Goal: Task Accomplishment & Management: Use online tool/utility

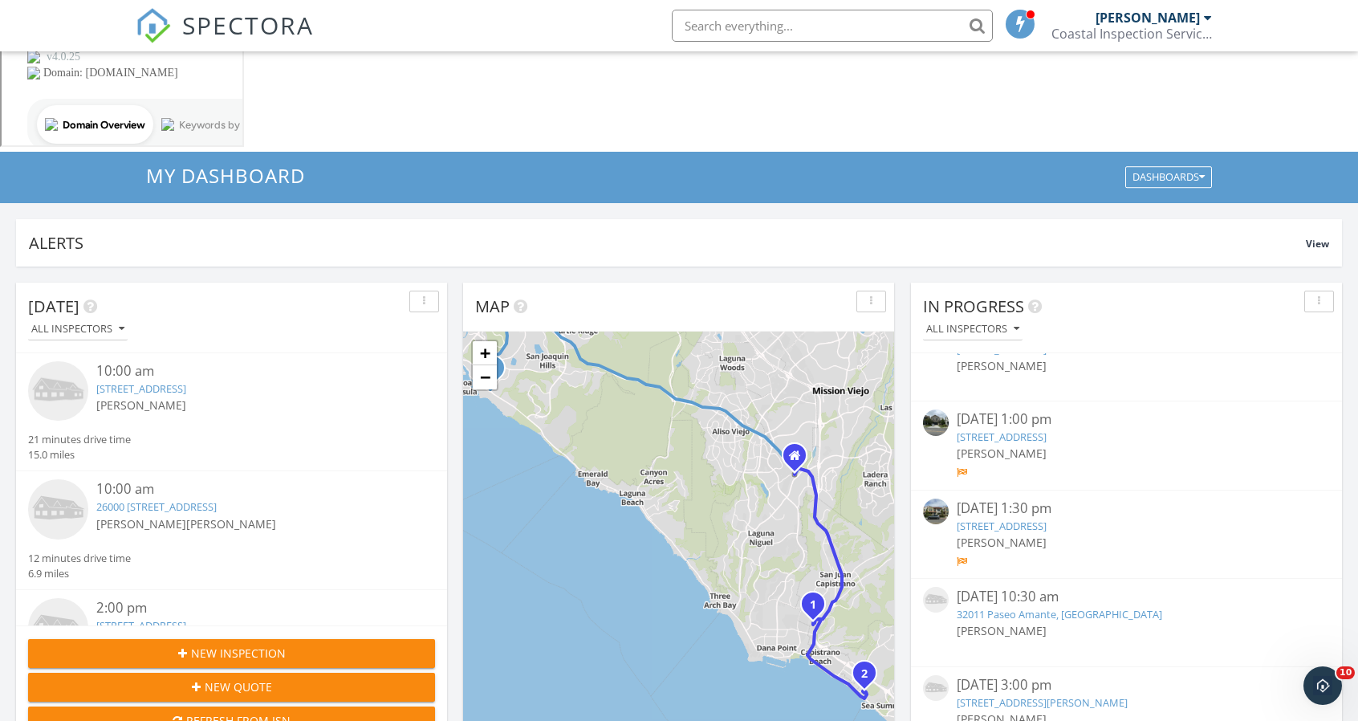
scroll to position [80, 0]
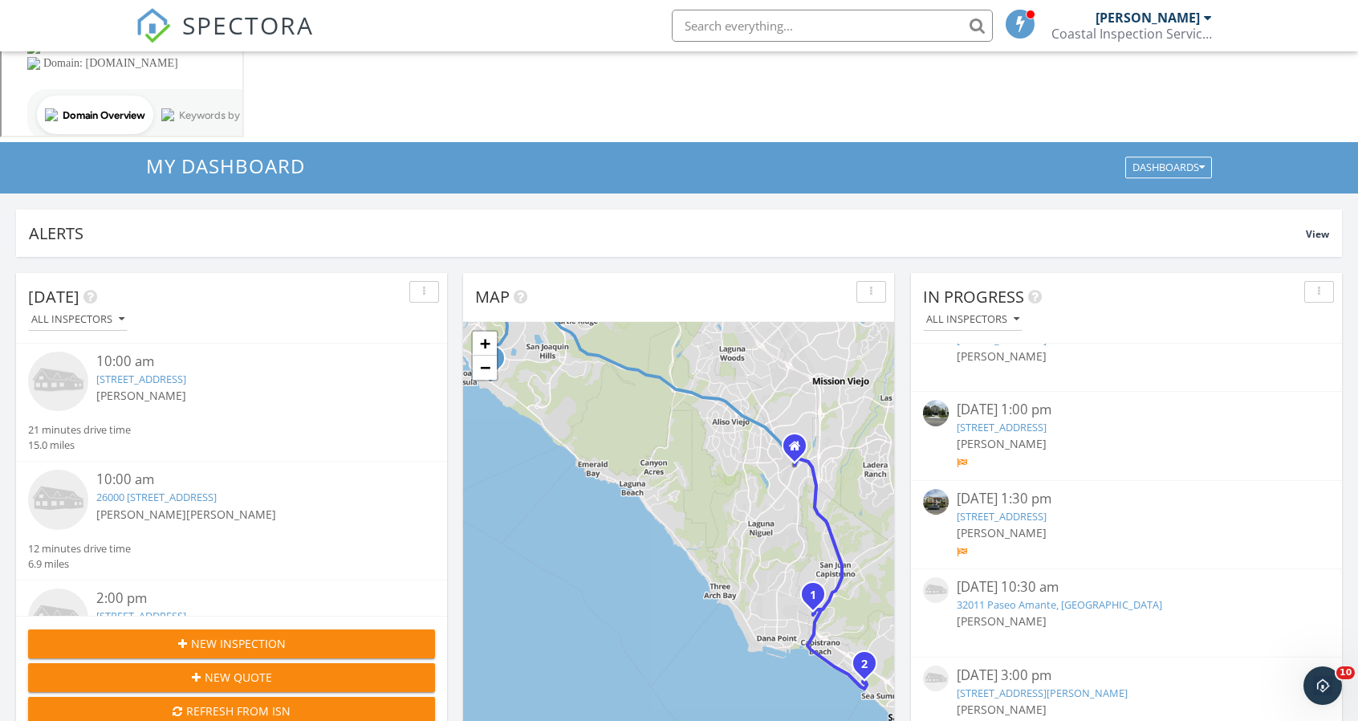
click at [1062, 686] on link "1427 Baird St, Corona, CA 92882" at bounding box center [1042, 693] width 171 height 14
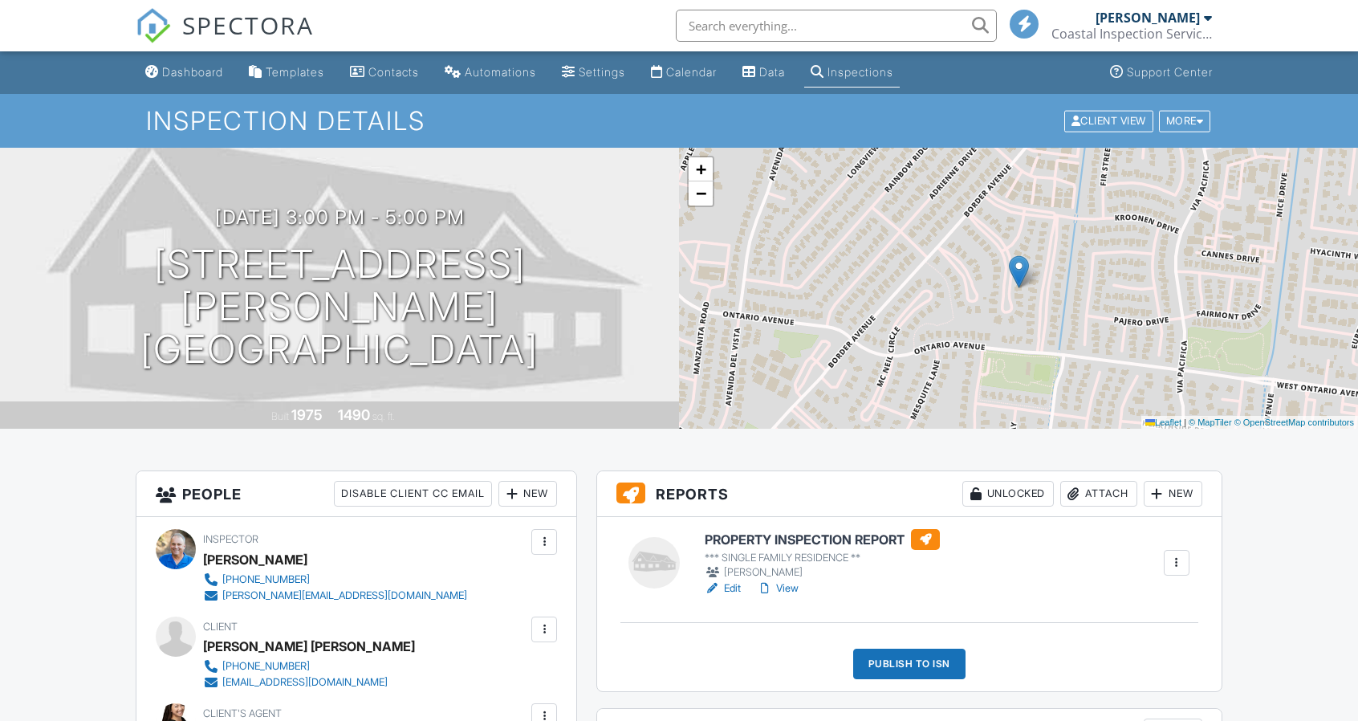
click at [1194, 136] on div "Inspection Details Client View More Property Details Reschedule Reorder / Copy …" at bounding box center [679, 121] width 1358 height 54
click at [1197, 124] on div at bounding box center [1200, 121] width 7 height 10
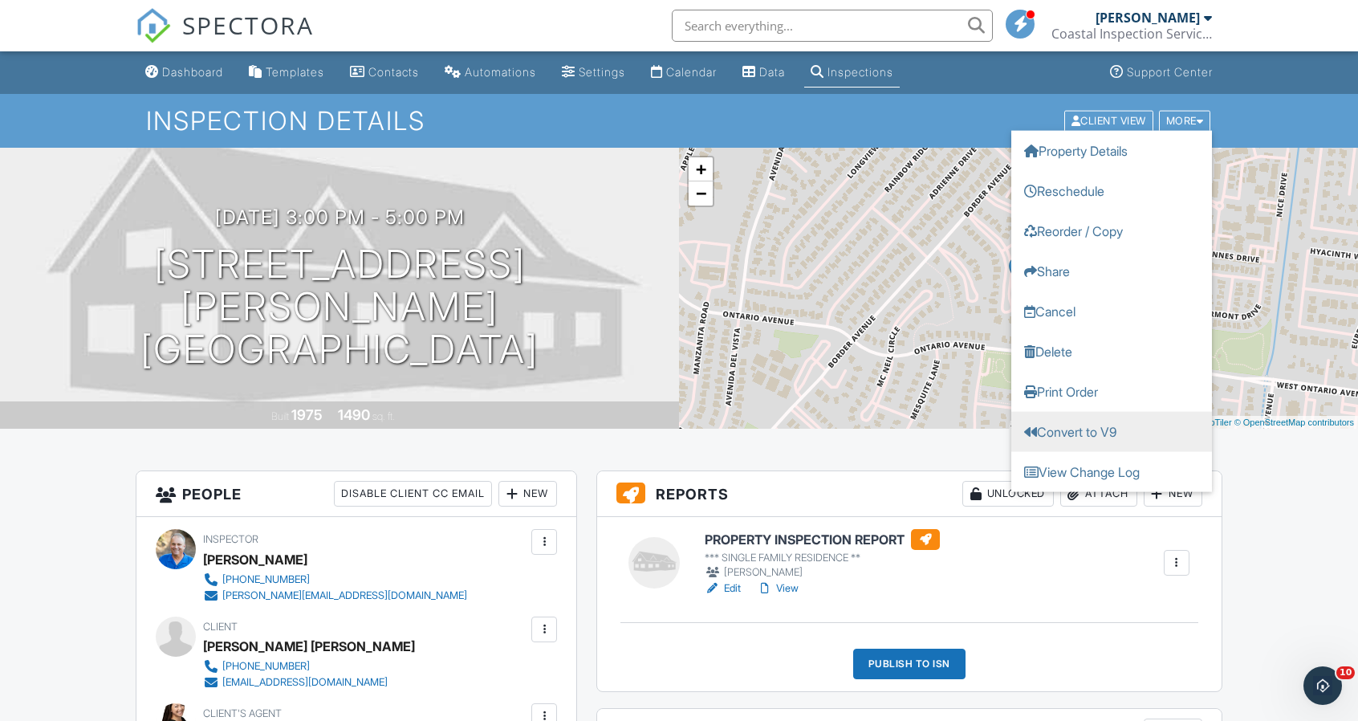
click at [1100, 428] on link "Convert to V9" at bounding box center [1111, 431] width 201 height 40
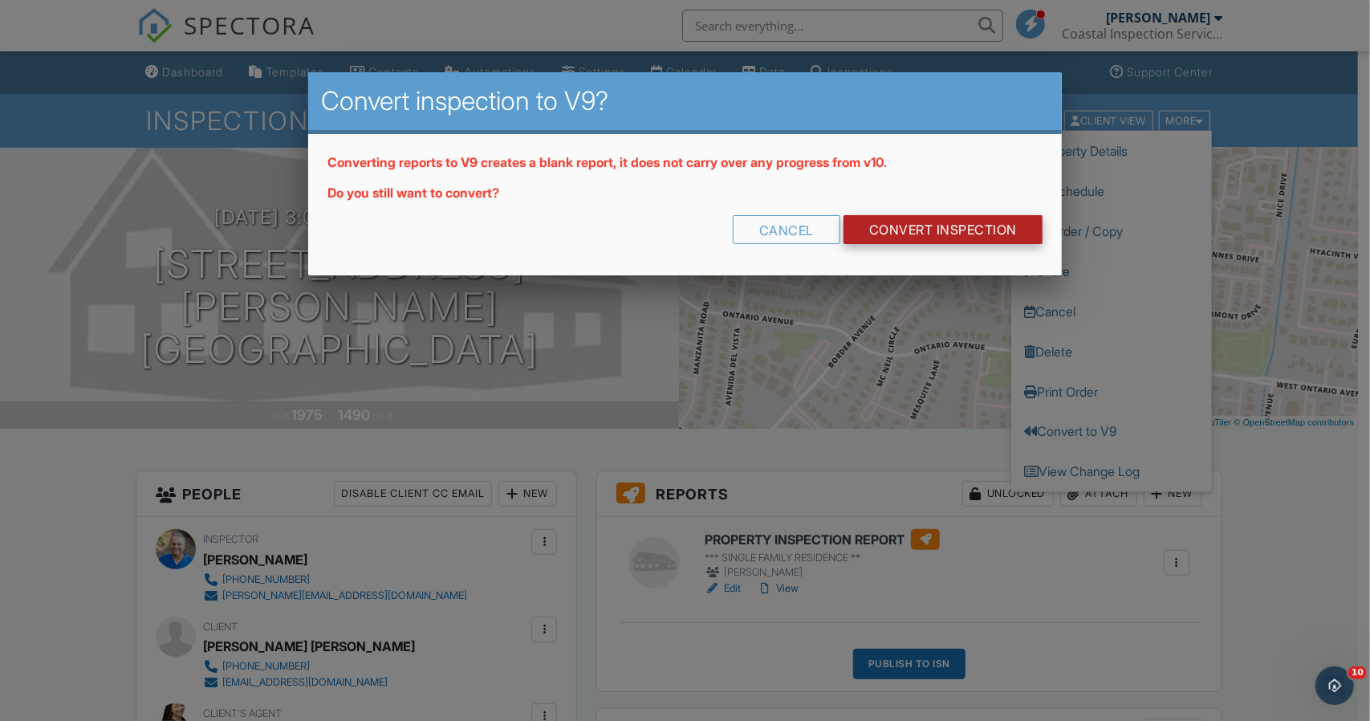
click at [938, 227] on link "CONVERT INSPECTION" at bounding box center [943, 229] width 199 height 29
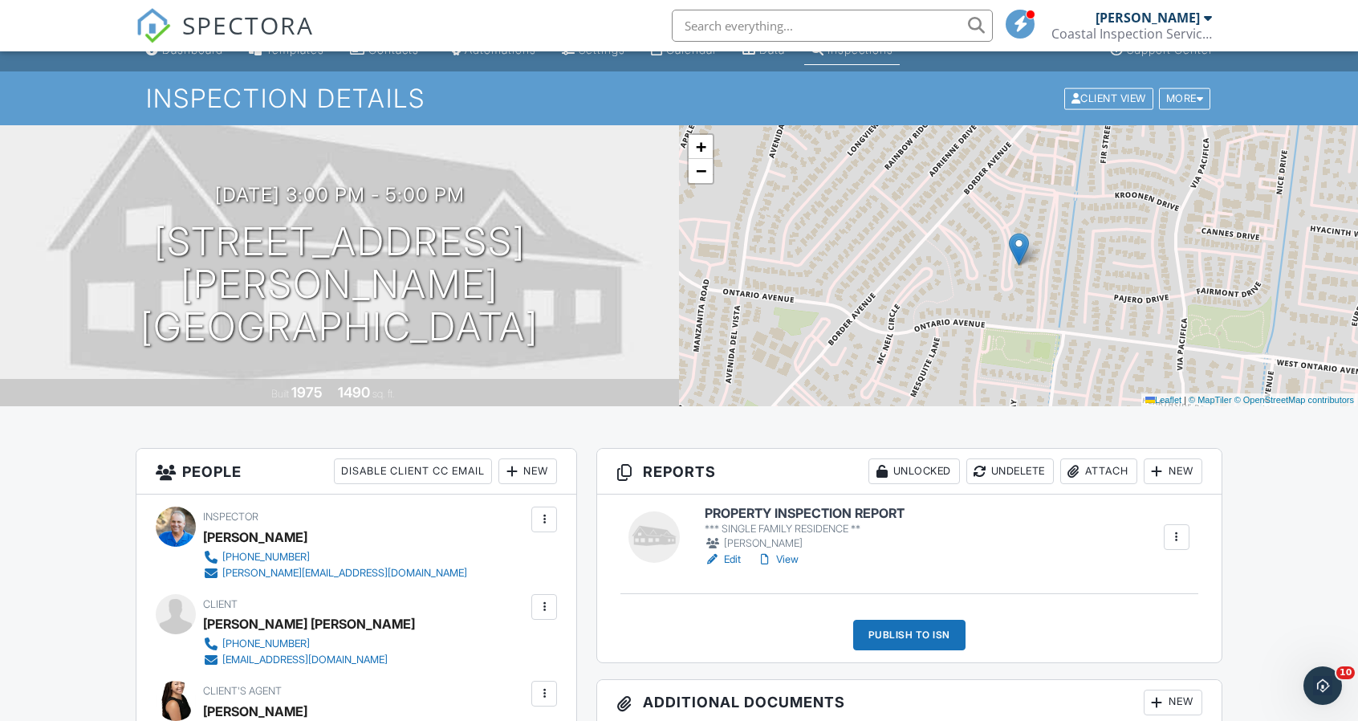
scroll to position [161, 0]
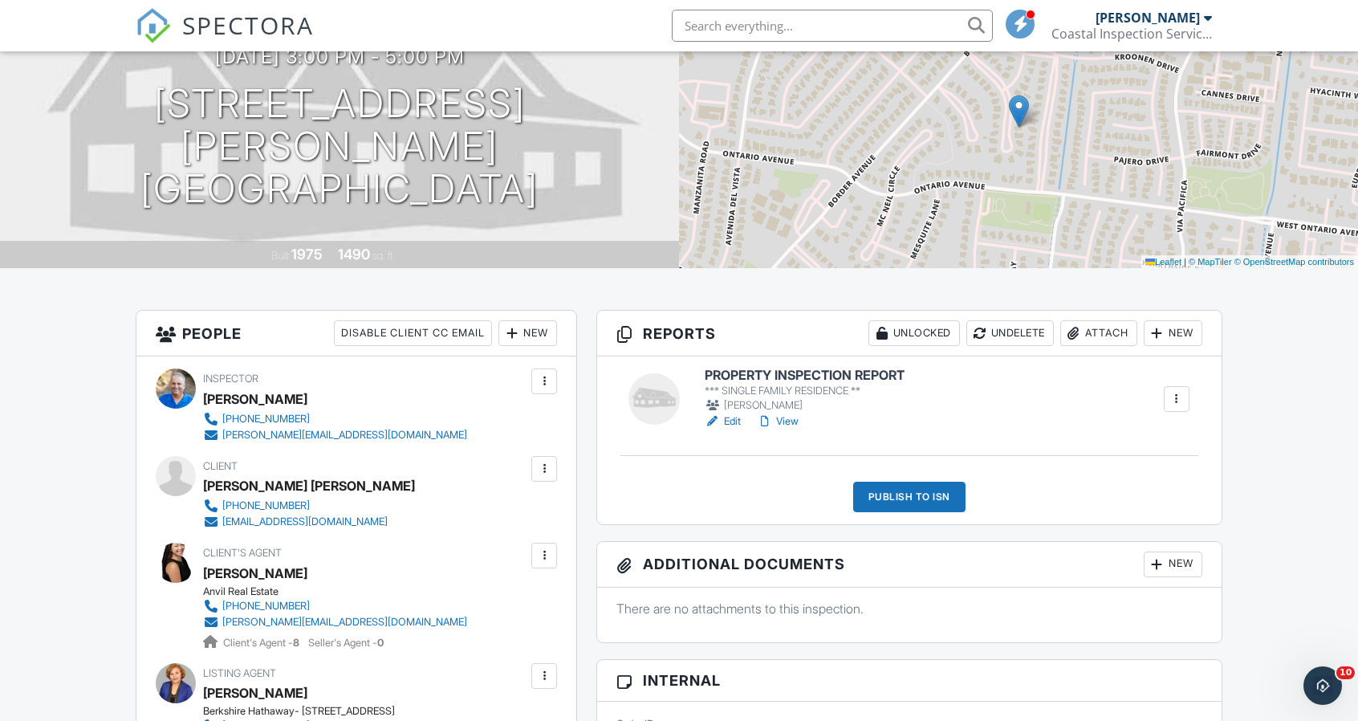
click at [730, 420] on link "Edit" at bounding box center [723, 421] width 36 height 16
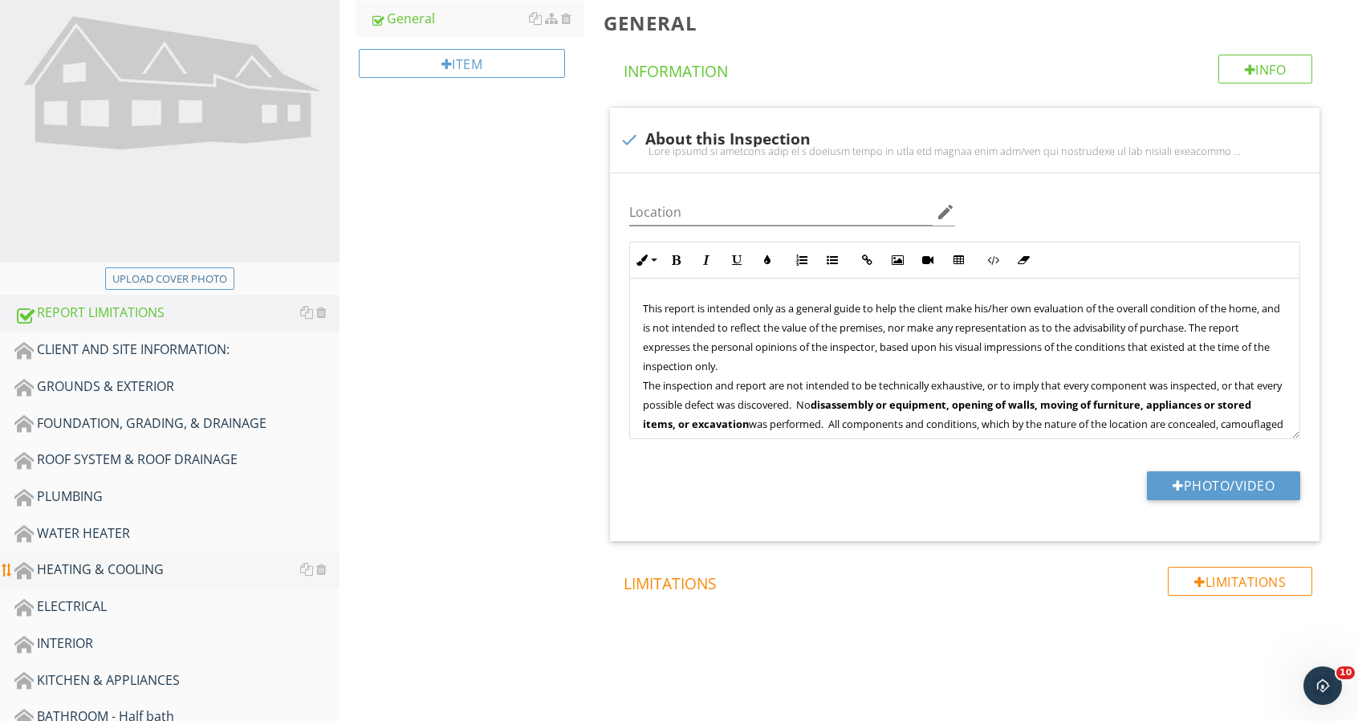
scroll to position [241, 0]
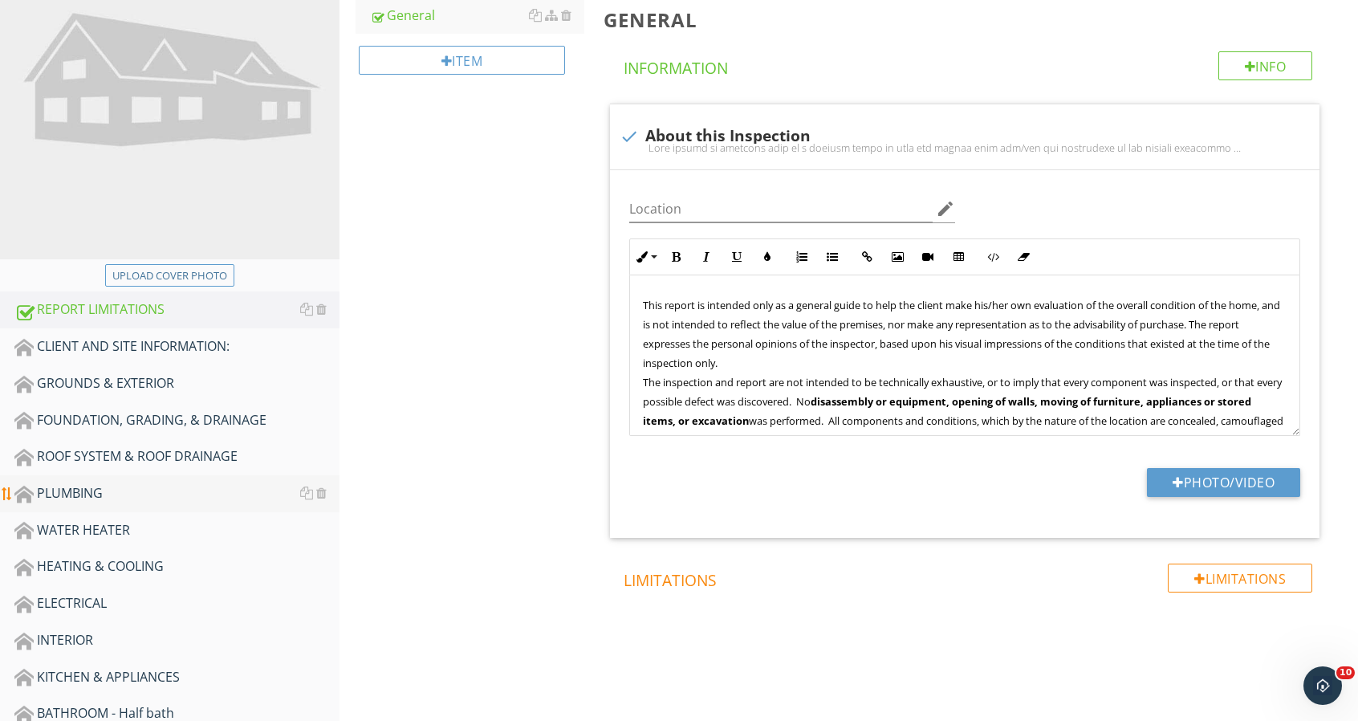
click at [130, 496] on div "PLUMBING" at bounding box center [176, 493] width 325 height 21
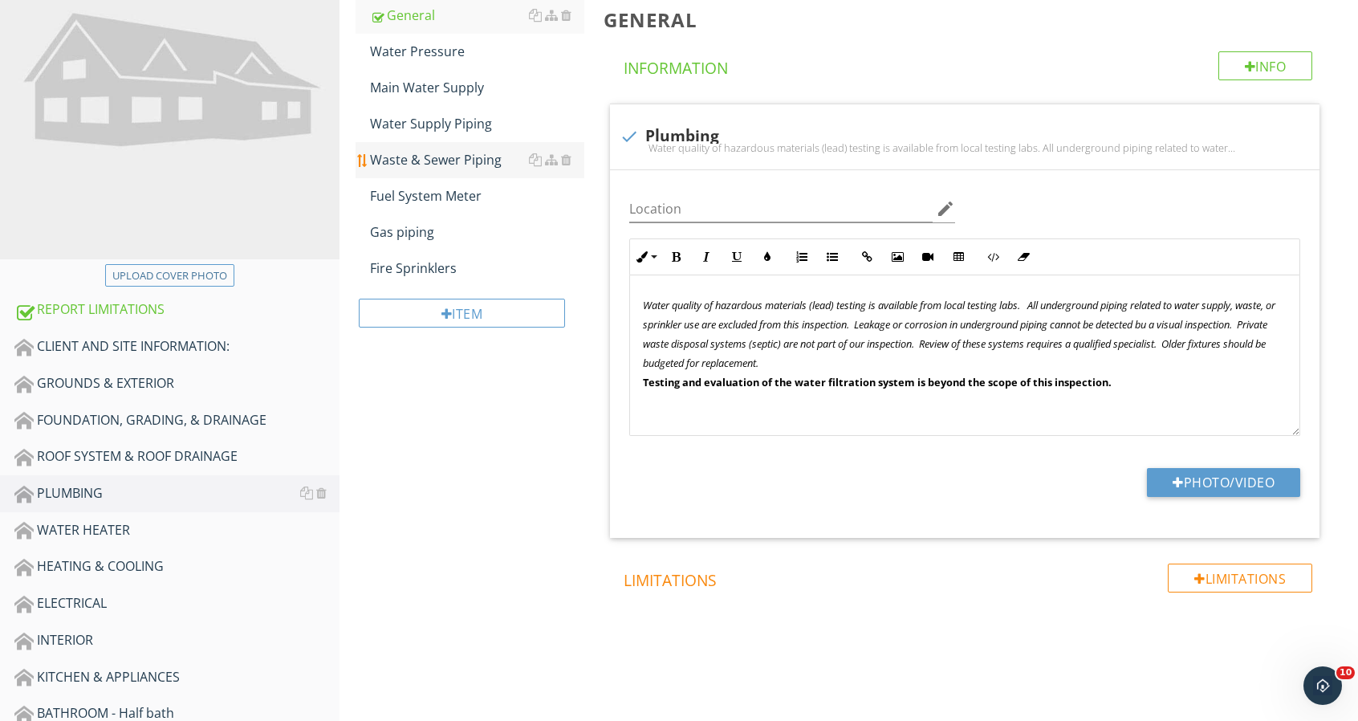
click at [478, 160] on div "Waste & Sewer Piping" at bounding box center [477, 159] width 214 height 19
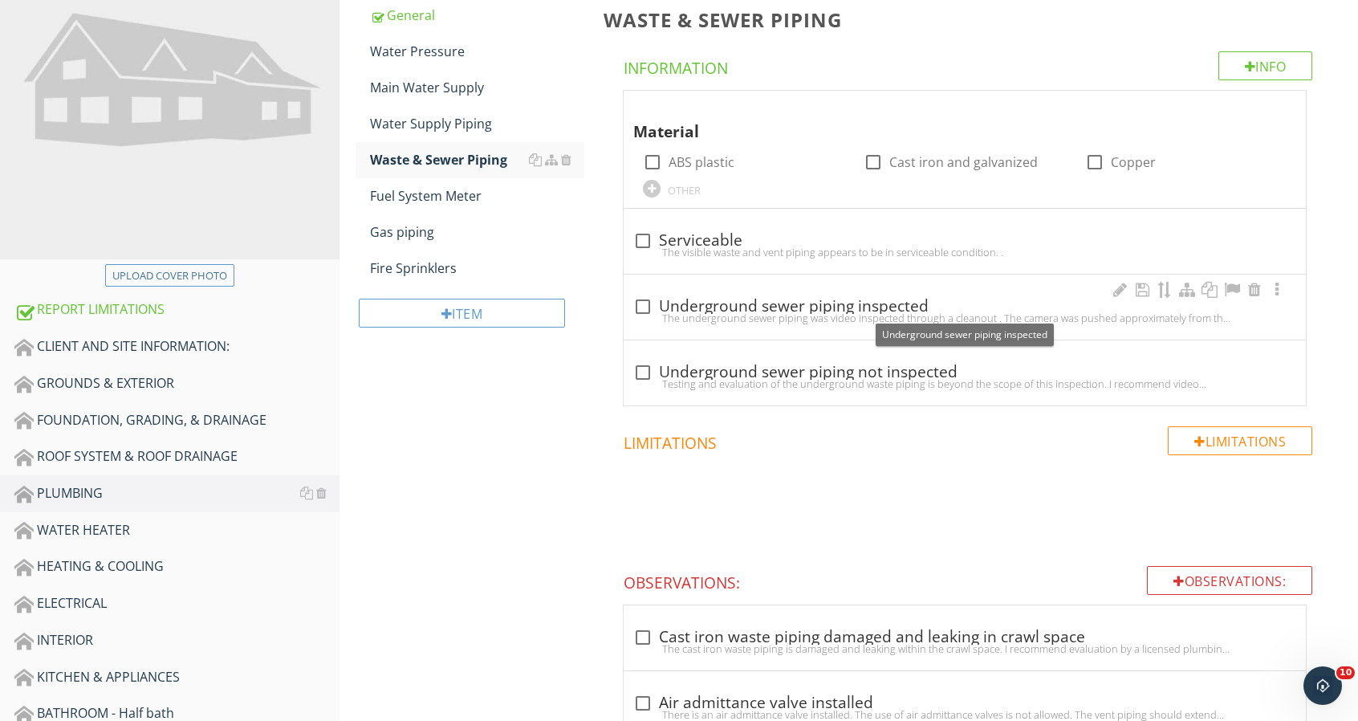
click at [641, 303] on div at bounding box center [642, 306] width 27 height 27
checkbox input "true"
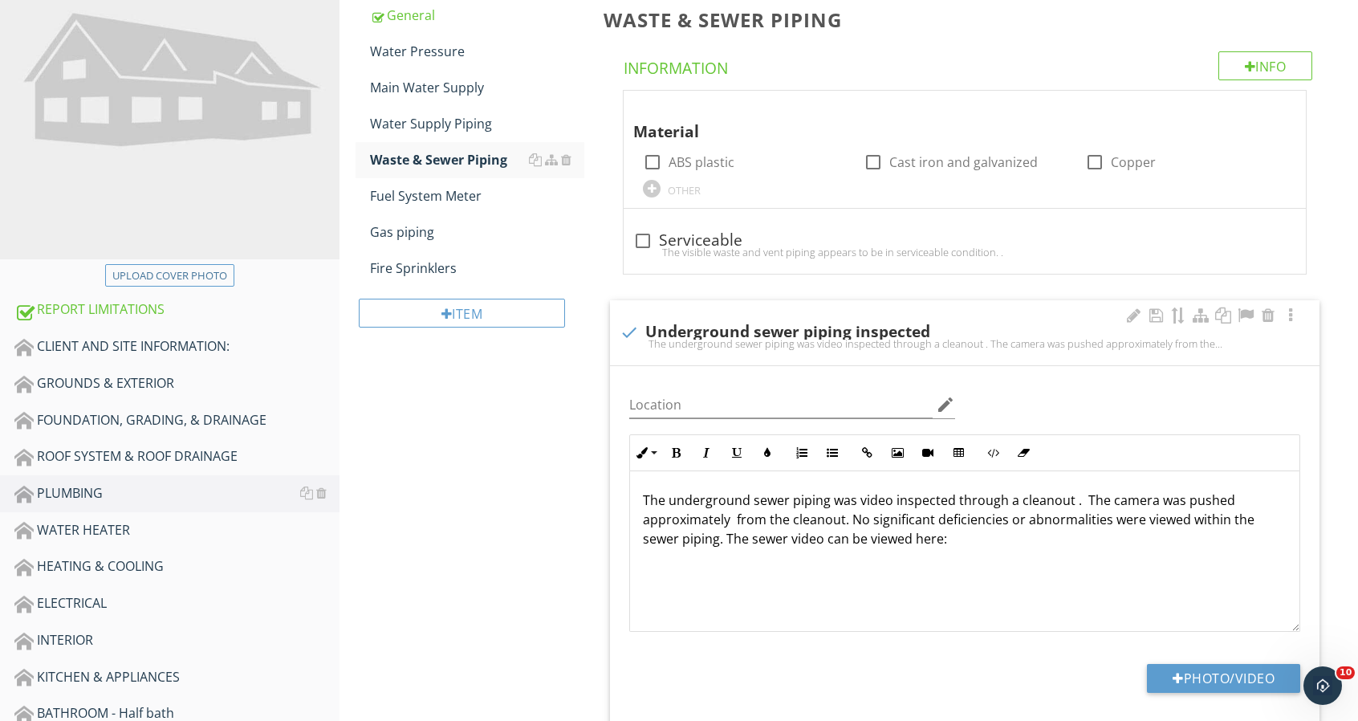
click at [1069, 503] on p "The underground sewer piping was video inspected through a cleanout . The camer…" at bounding box center [965, 519] width 644 height 58
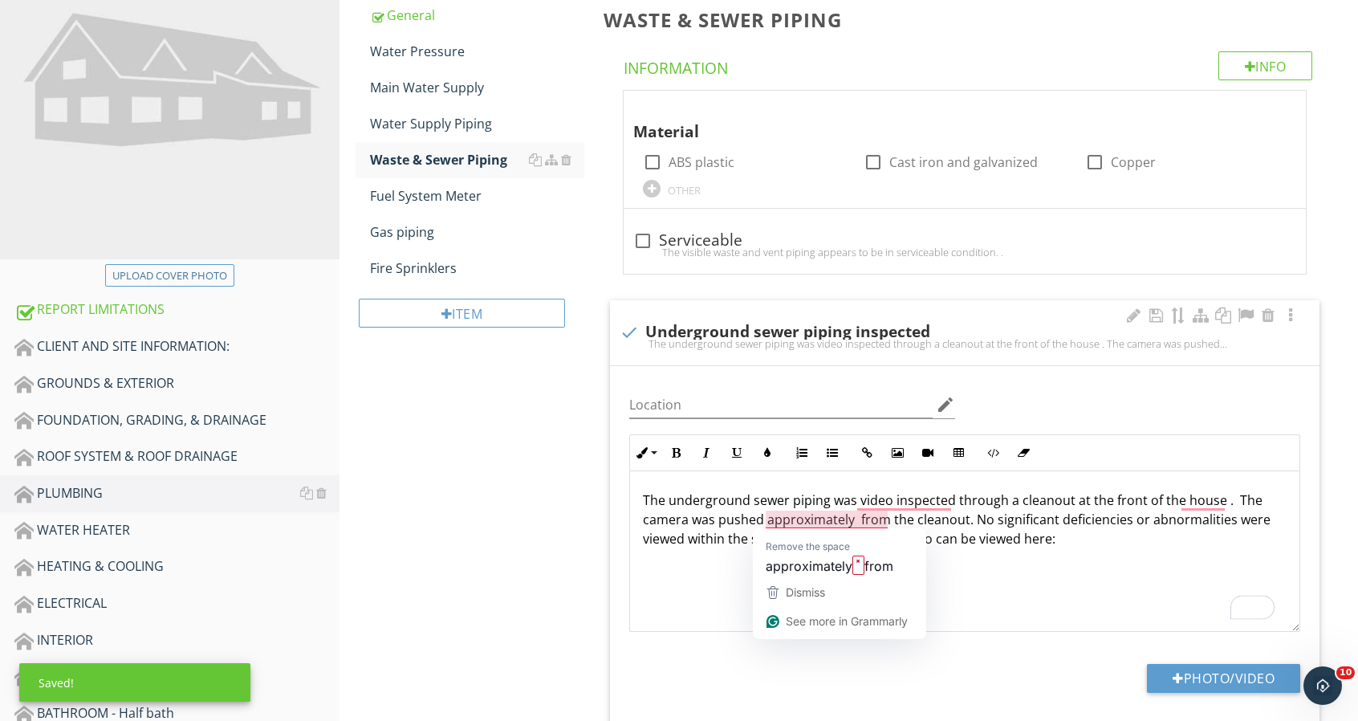
click at [764, 523] on p "The underground sewer piping was video inspected through a cleanout at the fron…" at bounding box center [965, 519] width 644 height 58
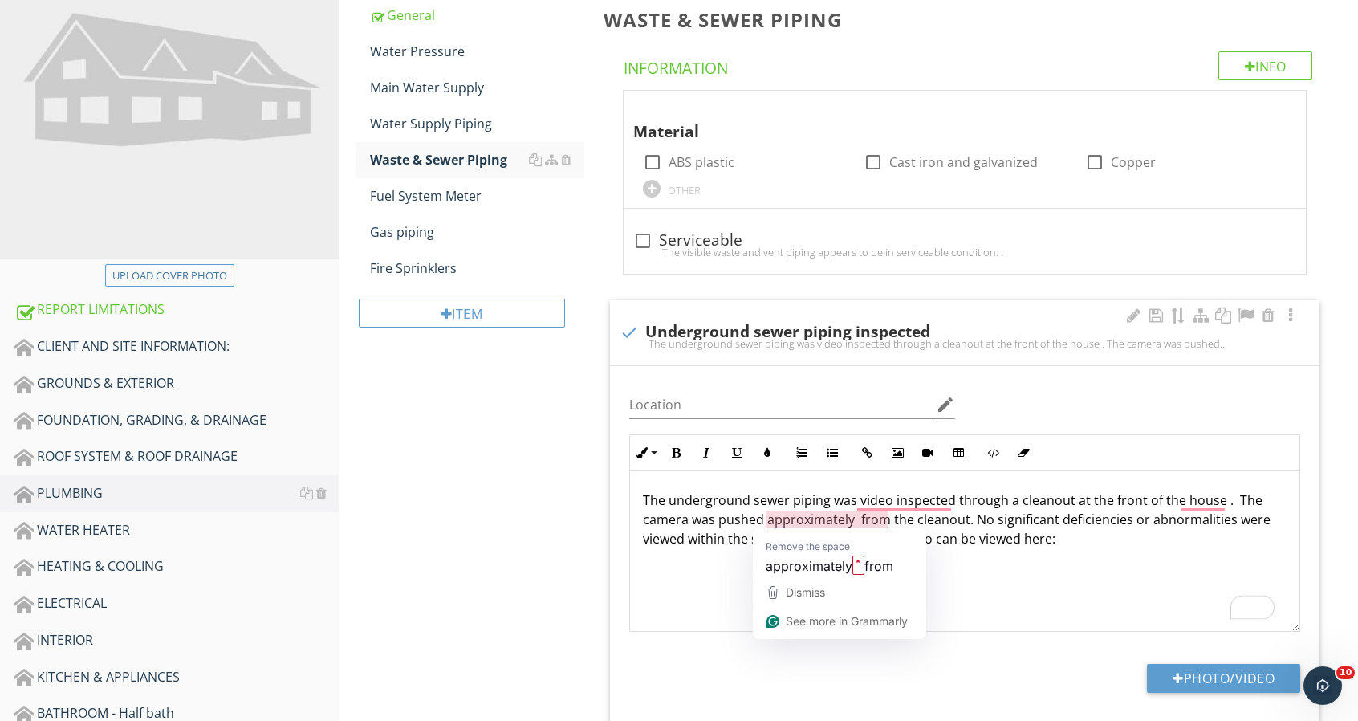
click at [855, 513] on p "The underground sewer piping was video inspected through a cleanout at the fron…" at bounding box center [965, 519] width 644 height 58
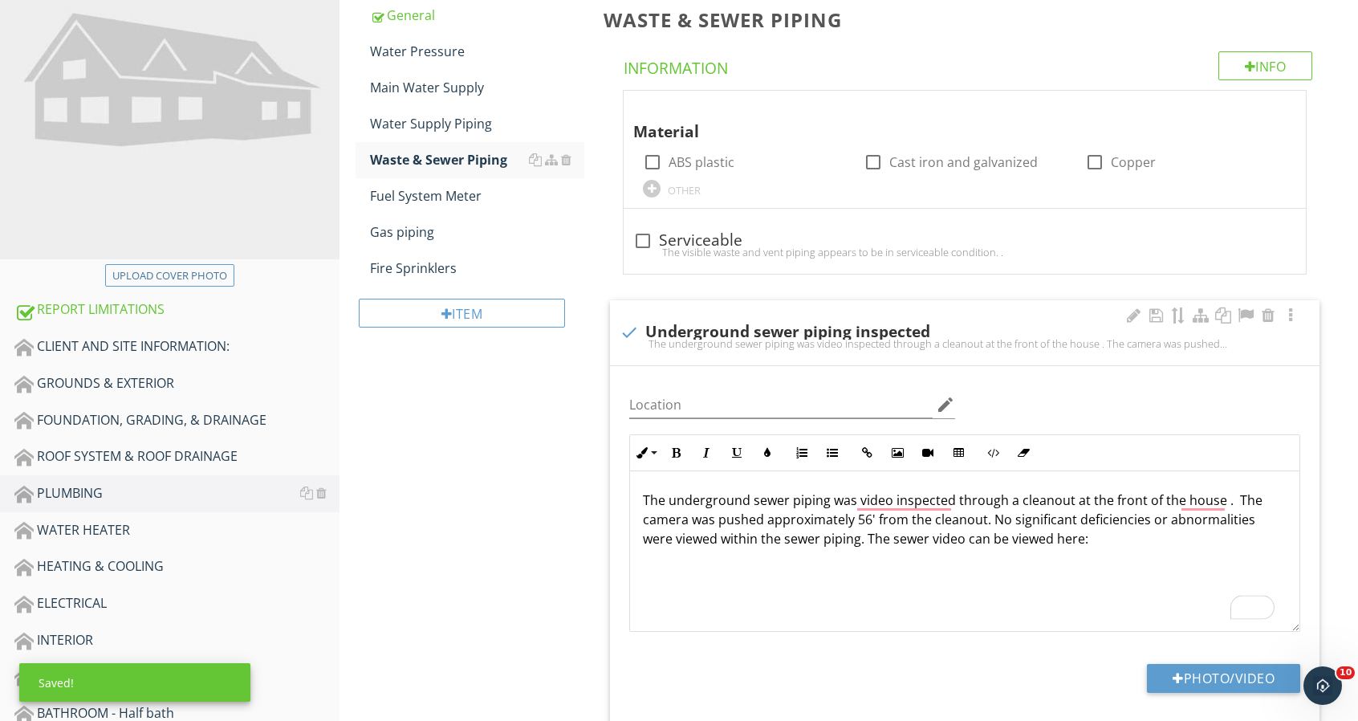
click at [981, 519] on p "The underground sewer piping was video inspected through a cleanout at the fron…" at bounding box center [965, 519] width 644 height 58
click at [1104, 547] on p "The underground sewer piping was video inspected through a cleanout at the fron…" at bounding box center [965, 528] width 644 height 77
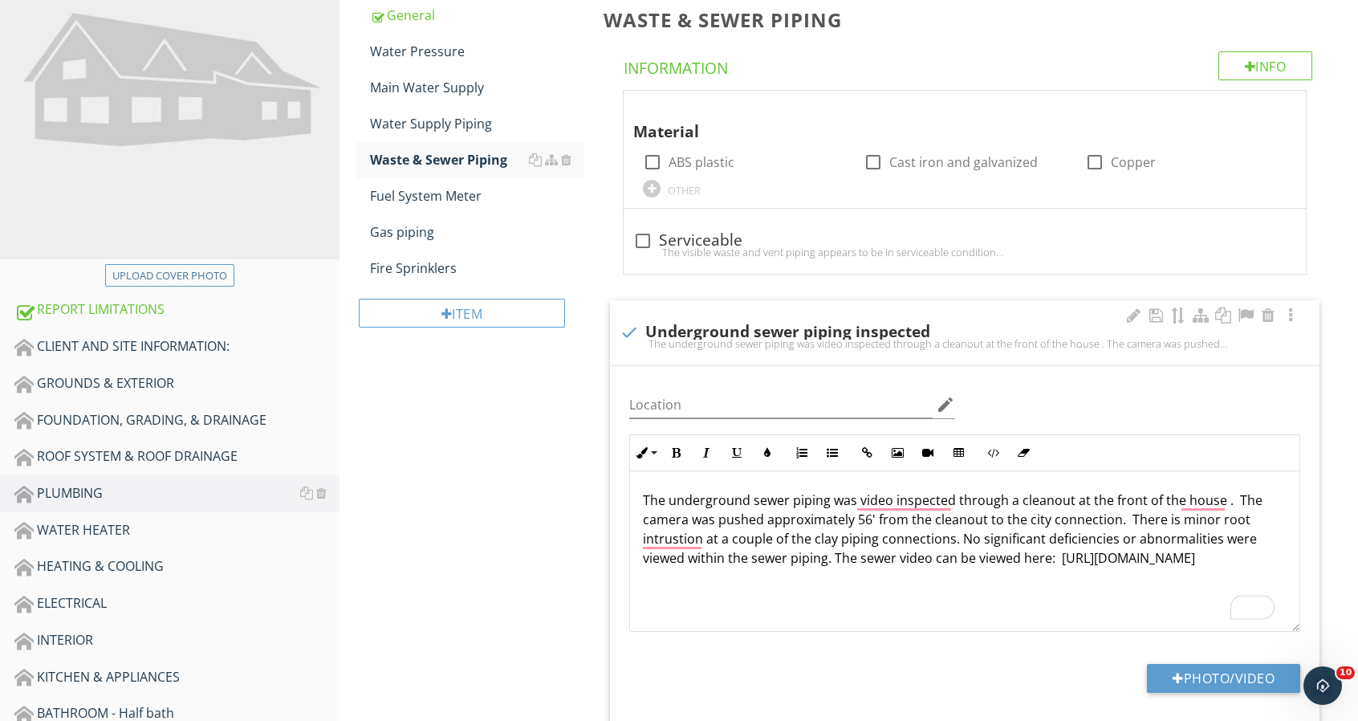
click at [1129, 515] on p "The underground sewer piping was video inspected through a cleanout at the fron…" at bounding box center [965, 528] width 644 height 77
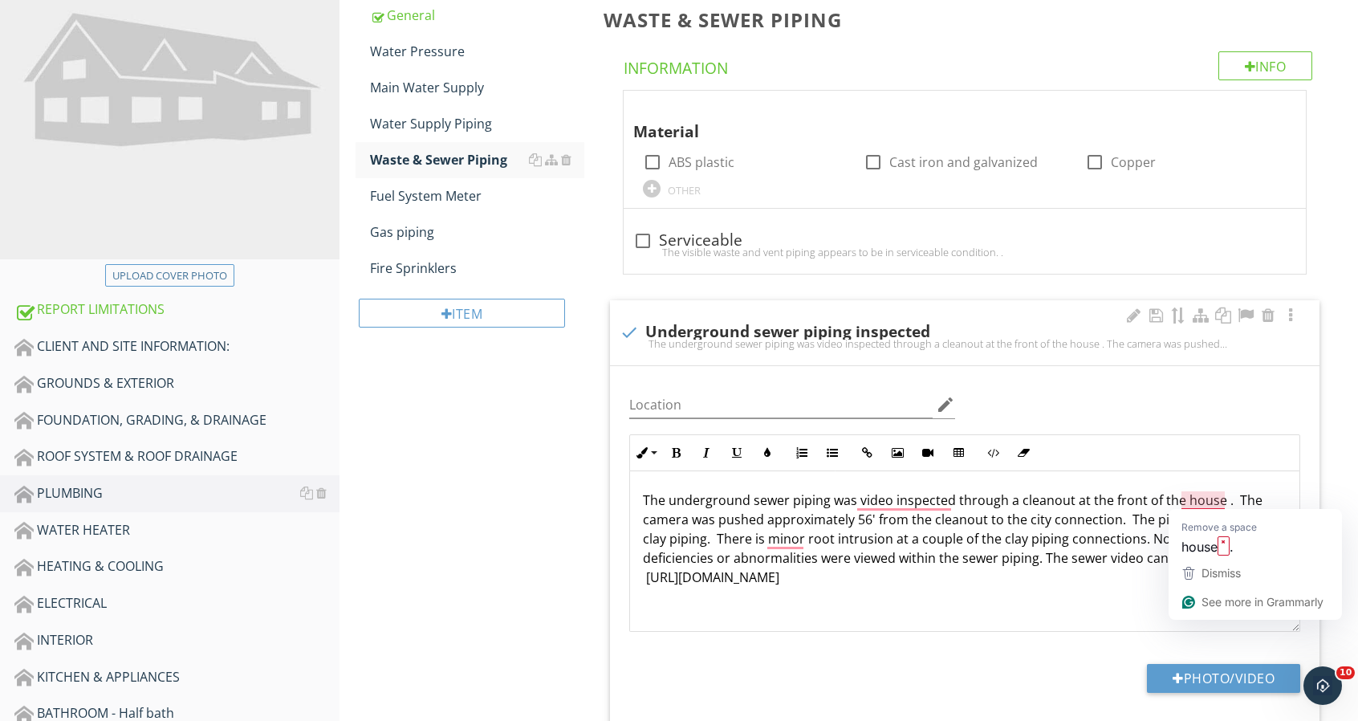
click at [1227, 502] on p "The underground sewer piping was video inspected through a cleanout at the fron…" at bounding box center [965, 538] width 644 height 96
click at [1220, 503] on p "The underground sewer piping was video inspected through a cleanout at the fron…" at bounding box center [965, 538] width 644 height 96
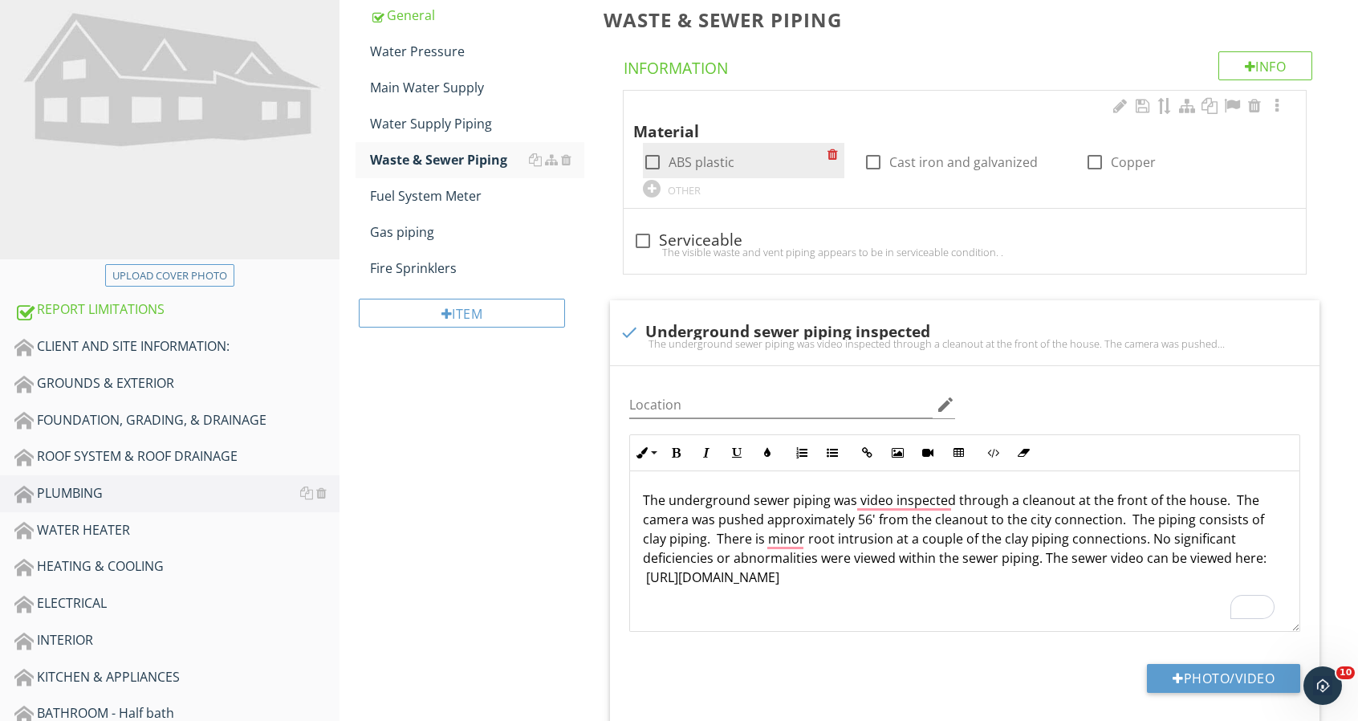
click at [660, 164] on div at bounding box center [652, 162] width 27 height 27
checkbox input "true"
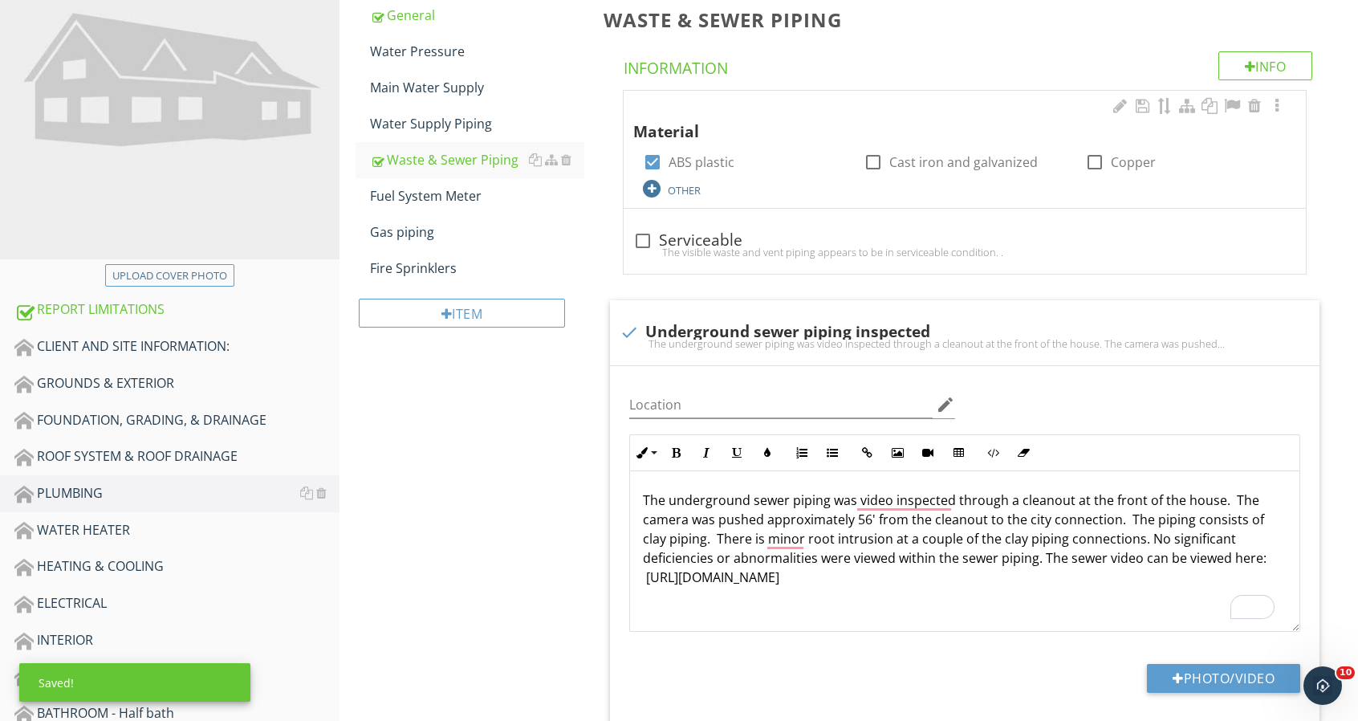
click at [650, 193] on div at bounding box center [652, 189] width 18 height 18
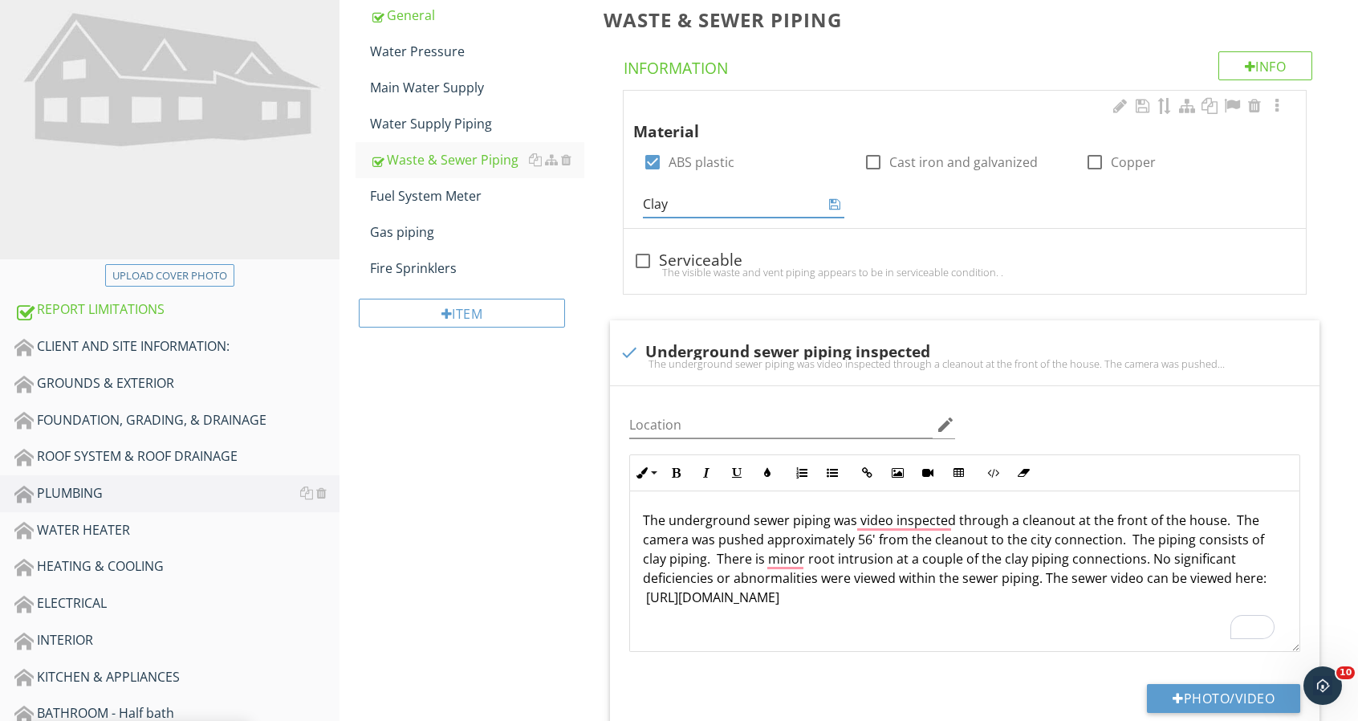
type input "Clay"
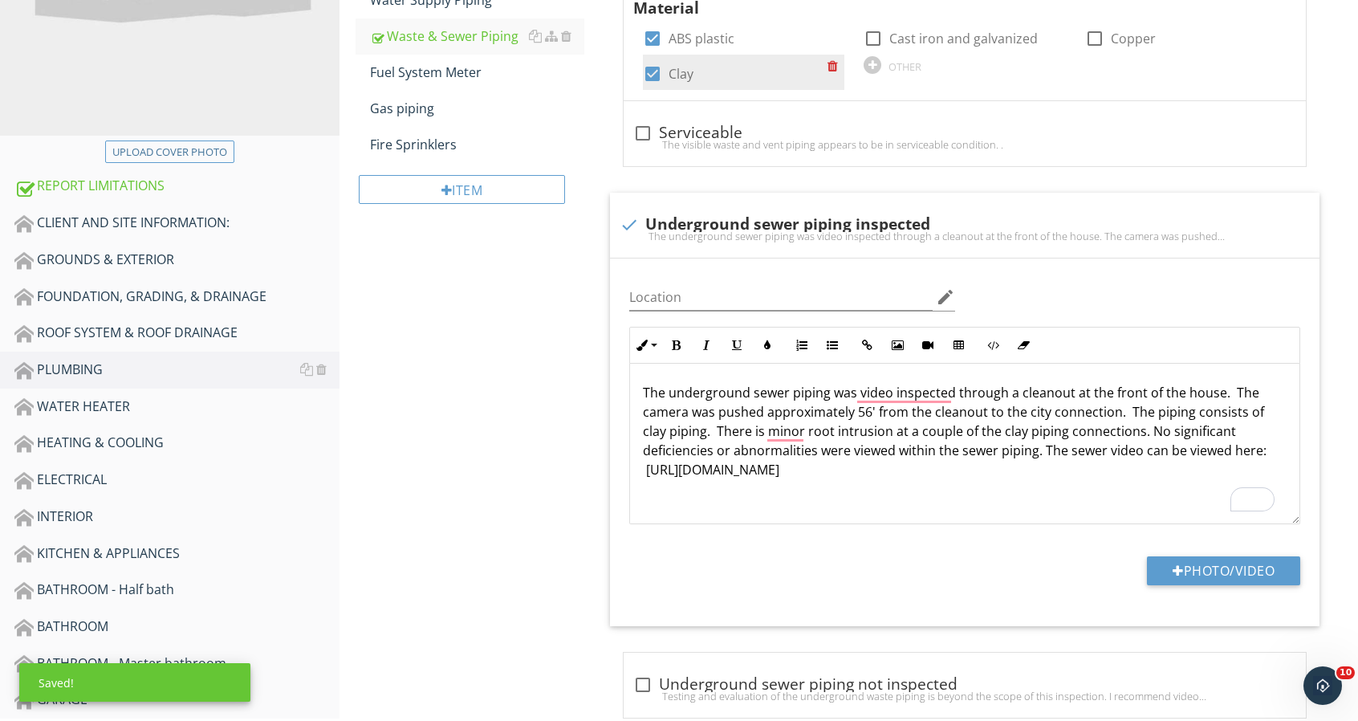
scroll to position [321, 0]
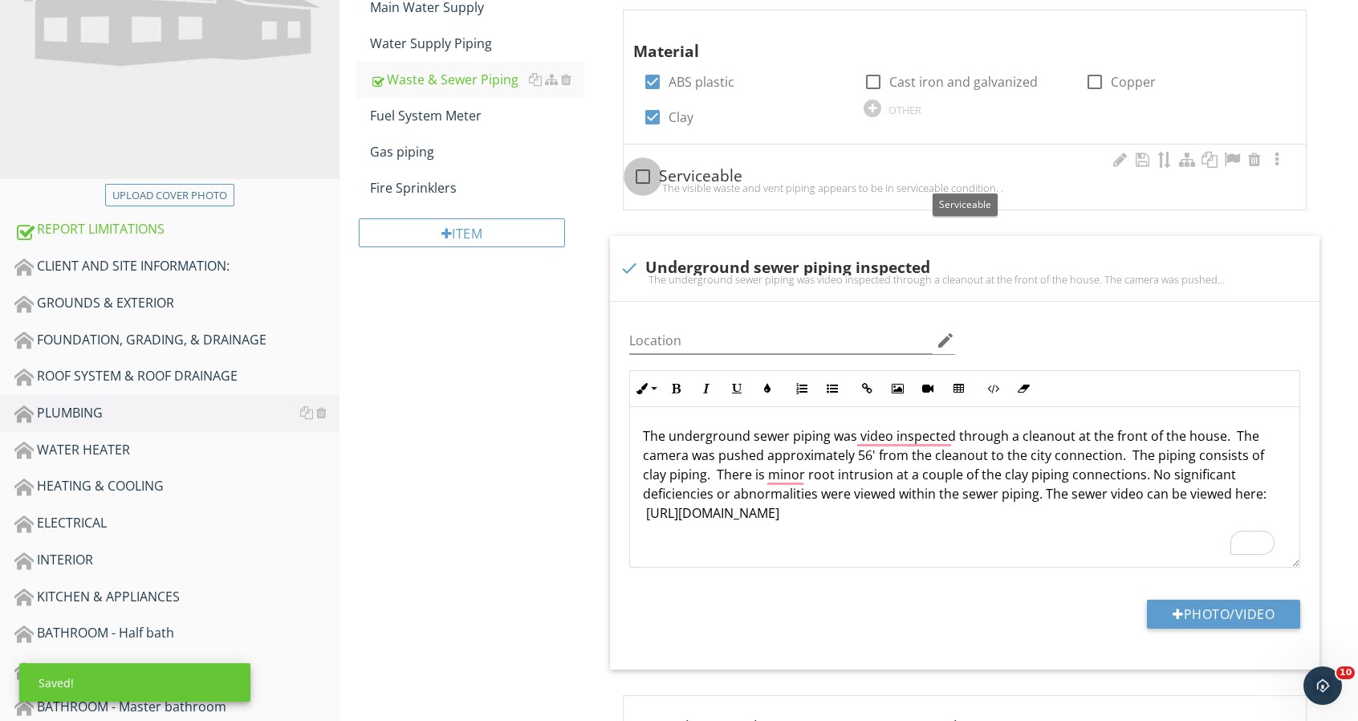
click at [643, 174] on div at bounding box center [642, 176] width 27 height 27
checkbox input "true"
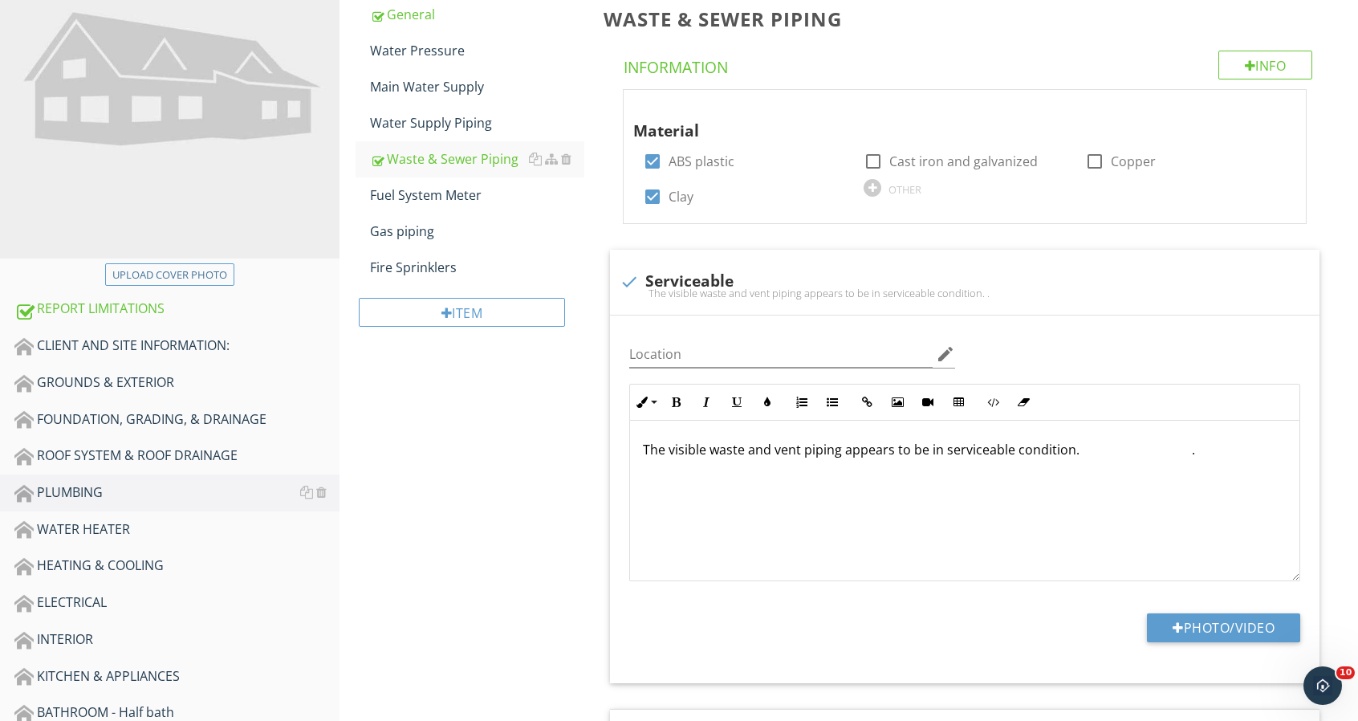
scroll to position [241, 0]
click at [565, 266] on div at bounding box center [566, 268] width 10 height 13
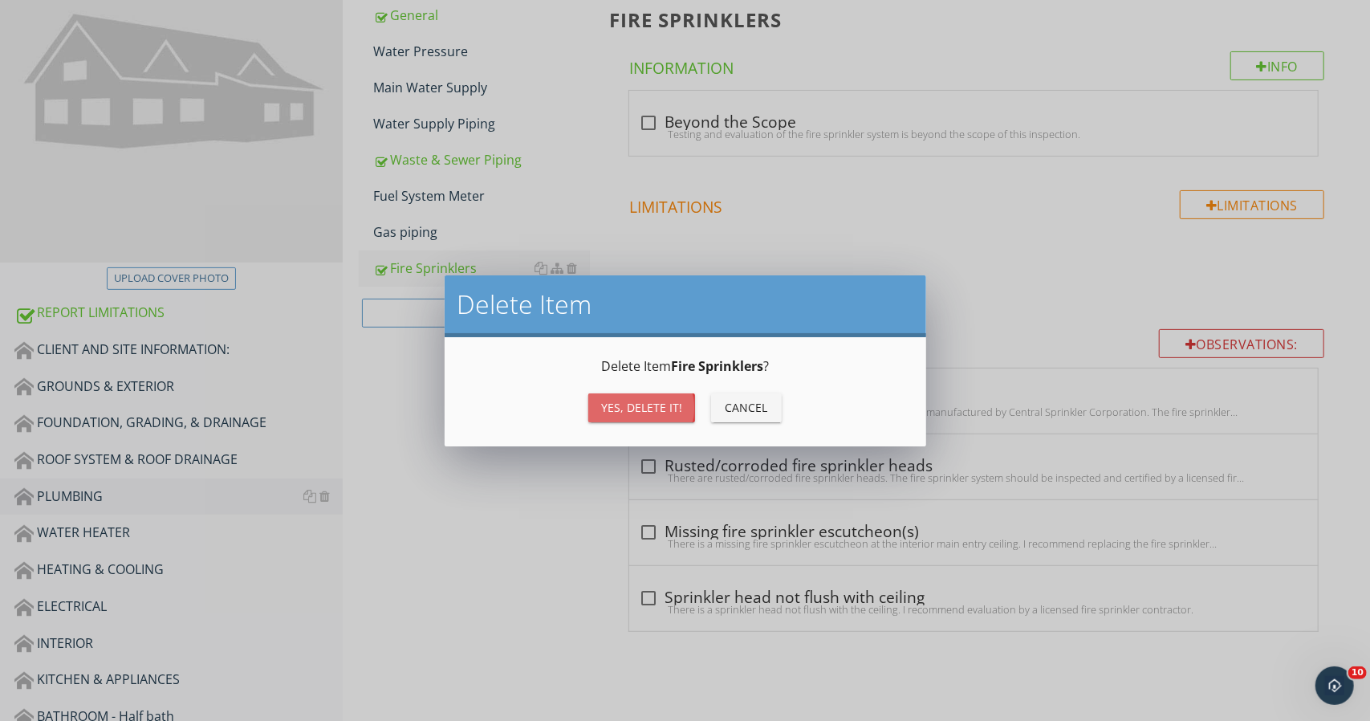
click at [607, 403] on div "Yes, Delete it!" at bounding box center [641, 407] width 81 height 17
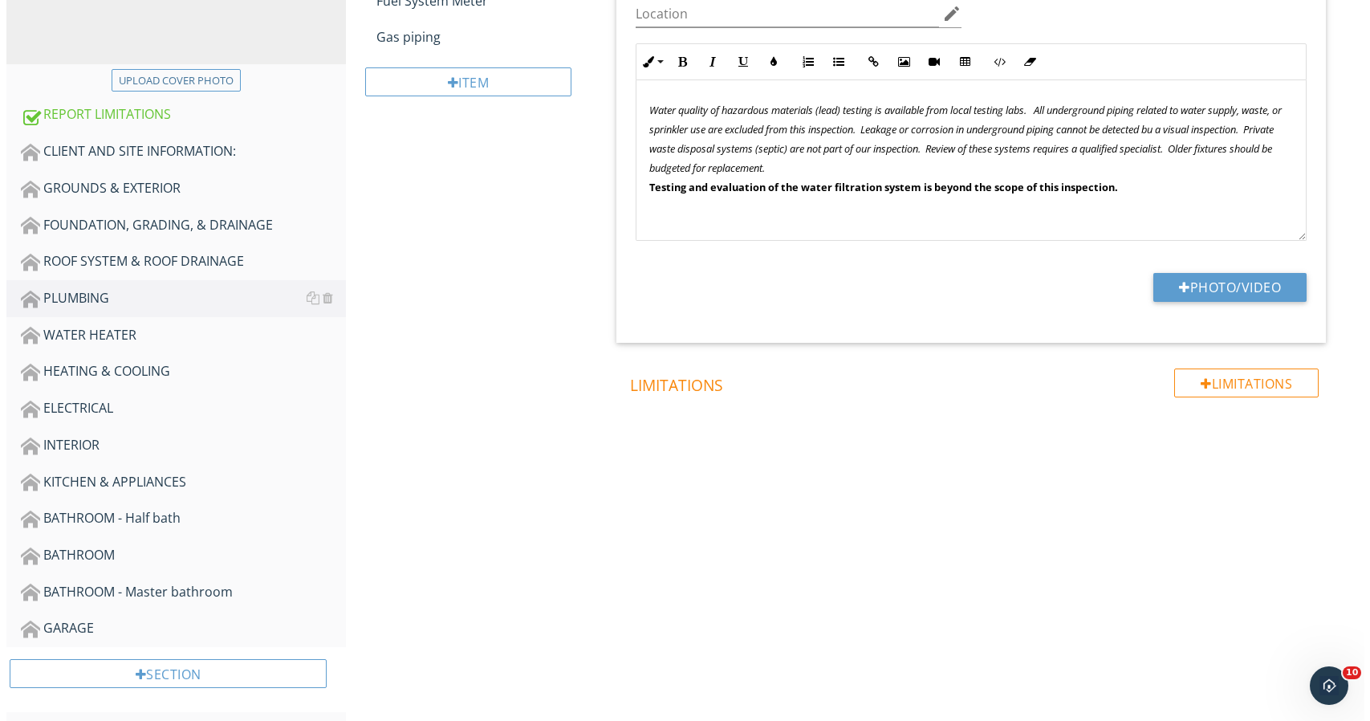
scroll to position [443, 0]
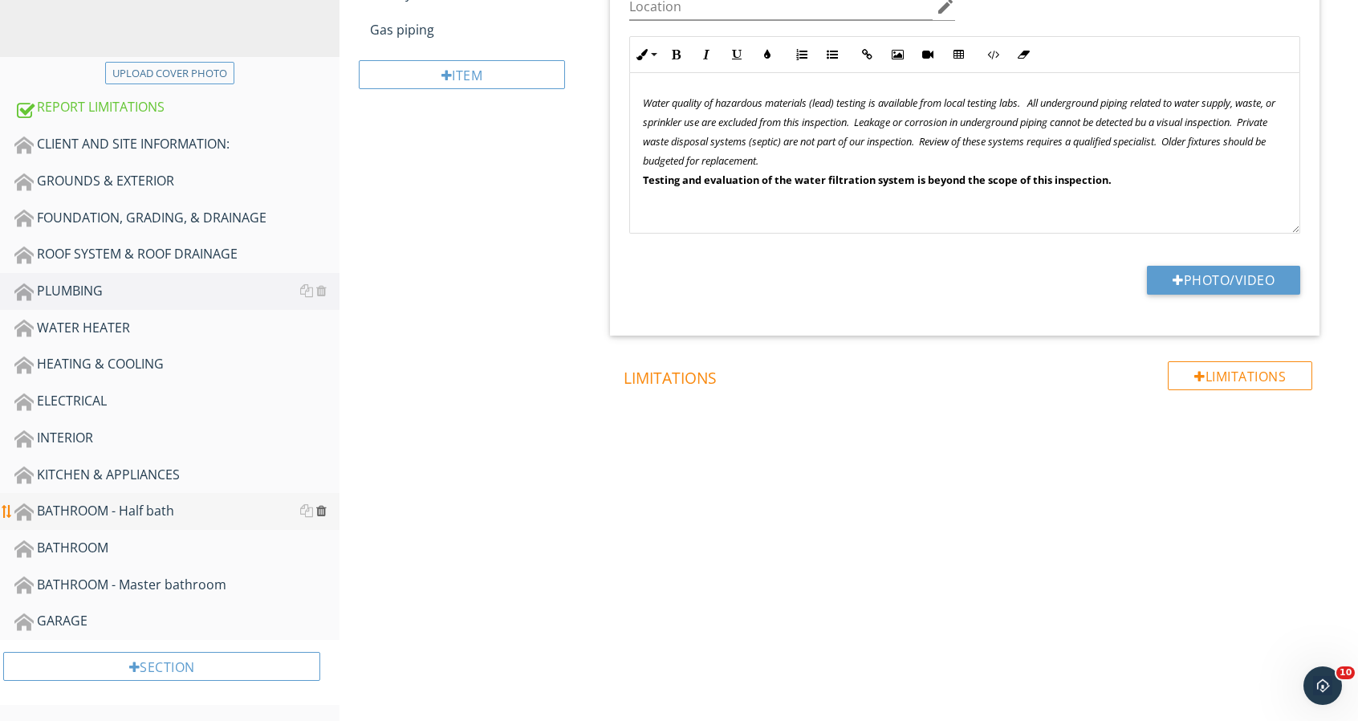
click at [321, 507] on div at bounding box center [321, 510] width 10 height 13
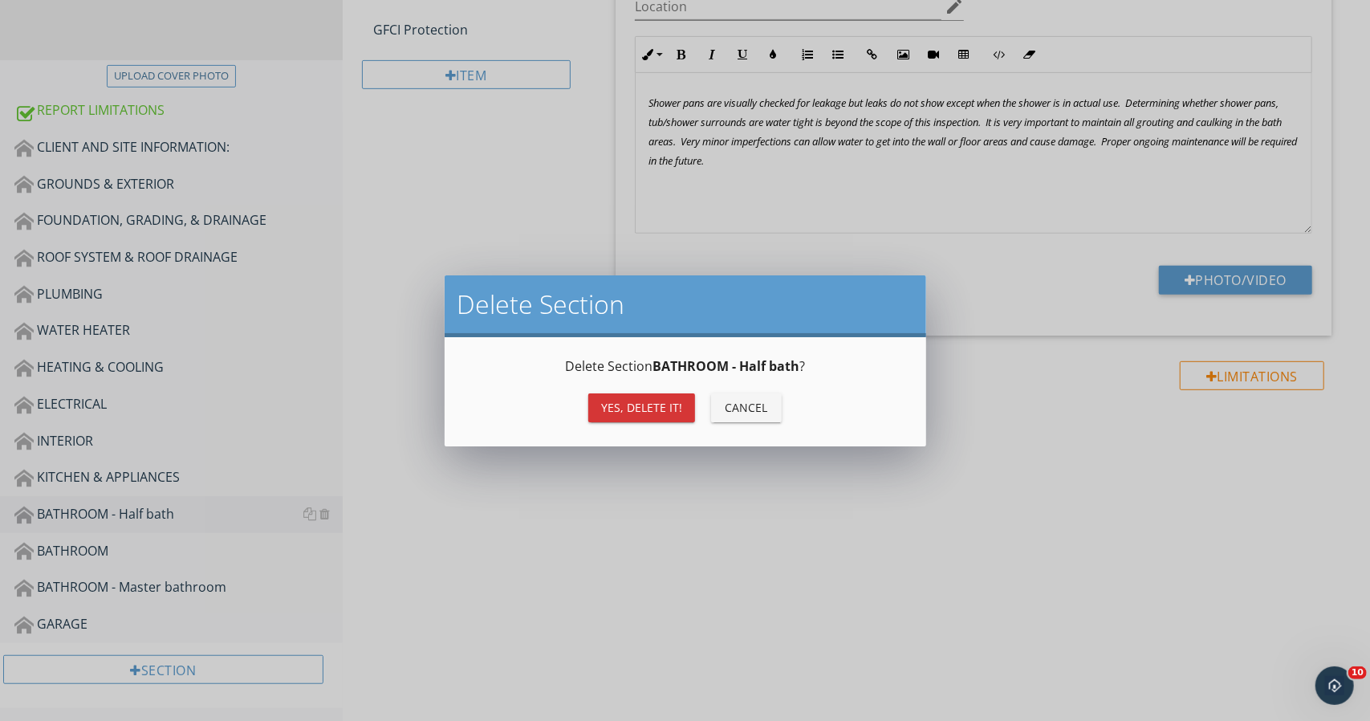
click at [599, 402] on button "Yes, Delete it!" at bounding box center [641, 407] width 107 height 29
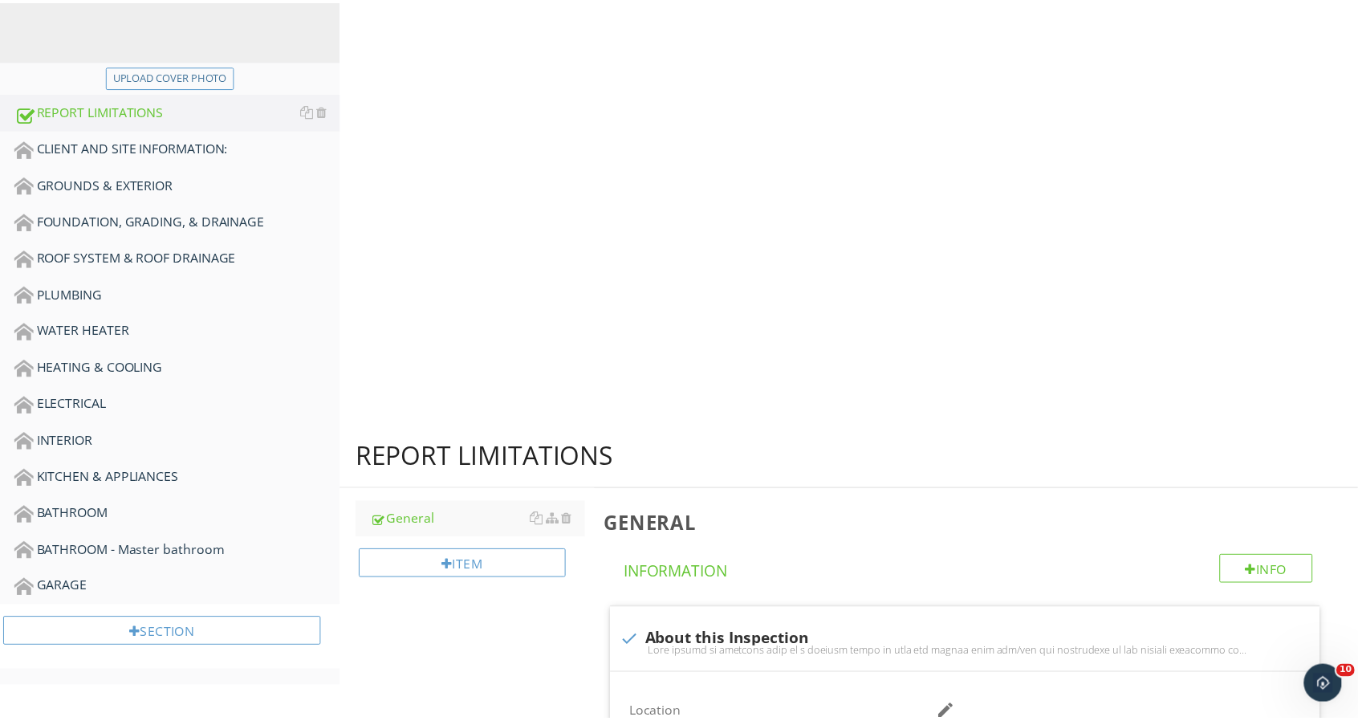
scroll to position [406, 0]
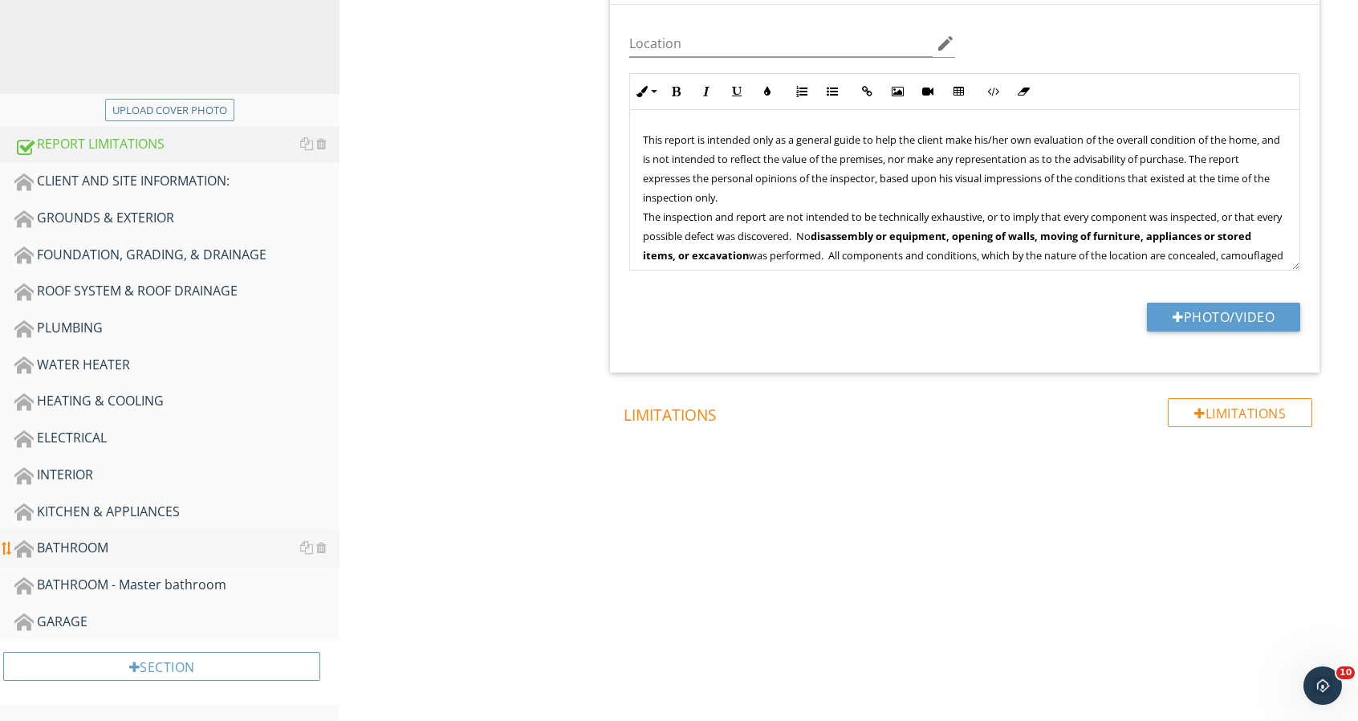
click at [97, 546] on div "BATHROOM" at bounding box center [176, 548] width 325 height 21
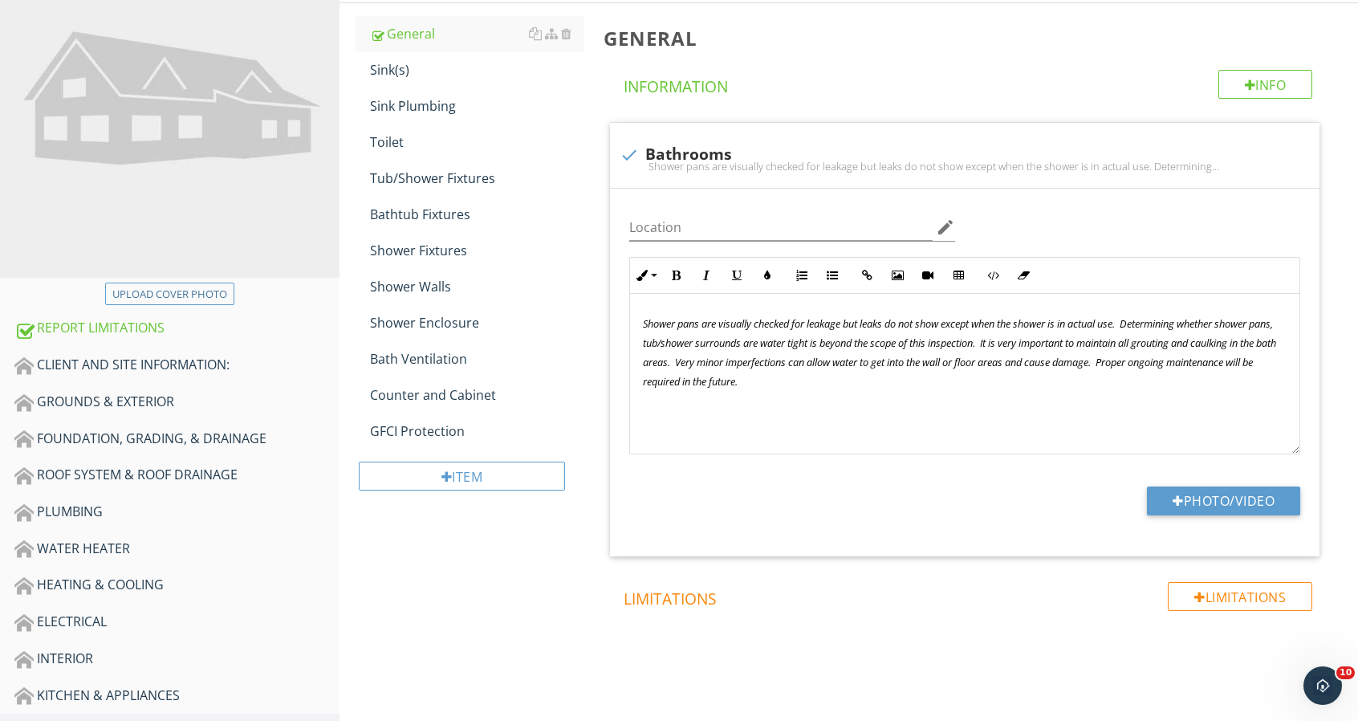
scroll to position [165, 0]
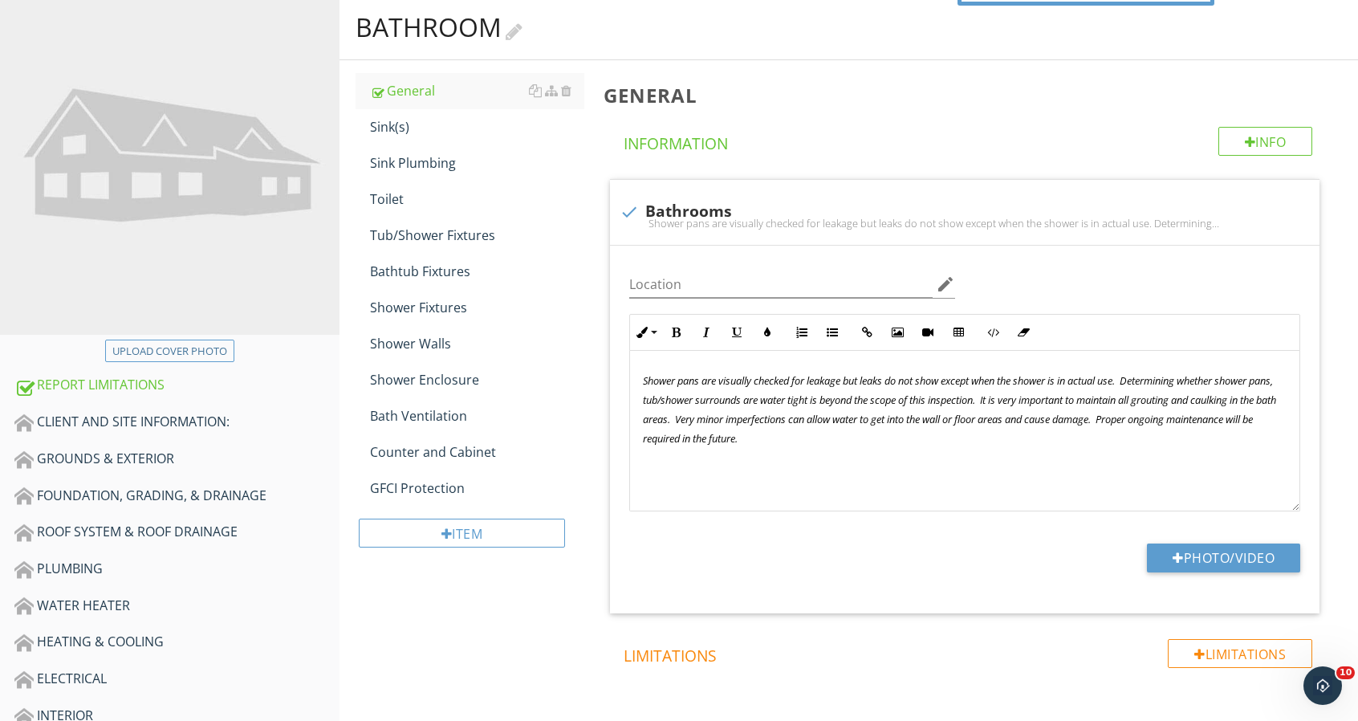
click at [522, 31] on div at bounding box center [514, 30] width 17 height 22
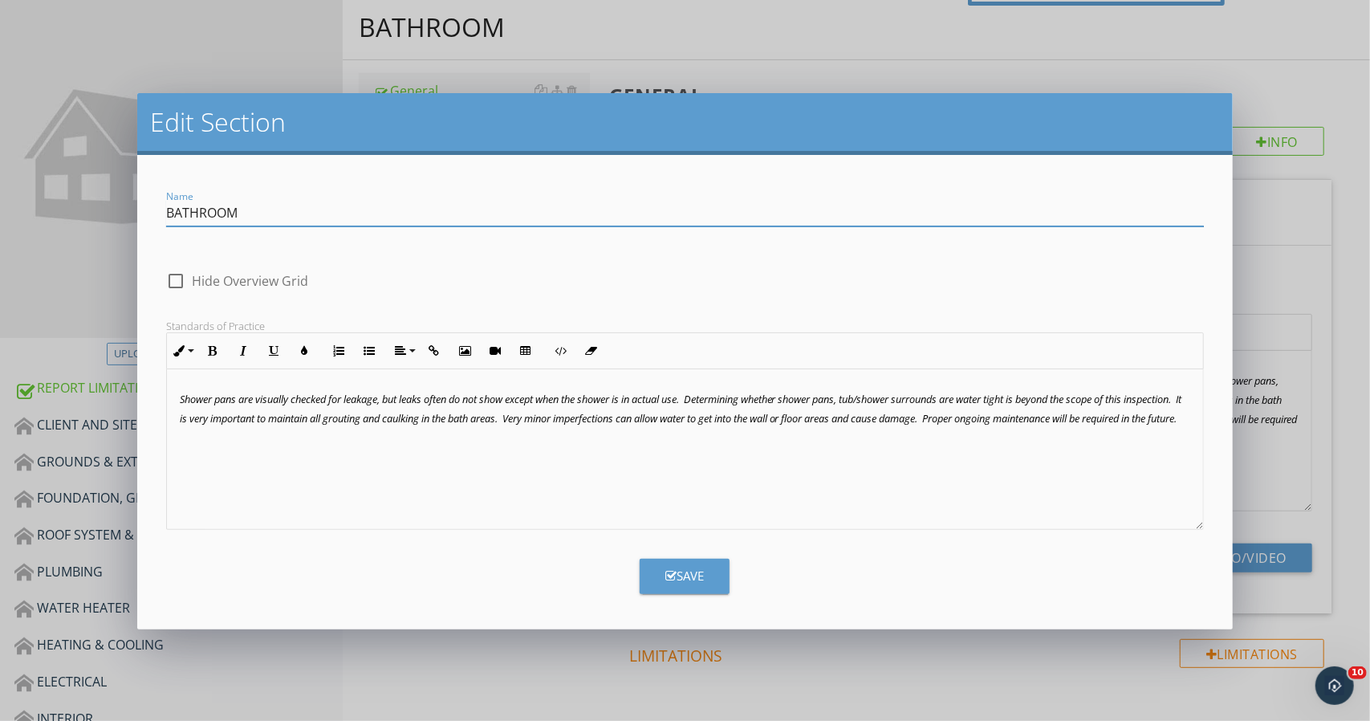
click at [275, 209] on input "BATHROOM" at bounding box center [685, 213] width 1039 height 26
type input "BATHROOM - Hallway"
click at [682, 585] on button "Save" at bounding box center [685, 576] width 90 height 35
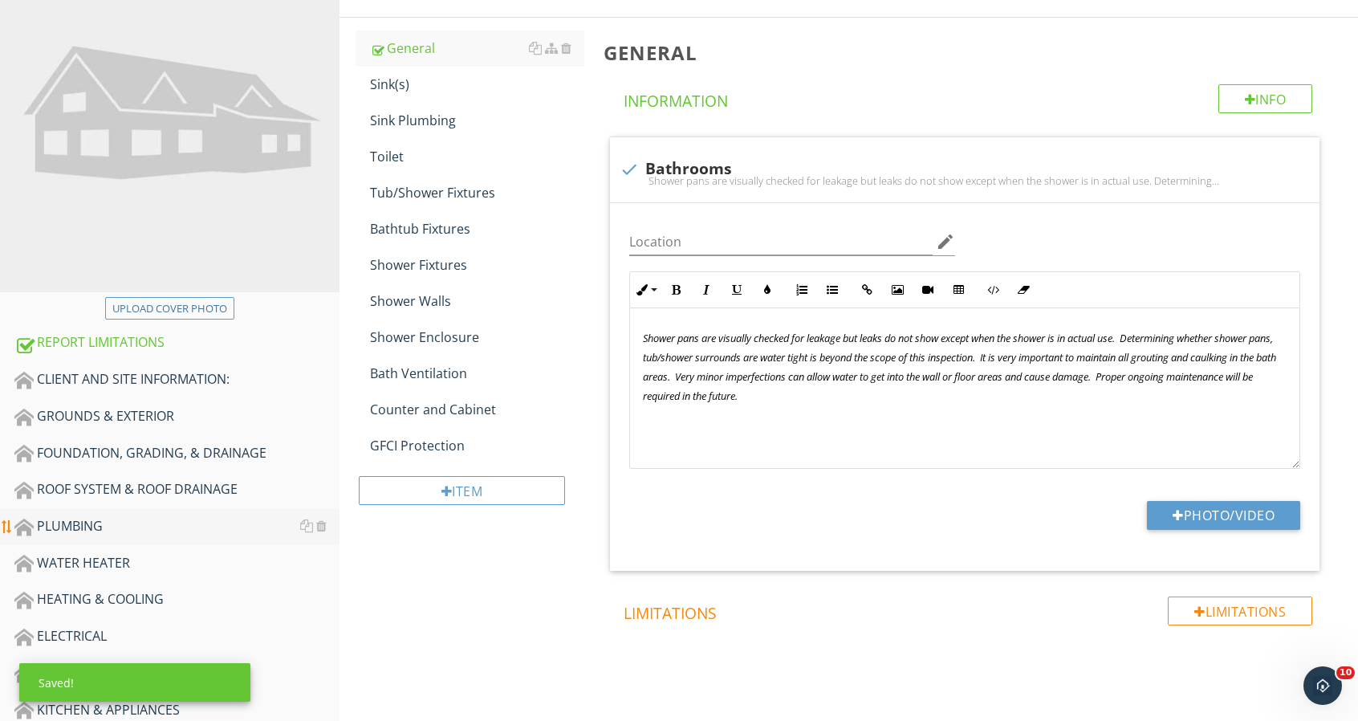
scroll to position [406, 0]
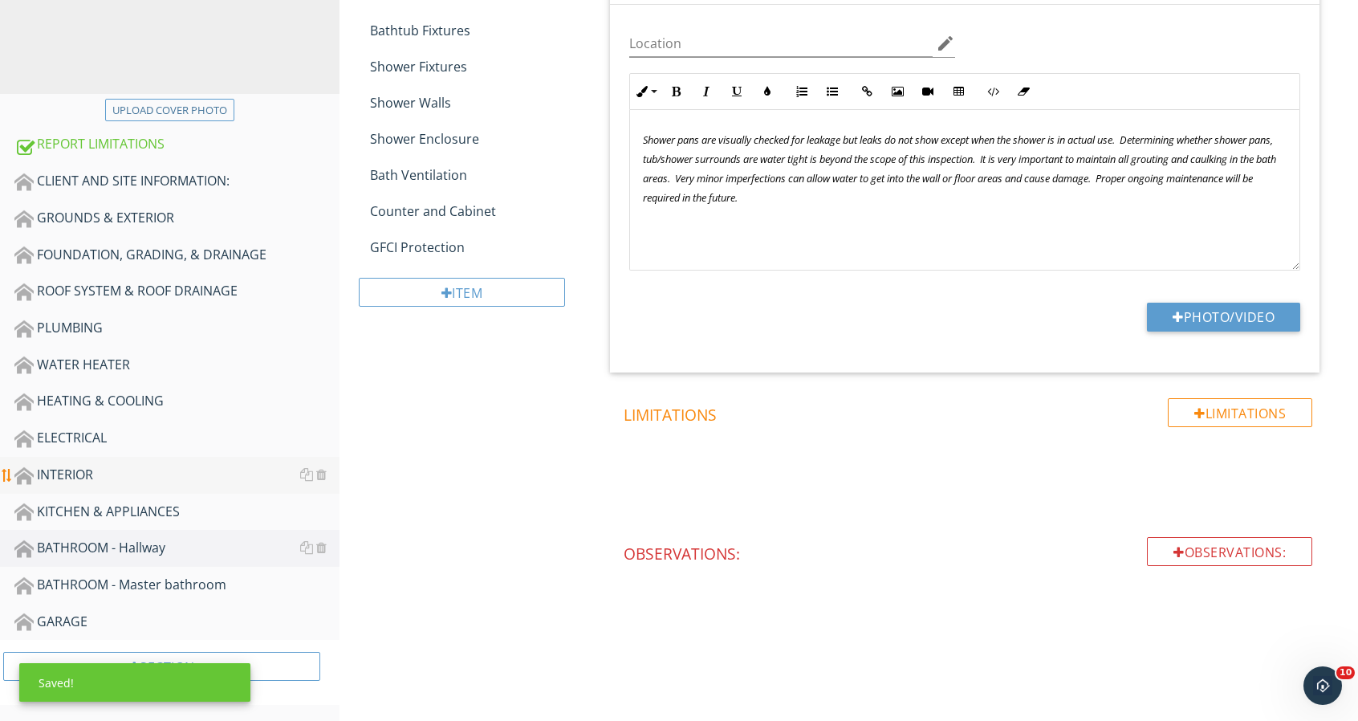
click at [126, 461] on link "INTERIOR" at bounding box center [176, 475] width 325 height 37
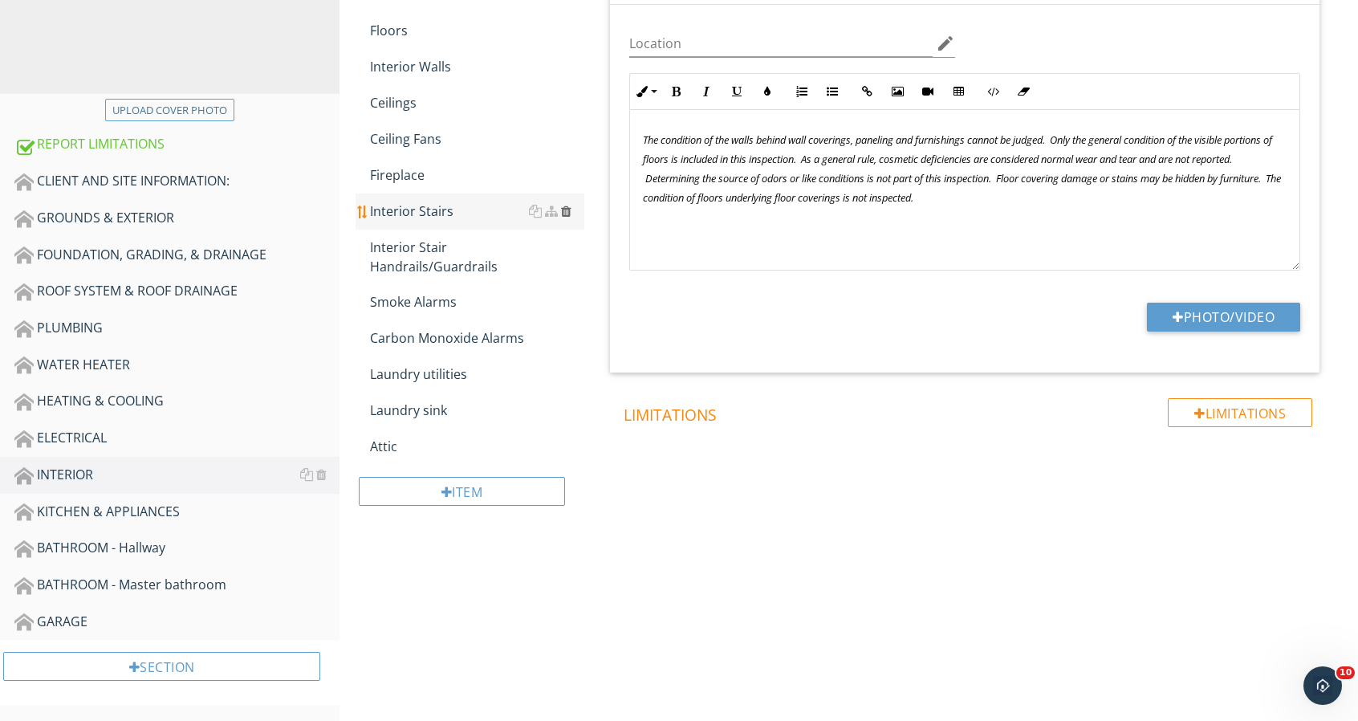
click at [570, 212] on div at bounding box center [566, 211] width 10 height 13
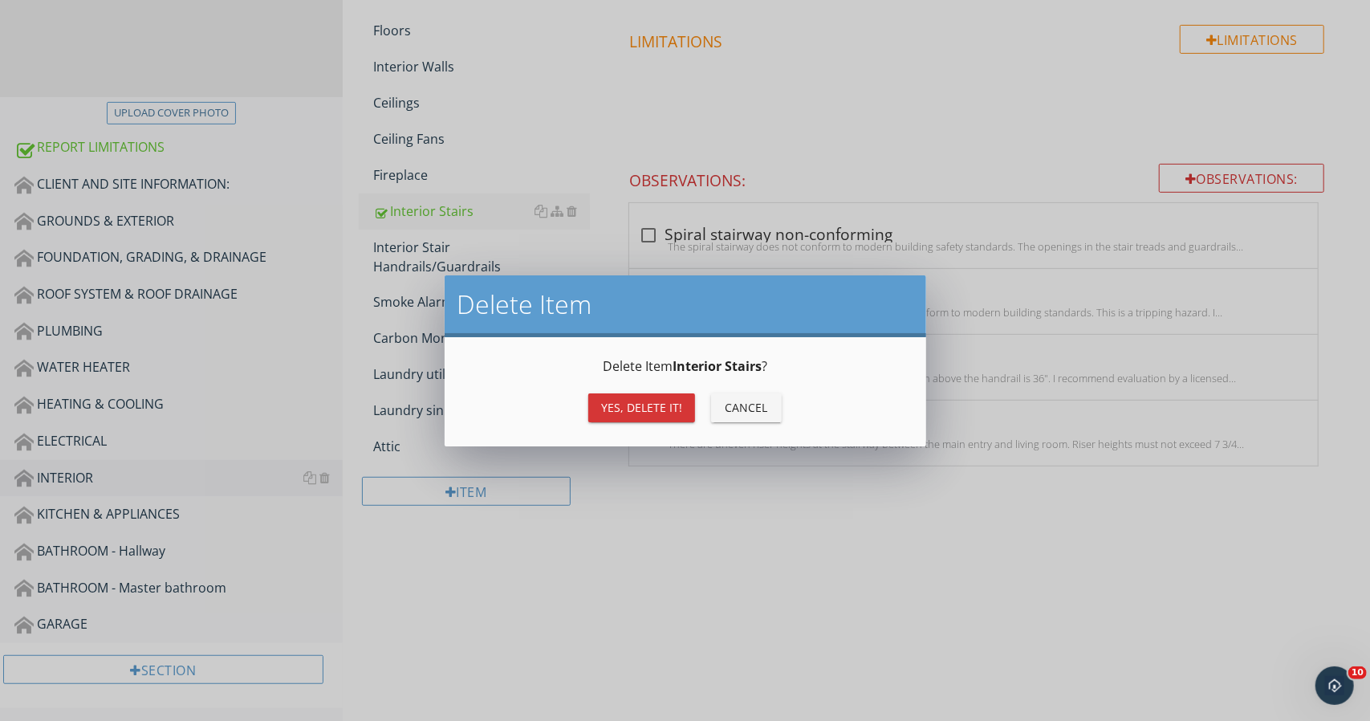
click at [616, 407] on div "Yes, Delete it!" at bounding box center [641, 407] width 81 height 17
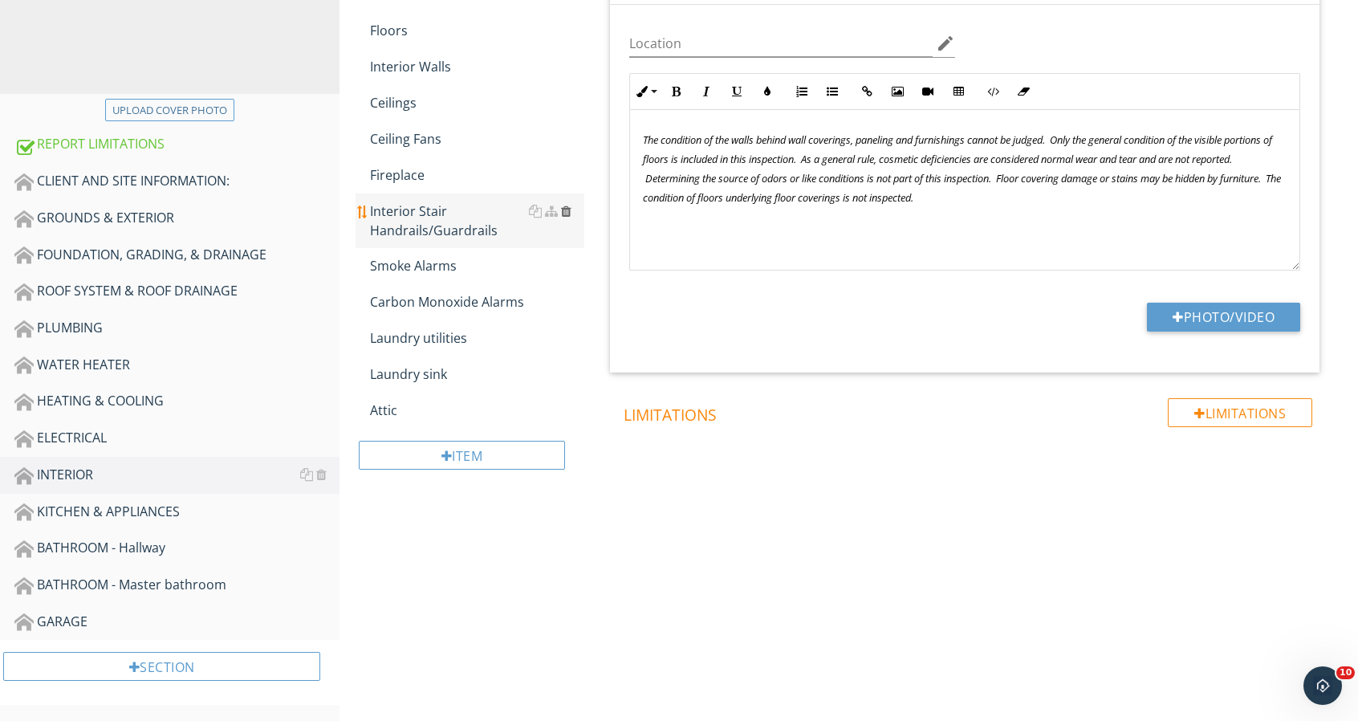
click at [569, 210] on div at bounding box center [566, 211] width 10 height 13
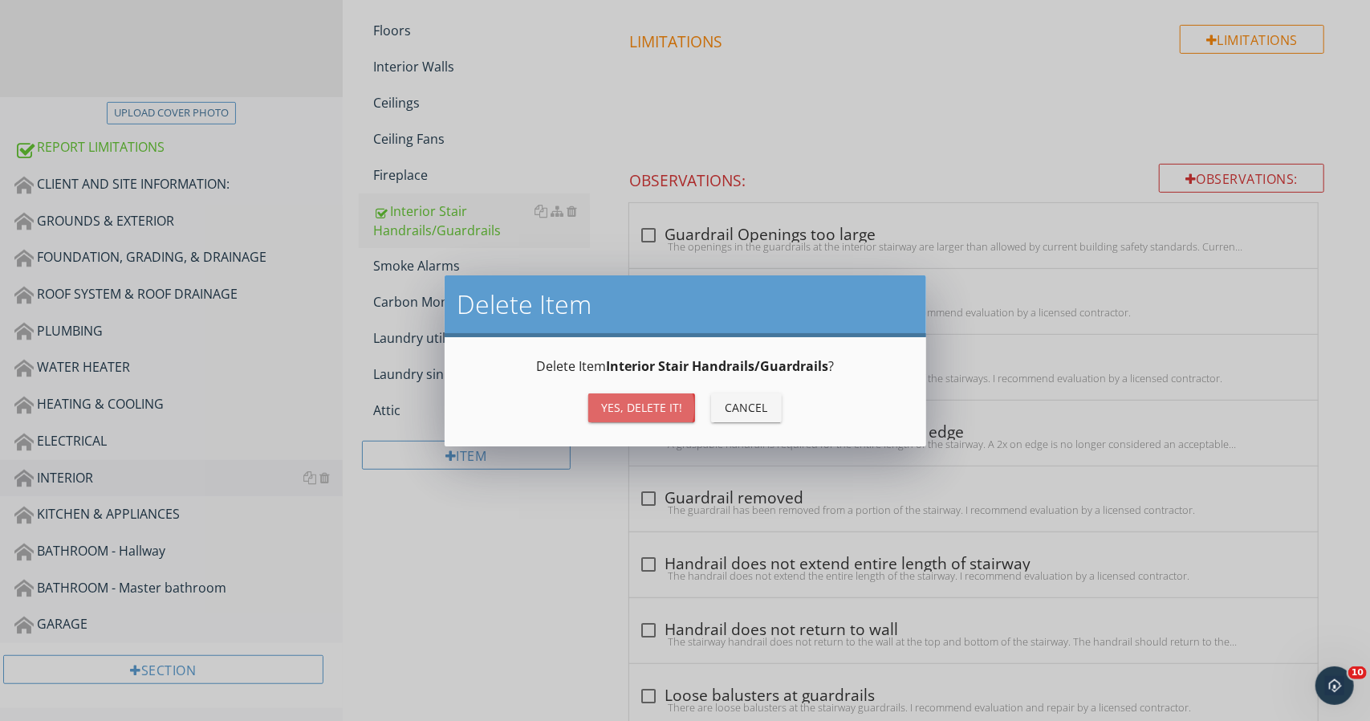
click at [622, 413] on div "Yes, Delete it!" at bounding box center [641, 407] width 81 height 17
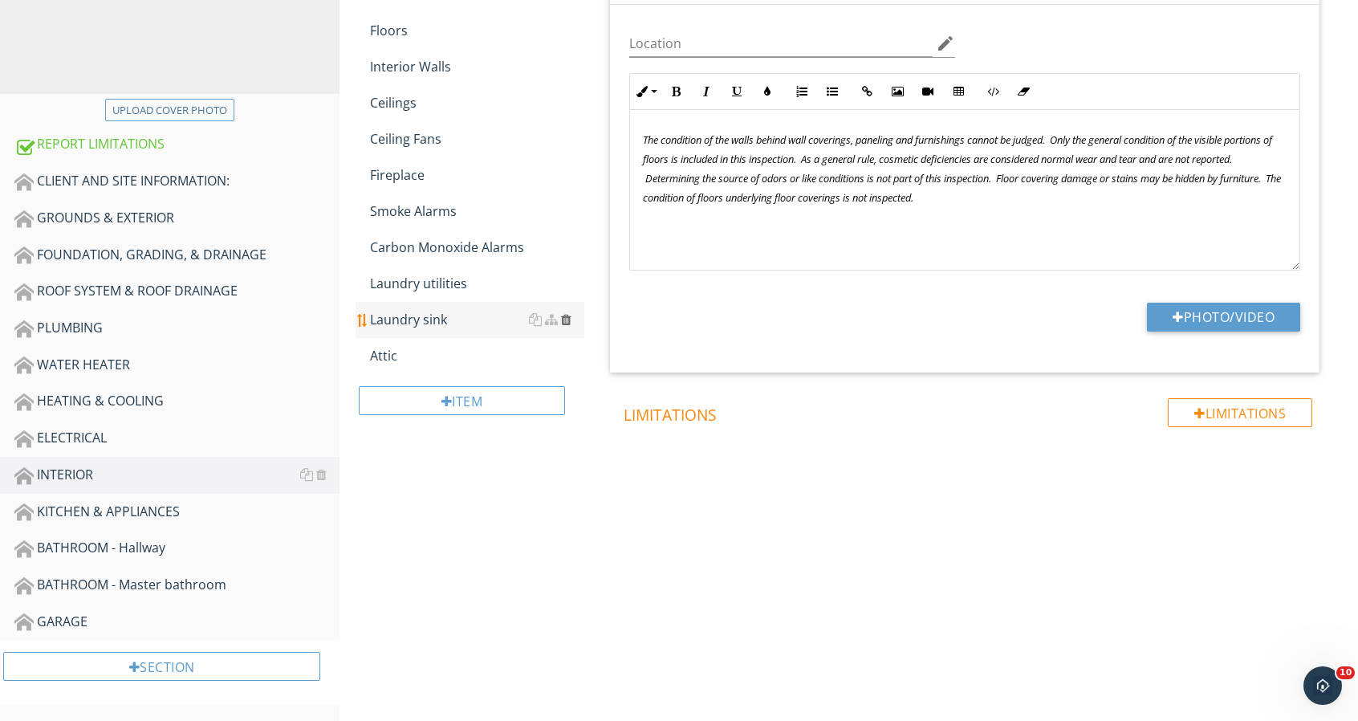
click at [564, 317] on div at bounding box center [566, 319] width 10 height 13
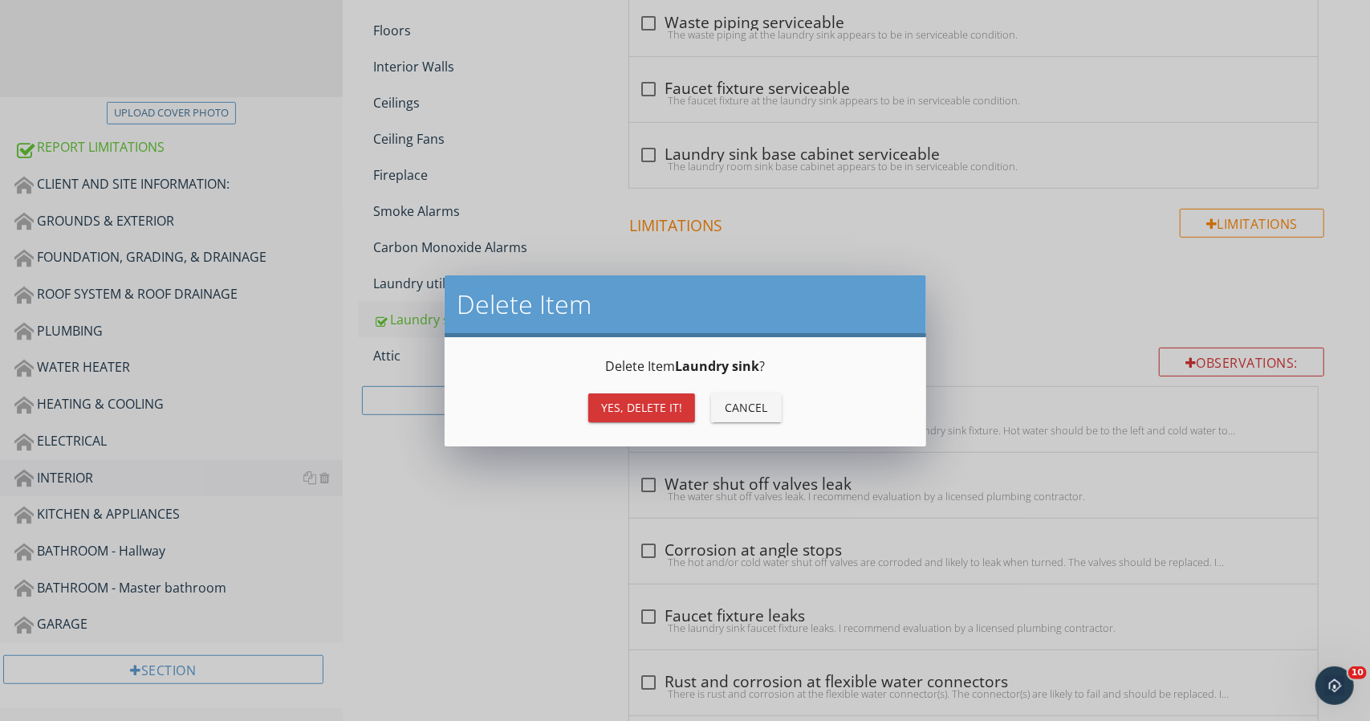
click at [617, 417] on button "Yes, Delete it!" at bounding box center [641, 407] width 107 height 29
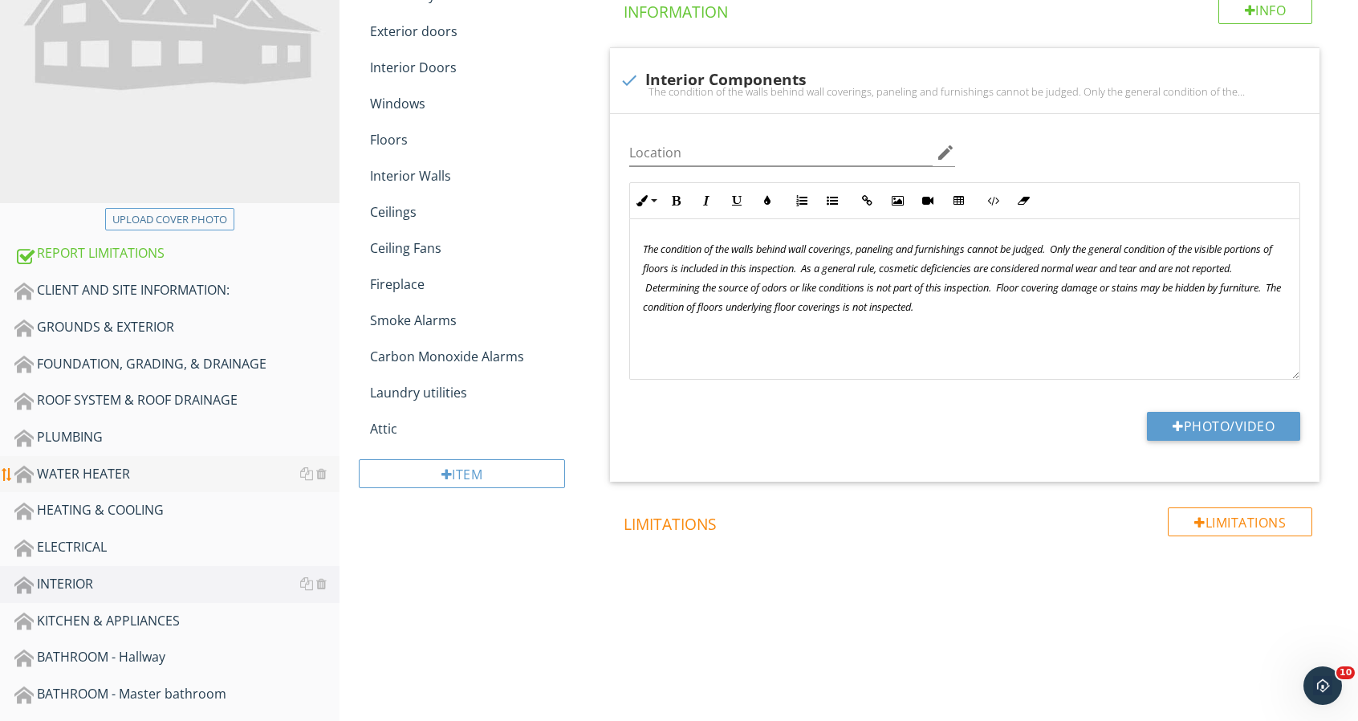
scroll to position [246, 0]
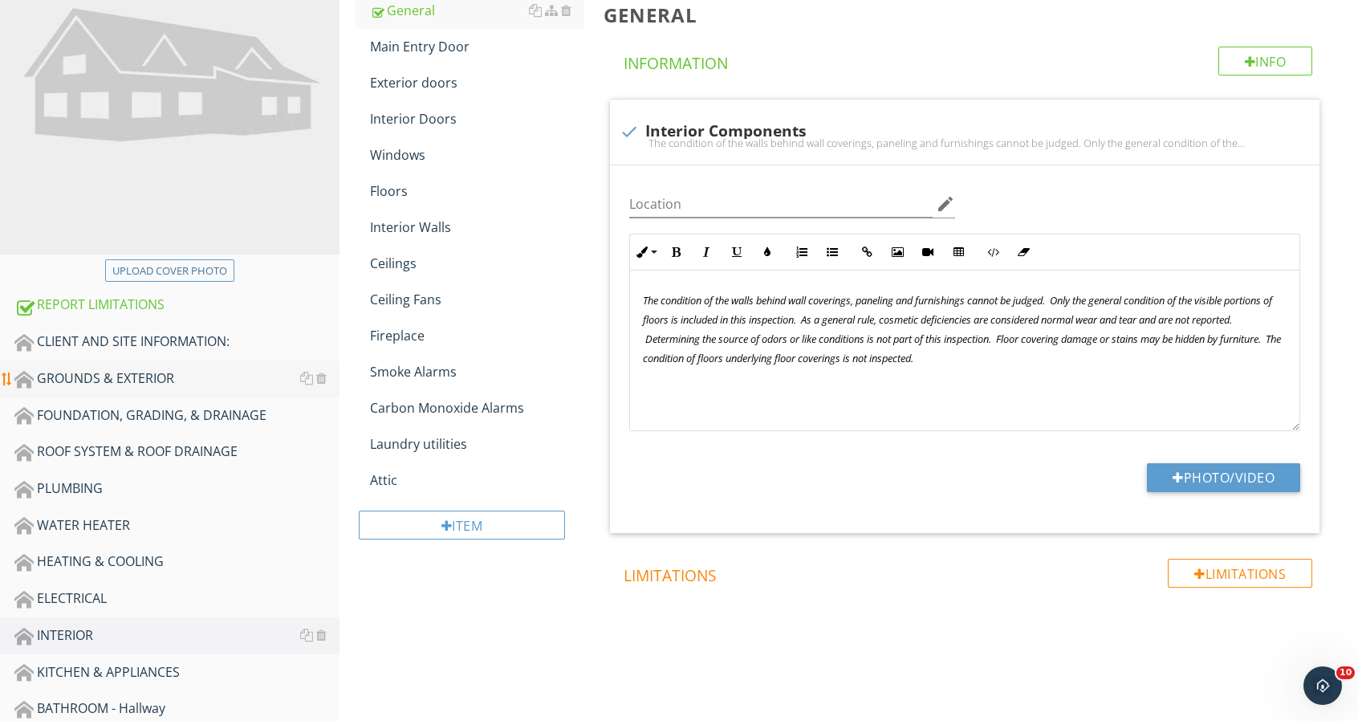
click at [166, 378] on div "GROUNDS & EXTERIOR" at bounding box center [176, 378] width 325 height 21
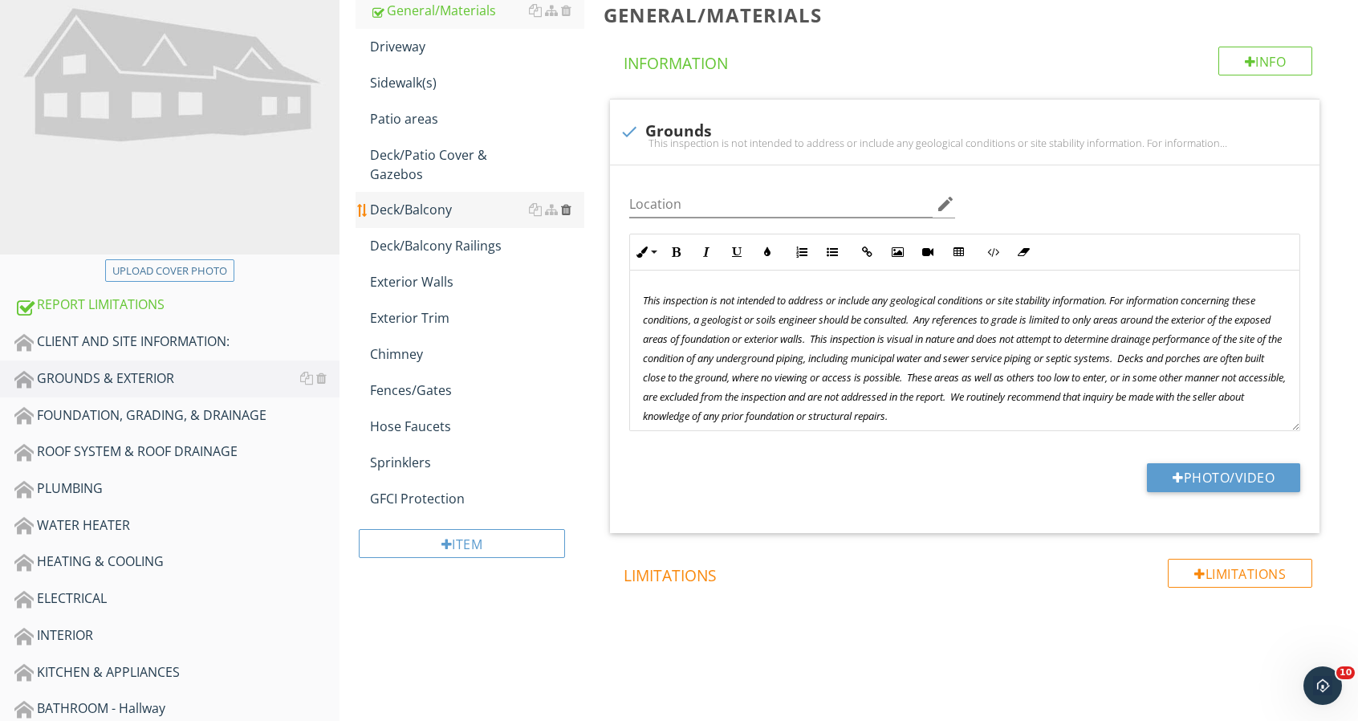
click at [566, 207] on div at bounding box center [566, 209] width 10 height 13
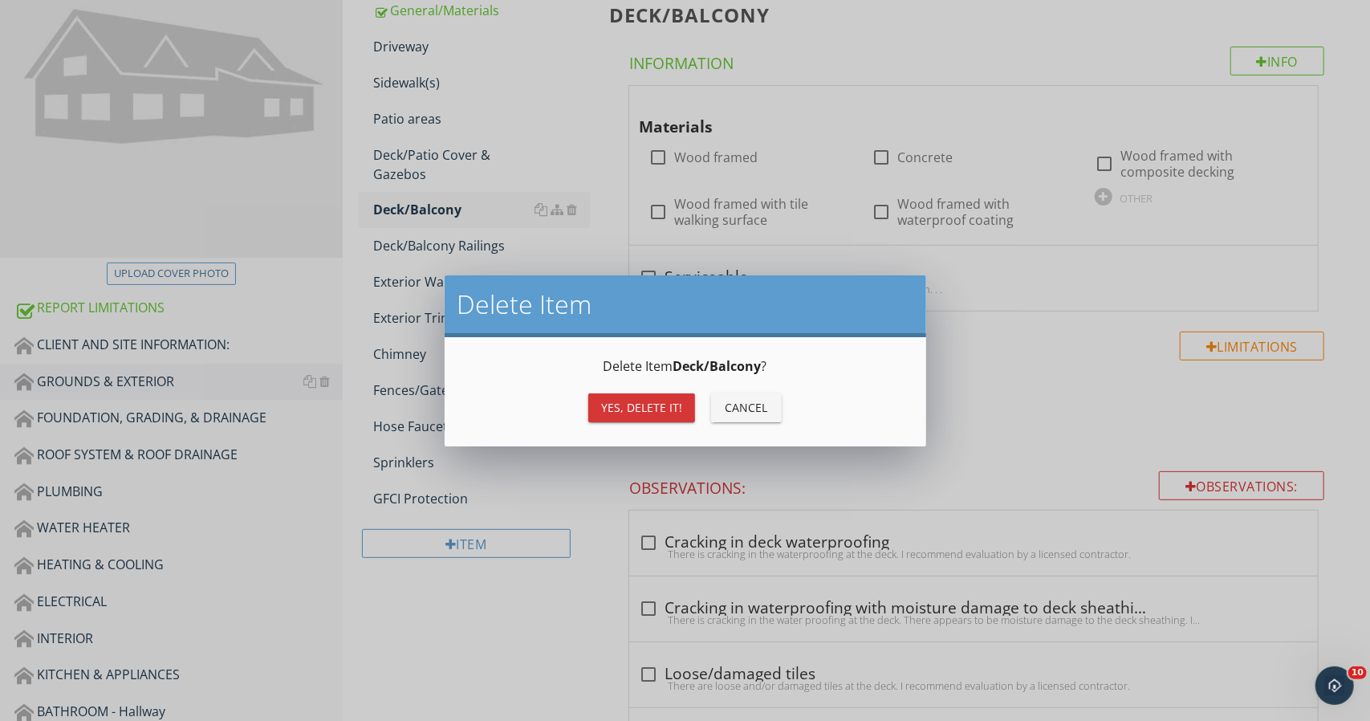
click at [626, 425] on div "Yes, Delete it! Cancel" at bounding box center [685, 408] width 443 height 39
click at [620, 402] on div "Yes, Delete it!" at bounding box center [641, 407] width 81 height 17
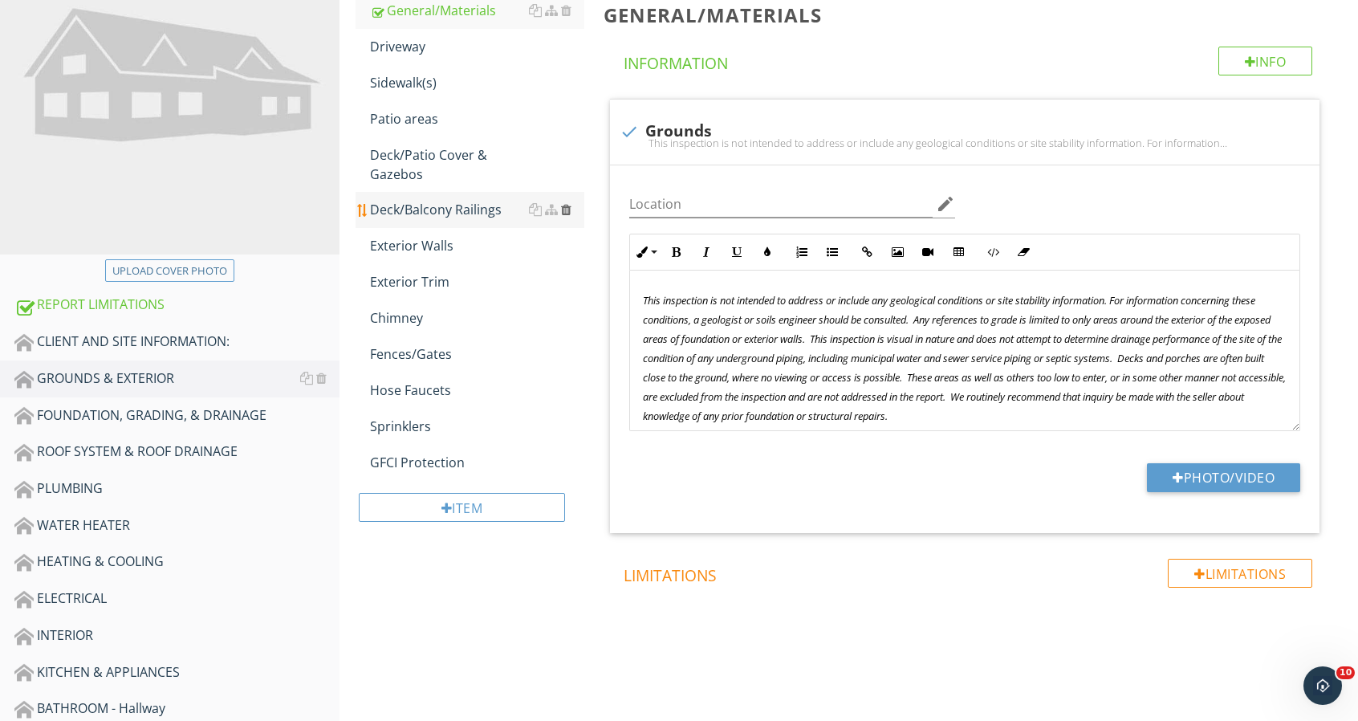
click at [568, 206] on div at bounding box center [566, 209] width 10 height 13
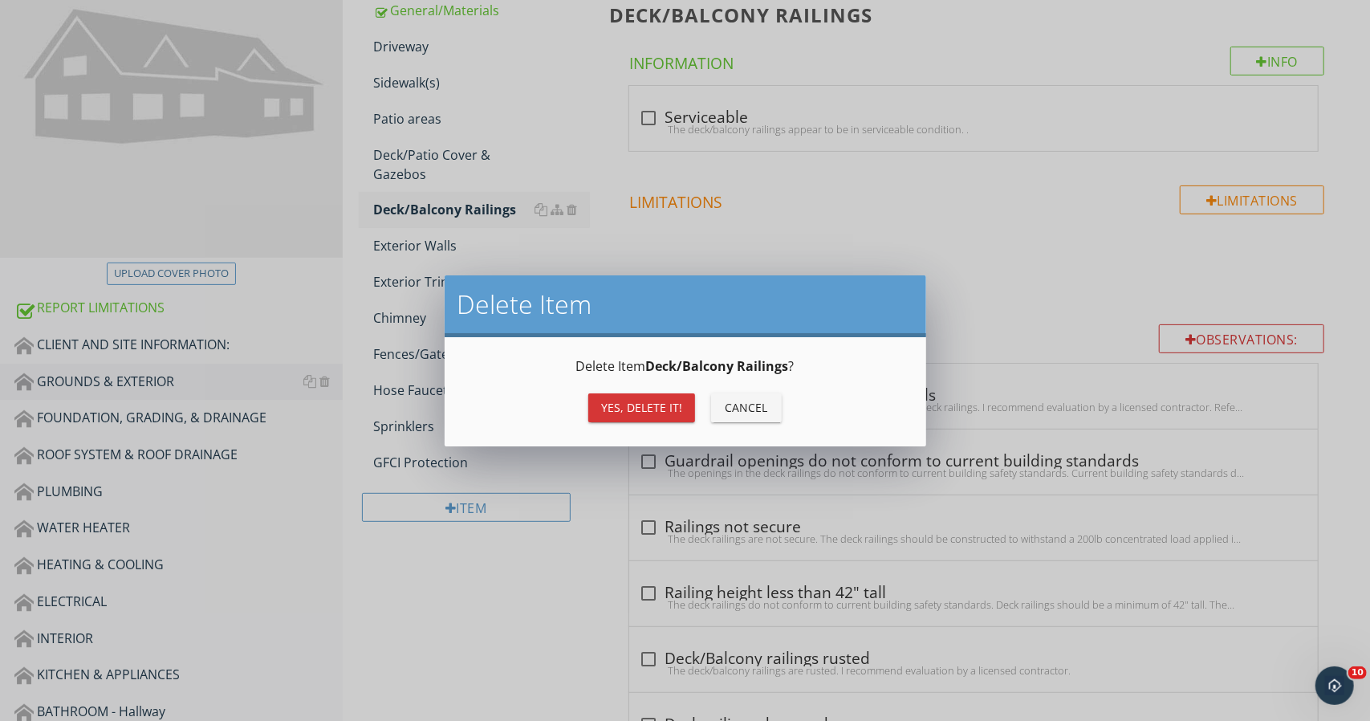
click at [626, 407] on div "Yes, Delete it!" at bounding box center [641, 407] width 81 height 17
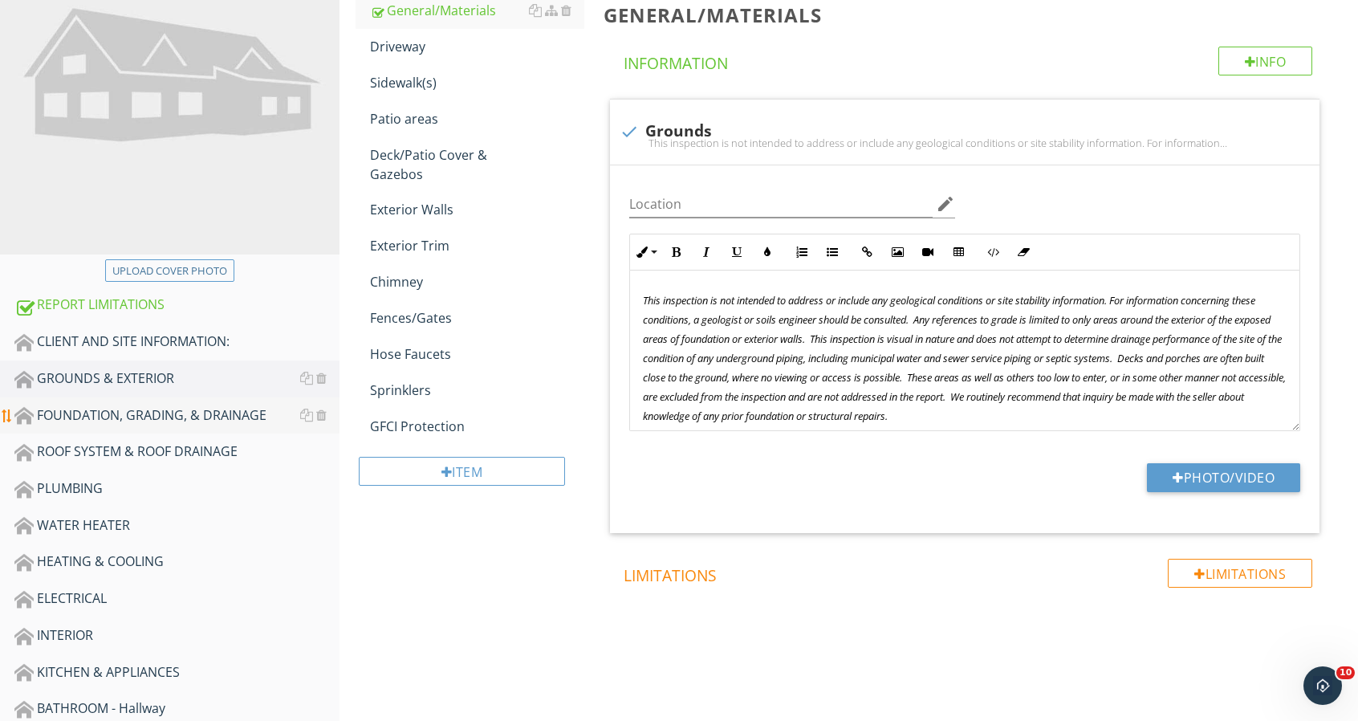
click at [214, 427] on link "FOUNDATION, GRADING, & DRAINAGE" at bounding box center [176, 415] width 325 height 37
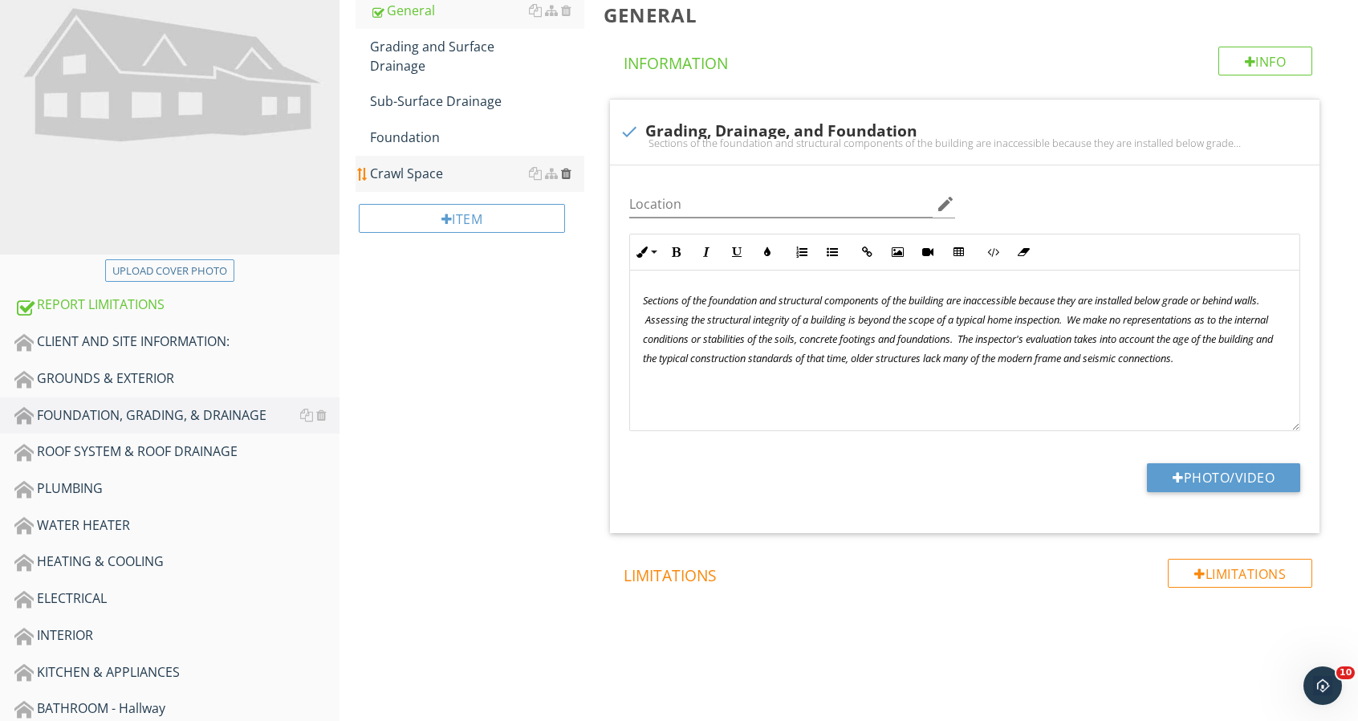
click at [566, 175] on div at bounding box center [566, 173] width 10 height 13
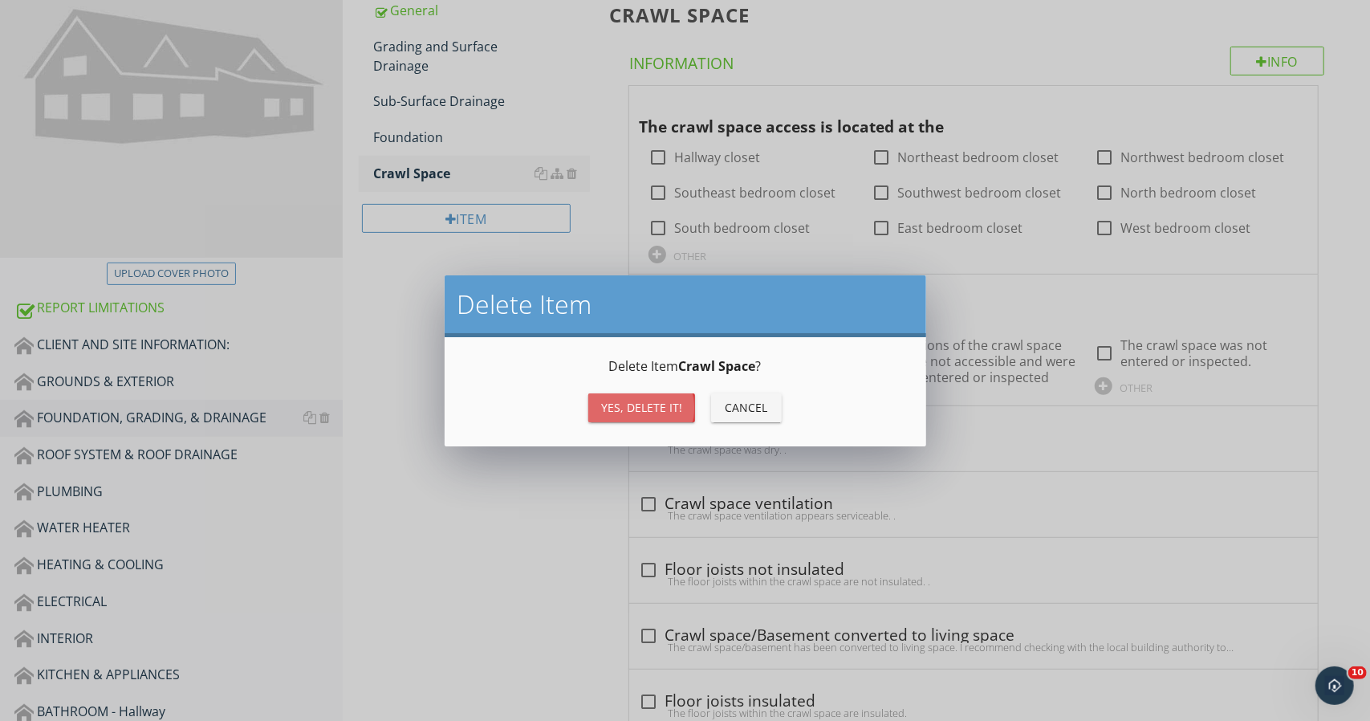
click at [615, 417] on button "Yes, Delete it!" at bounding box center [641, 407] width 107 height 29
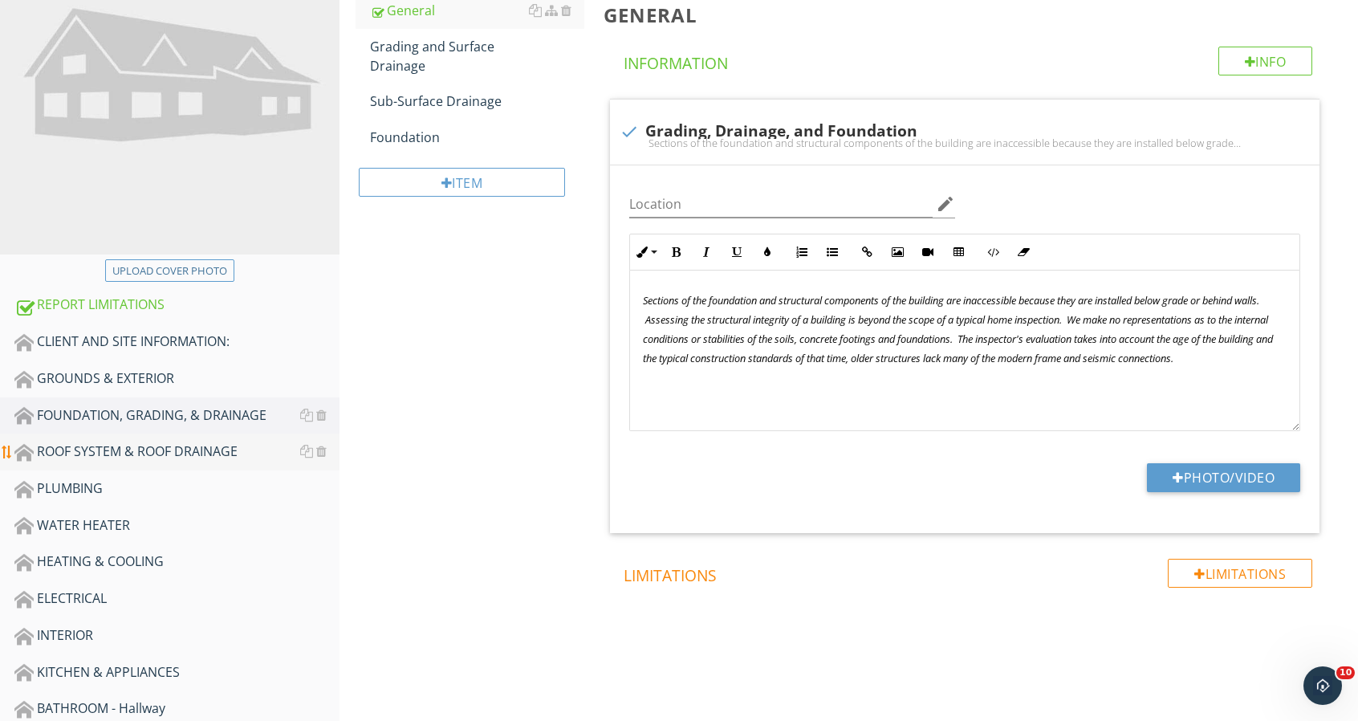
click at [163, 455] on div "ROOF SYSTEM & ROOF DRAINAGE" at bounding box center [176, 452] width 325 height 21
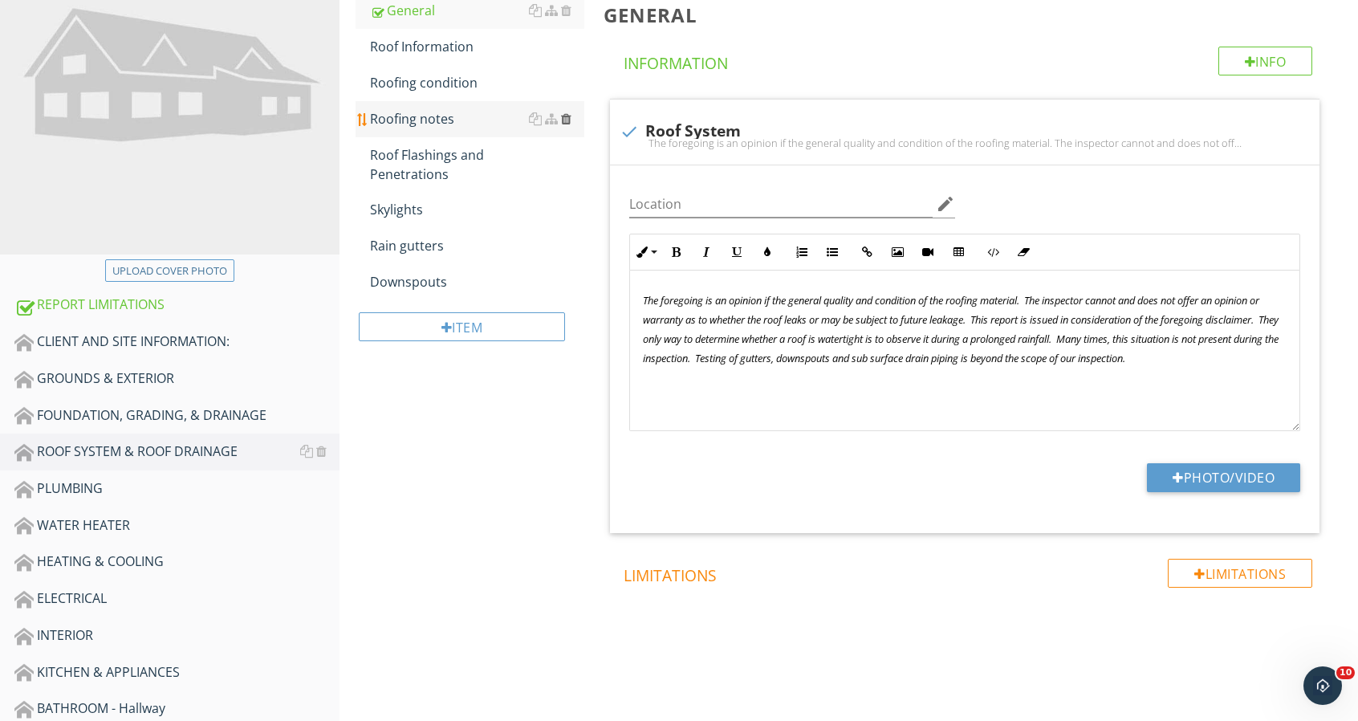
click at [569, 118] on div at bounding box center [566, 118] width 10 height 13
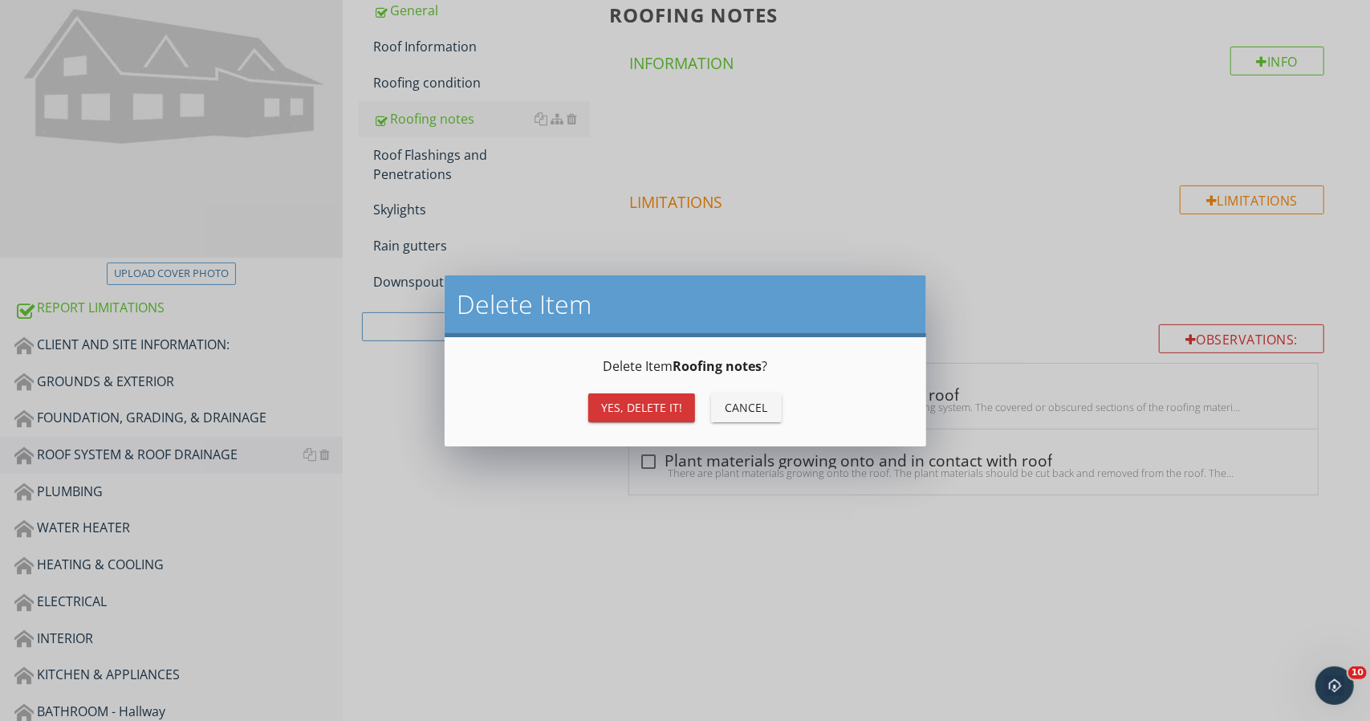
click at [616, 417] on button "Yes, Delete it!" at bounding box center [641, 407] width 107 height 29
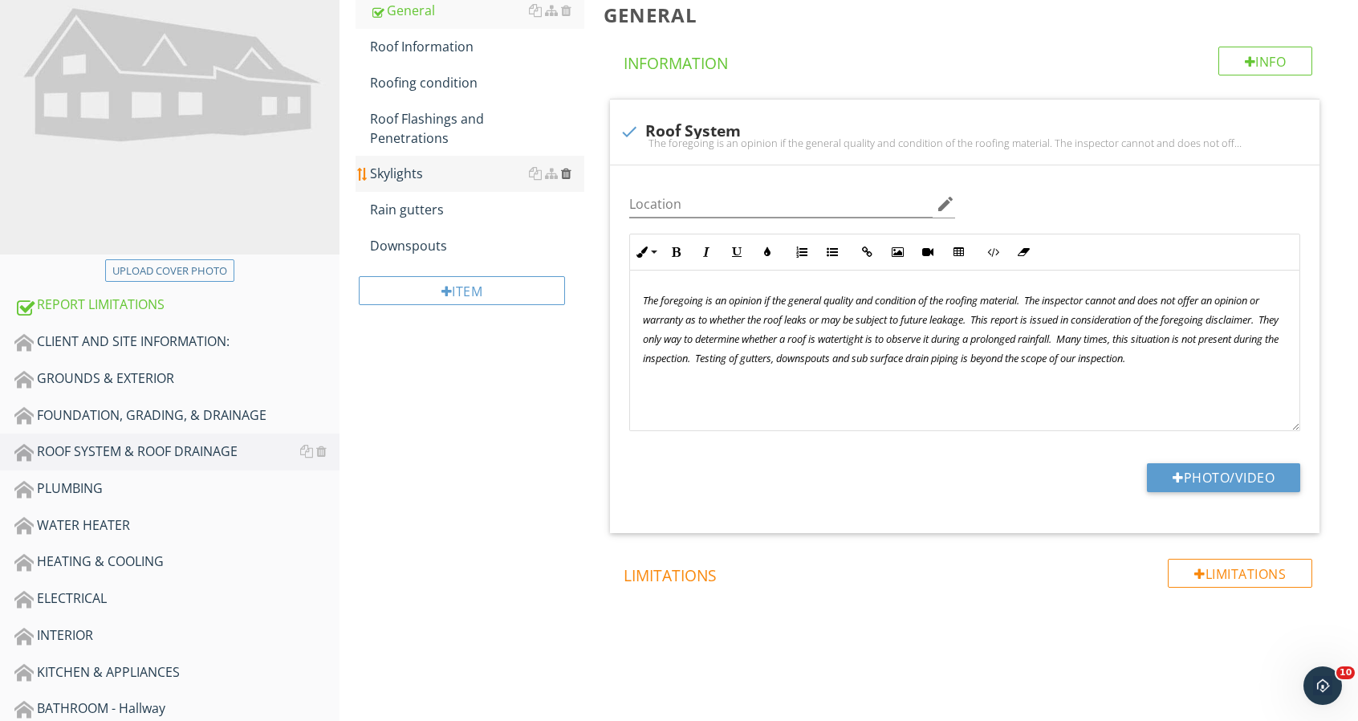
click at [567, 175] on div at bounding box center [566, 173] width 10 height 13
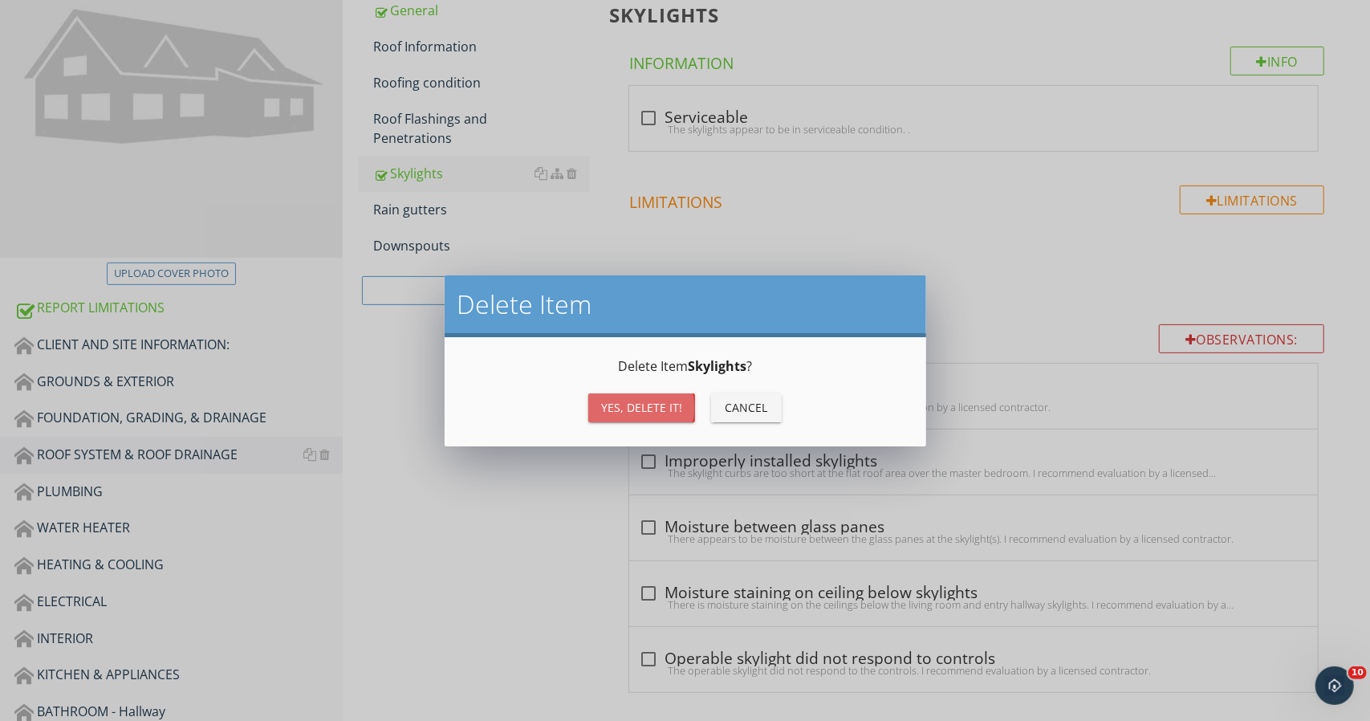
click at [596, 401] on button "Yes, Delete it!" at bounding box center [641, 407] width 107 height 29
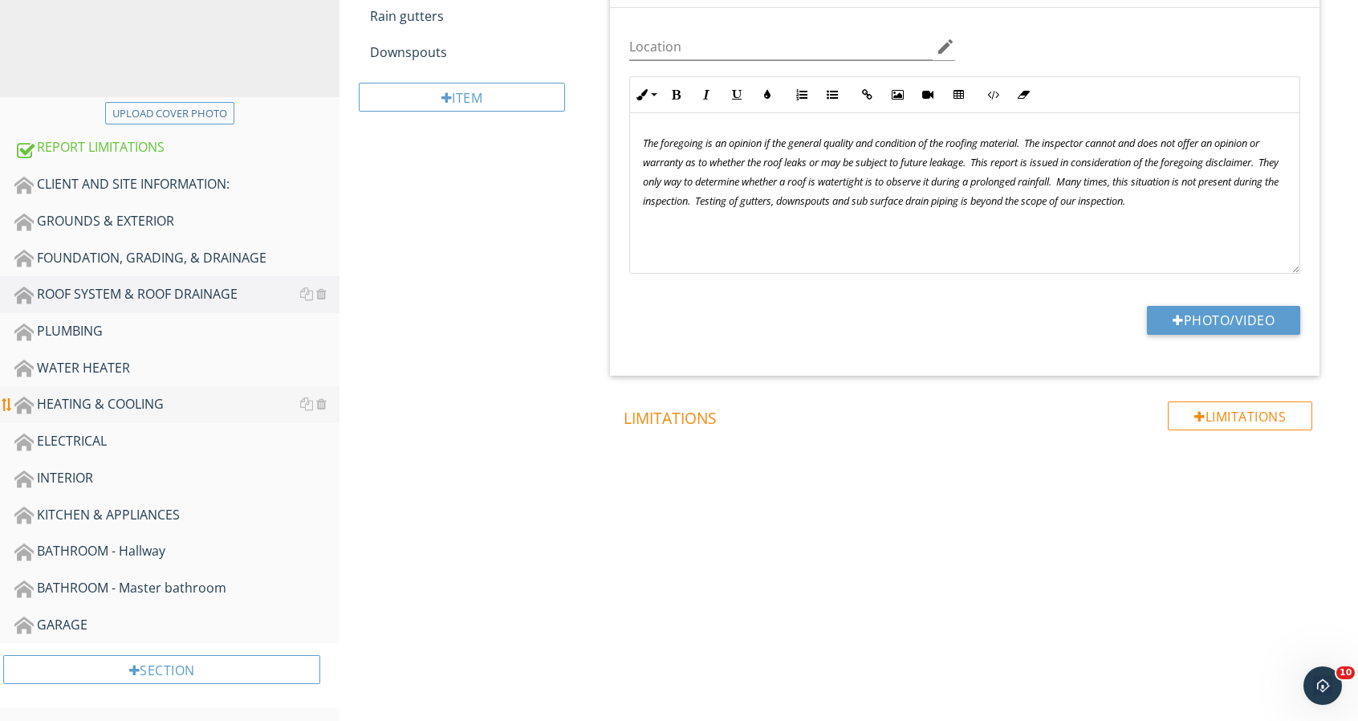
scroll to position [406, 0]
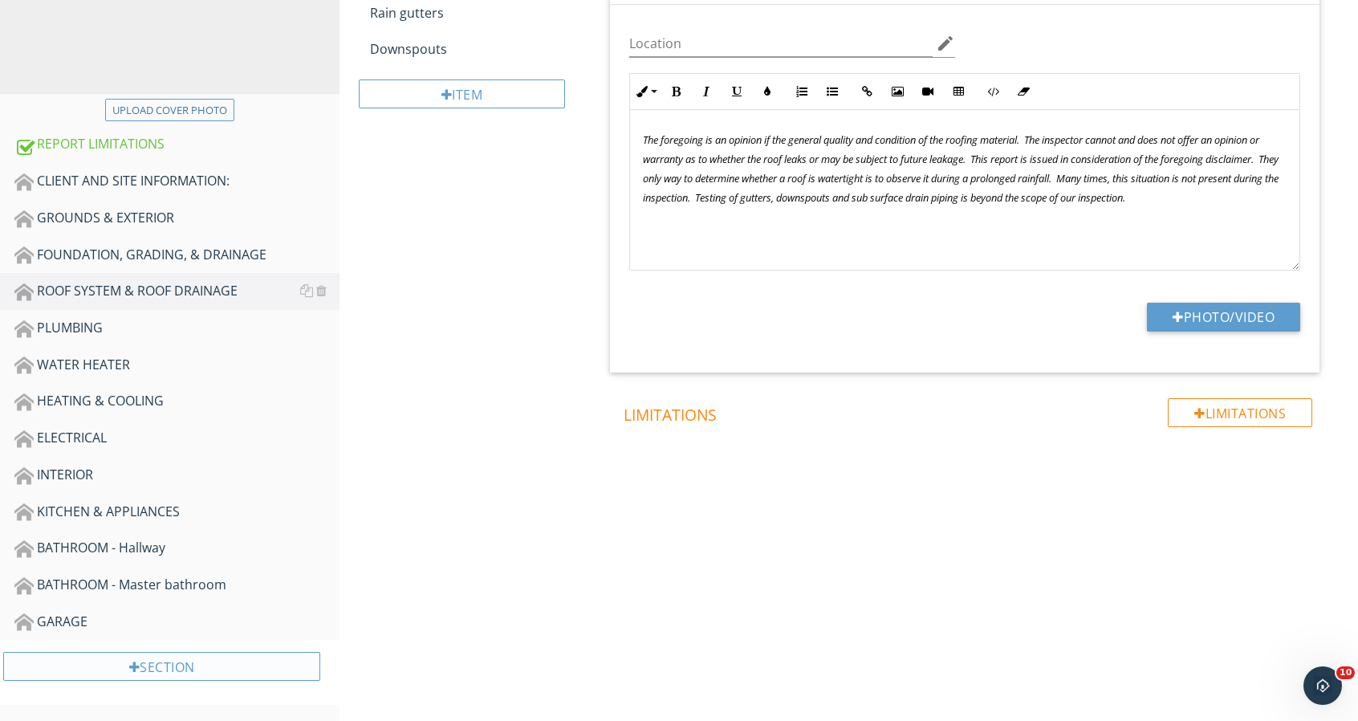
click at [171, 666] on div "Section" at bounding box center [161, 666] width 317 height 29
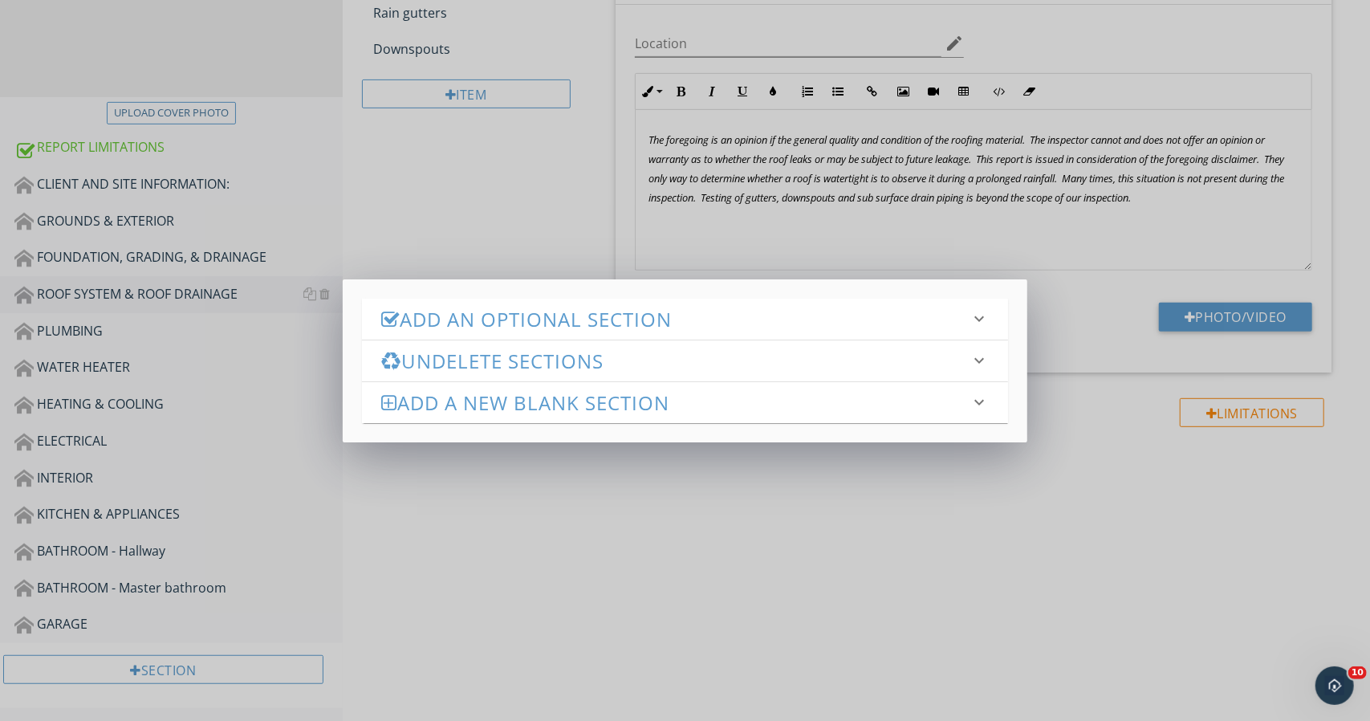
click at [529, 317] on h3 "Add an Optional Section" at bounding box center [675, 319] width 589 height 22
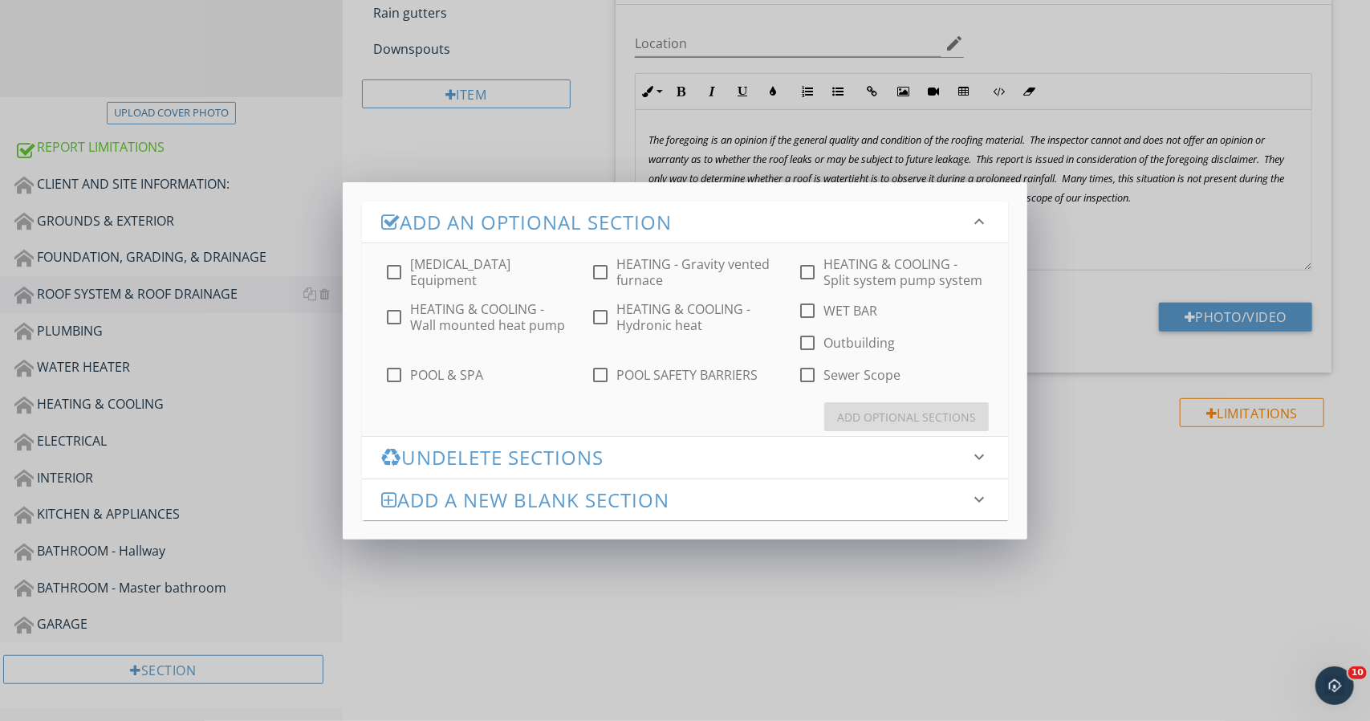
click at [816, 279] on div at bounding box center [807, 271] width 27 height 27
checkbox input "true"
click at [854, 419] on div "Add Optional Sections" at bounding box center [906, 417] width 139 height 17
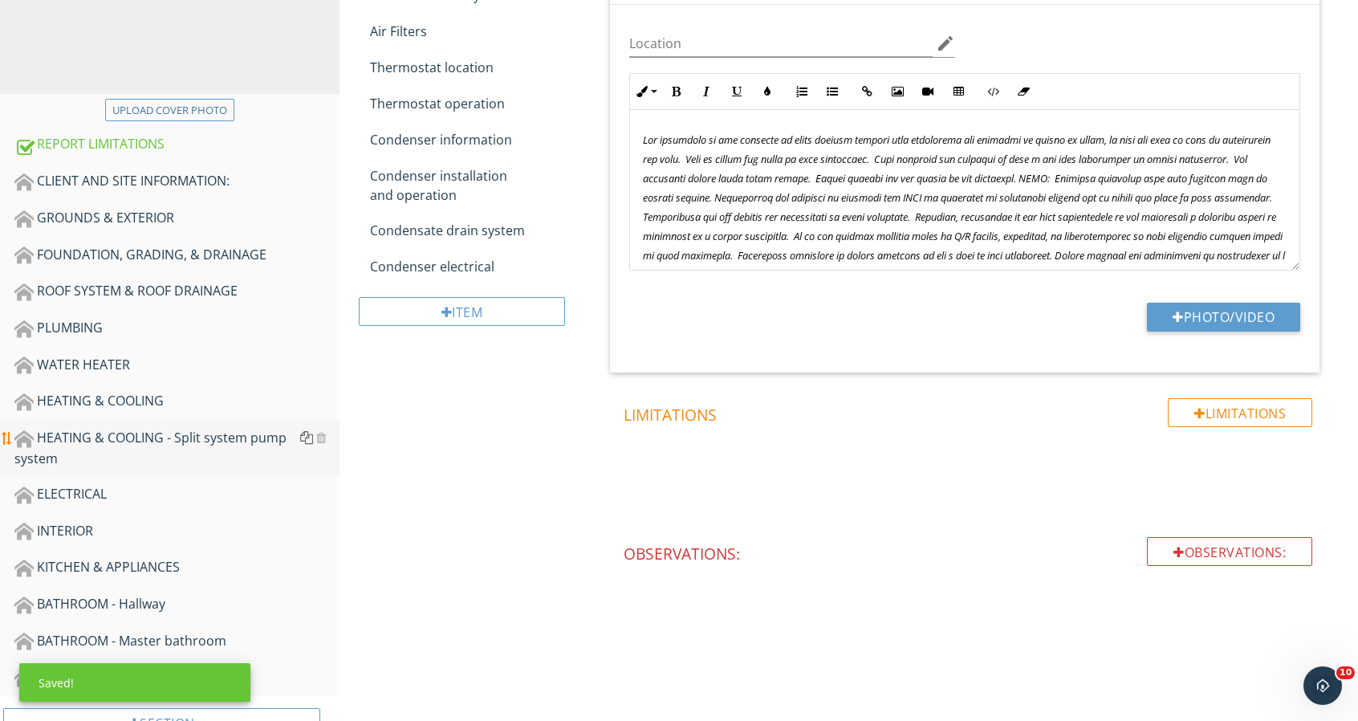
click at [308, 438] on div at bounding box center [306, 437] width 13 height 13
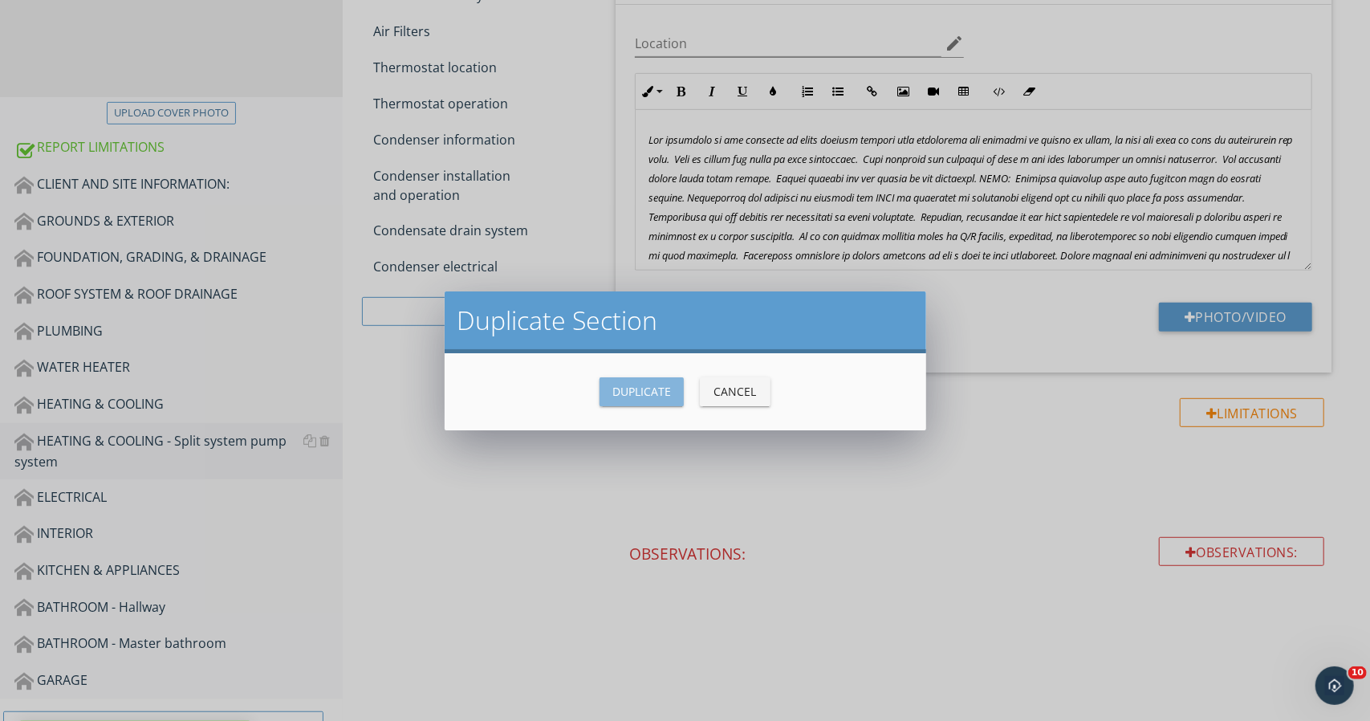
click at [633, 385] on div "Duplicate" at bounding box center [642, 391] width 59 height 17
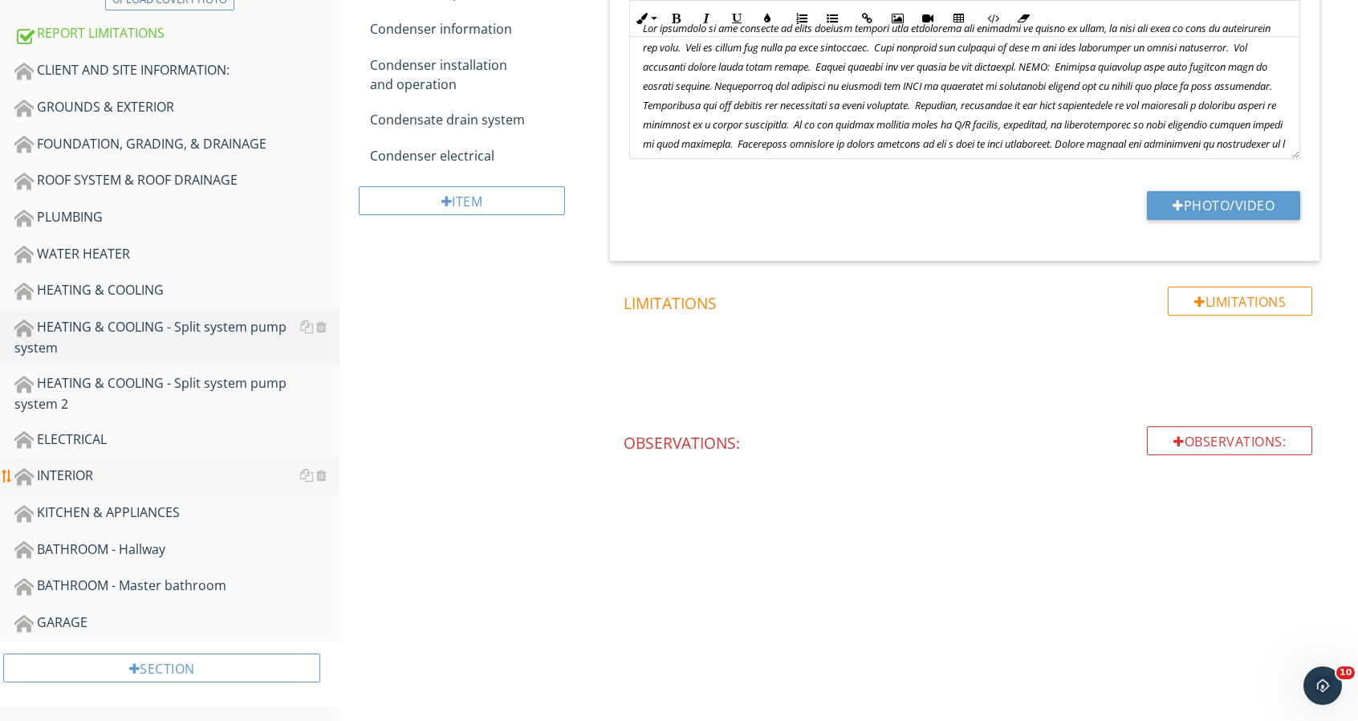
scroll to position [518, 0]
click at [217, 451] on link "ELECTRICAL" at bounding box center [176, 439] width 325 height 37
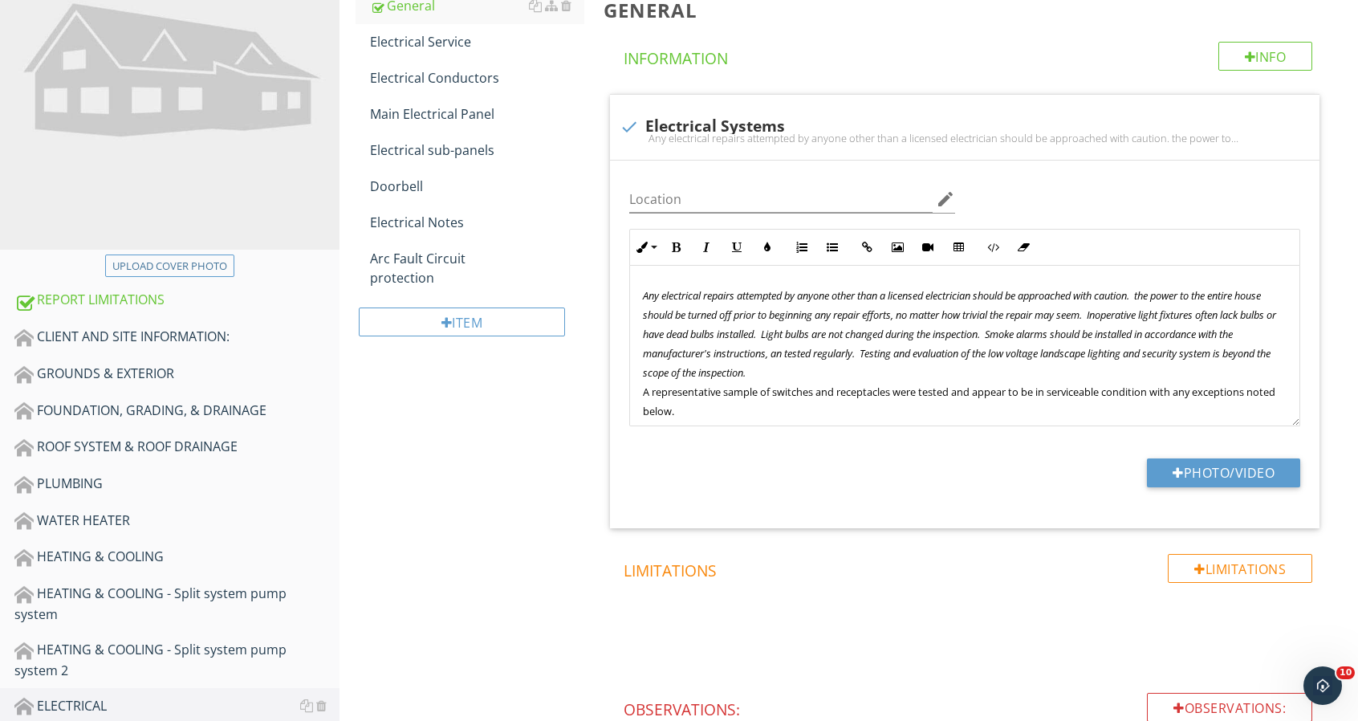
scroll to position [197, 0]
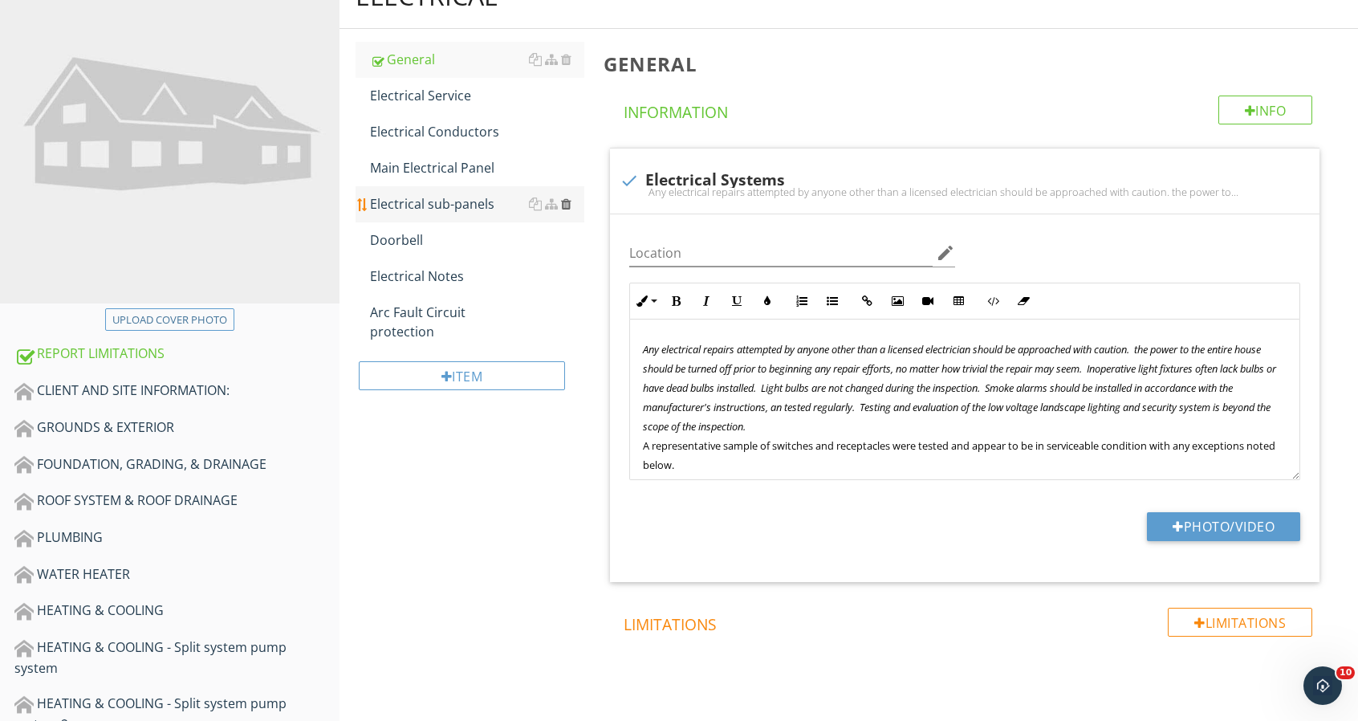
click at [568, 205] on div at bounding box center [566, 203] width 10 height 13
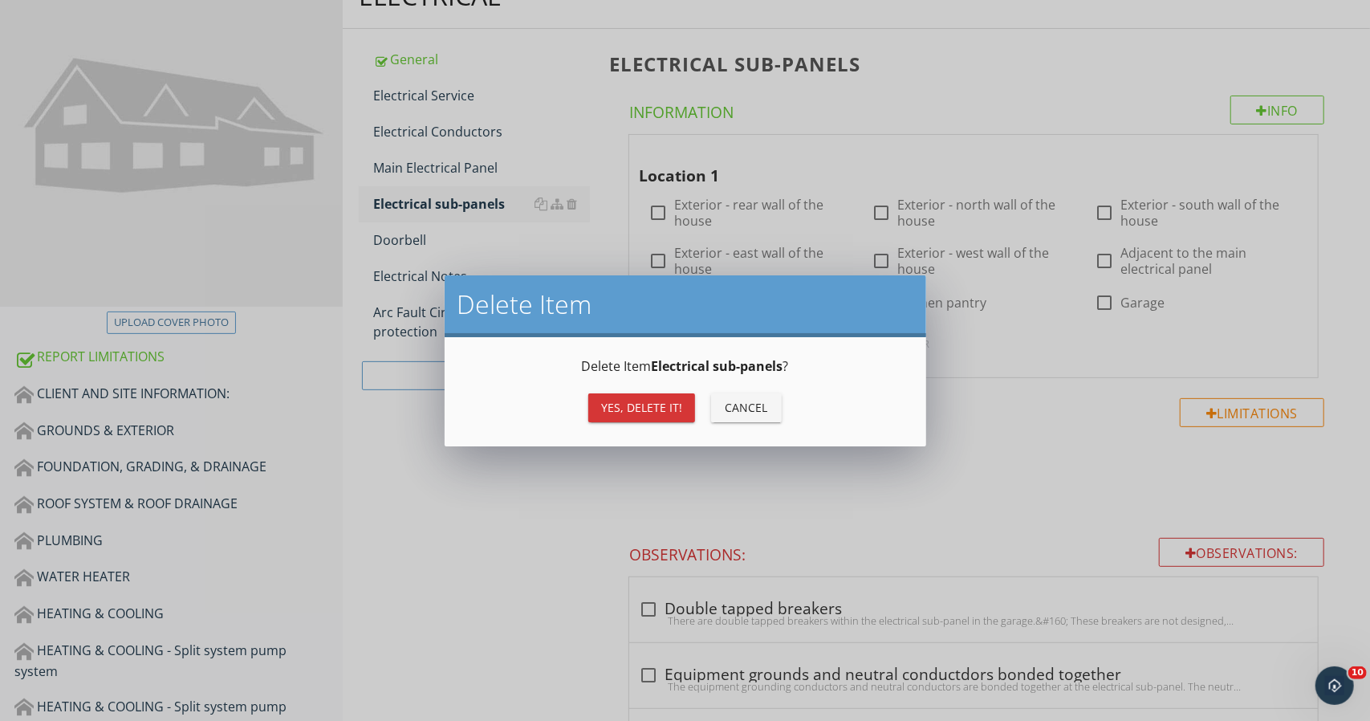
click at [623, 409] on div "Yes, Delete it!" at bounding box center [641, 407] width 81 height 17
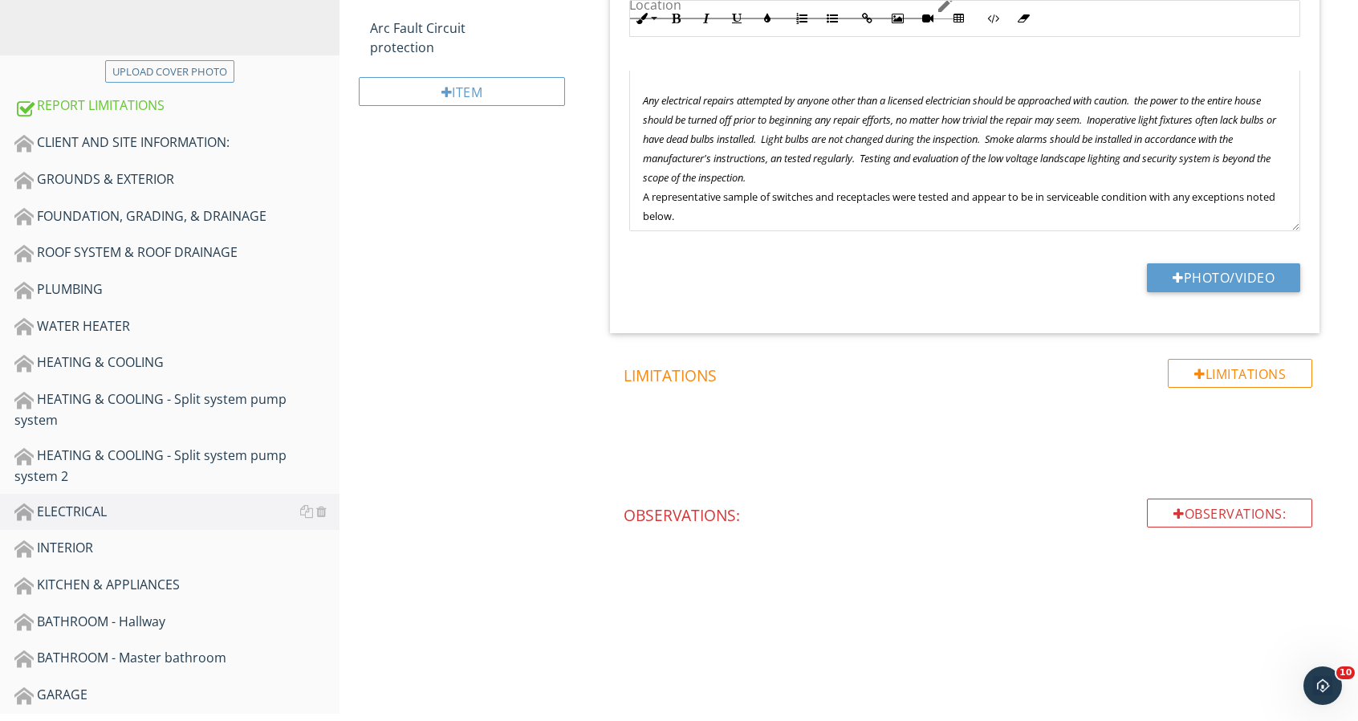
scroll to position [438, 0]
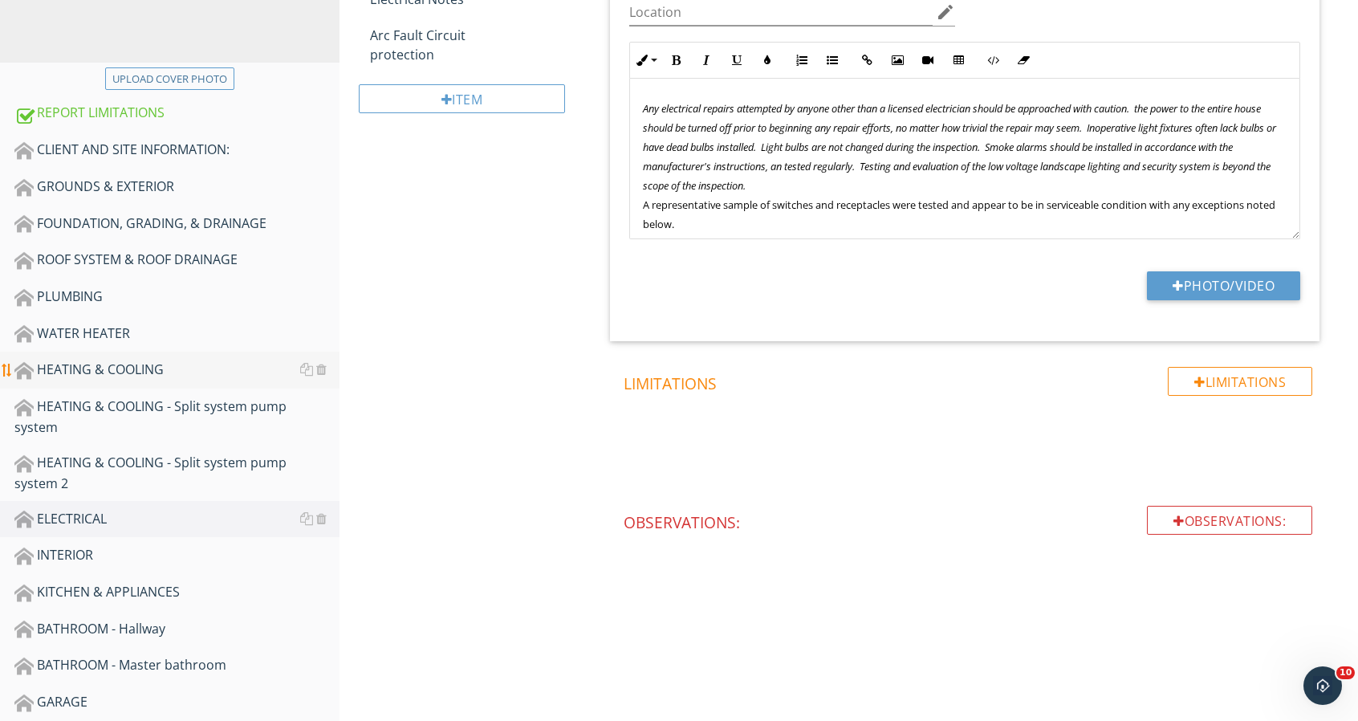
click at [168, 372] on div "HEATING & COOLING" at bounding box center [176, 370] width 325 height 21
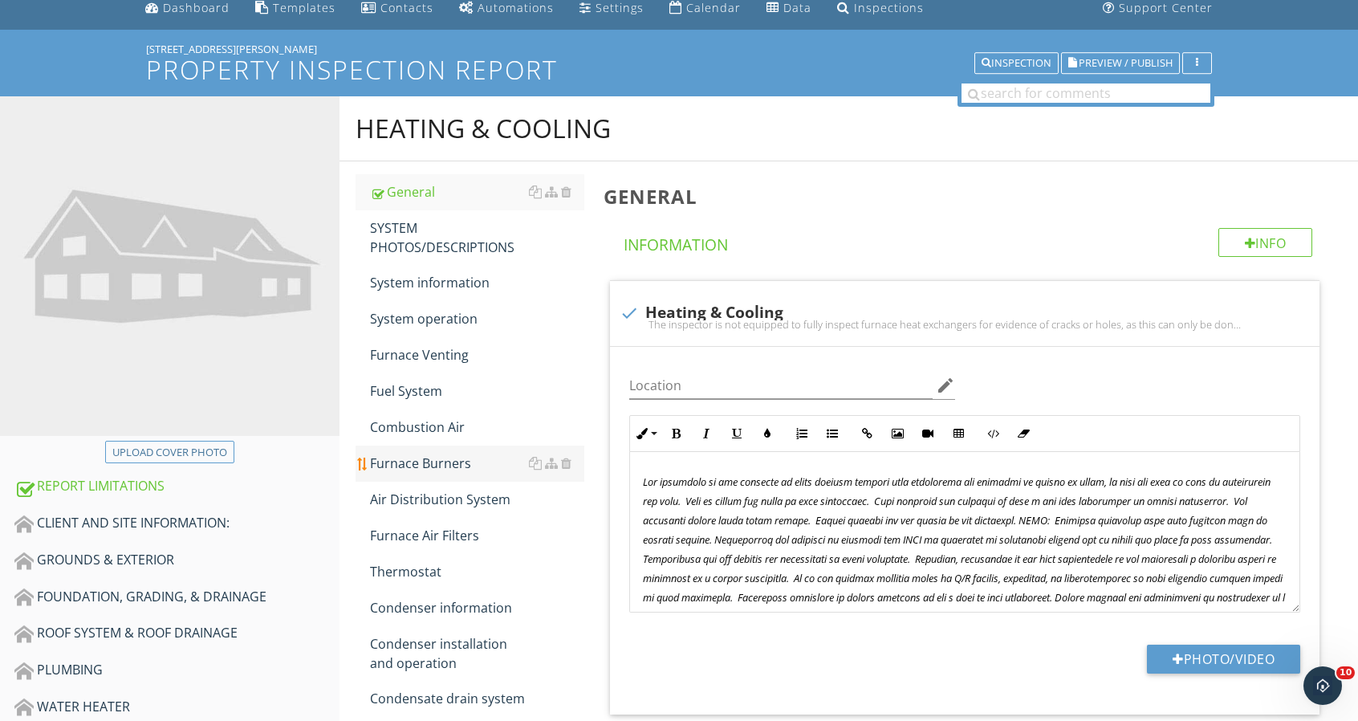
scroll to position [36, 0]
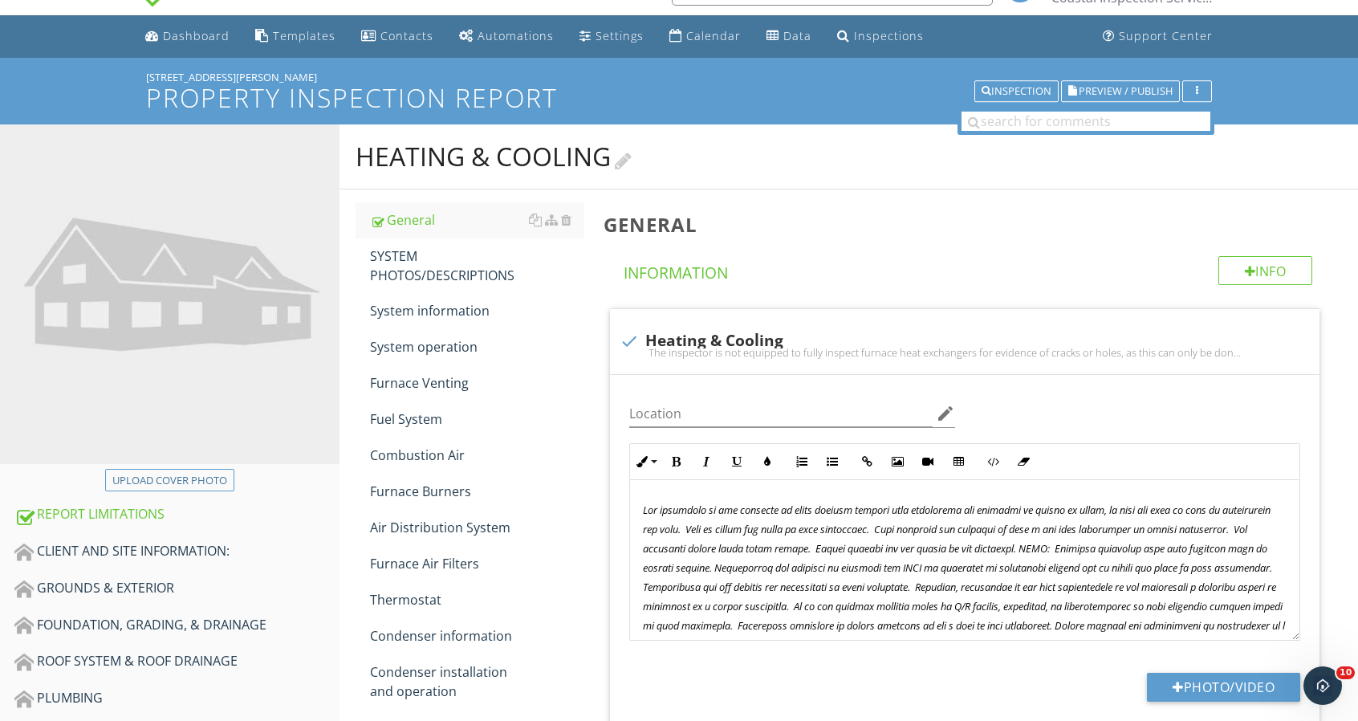
click at [625, 158] on div at bounding box center [623, 160] width 17 height 22
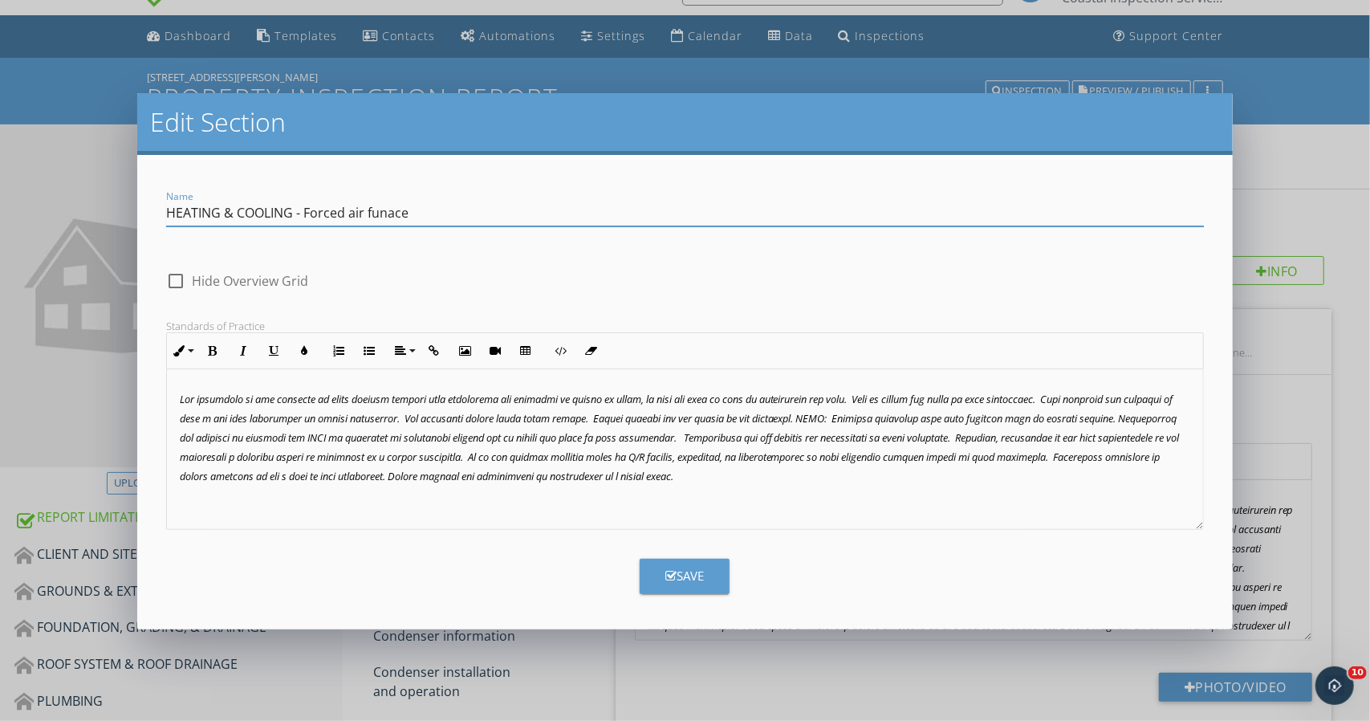
type input "HEATING & COOLING - Forced air funace"
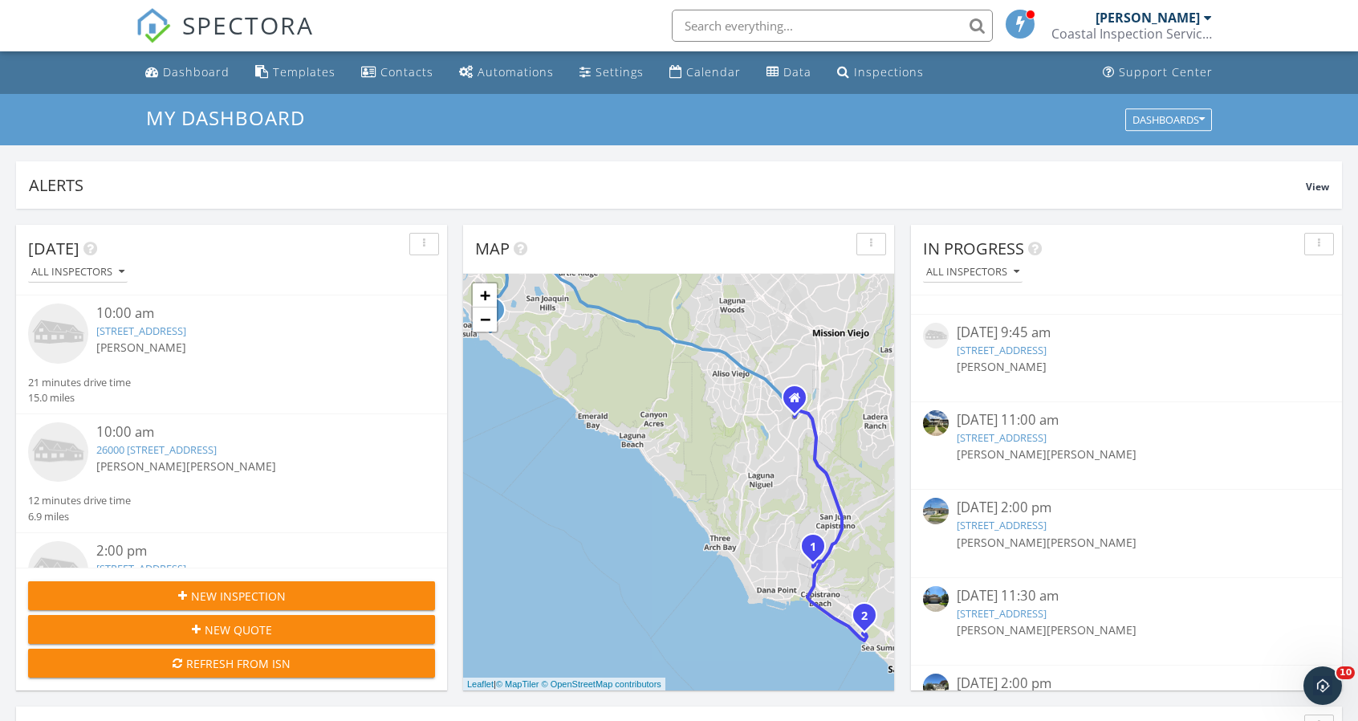
scroll to position [817, 0]
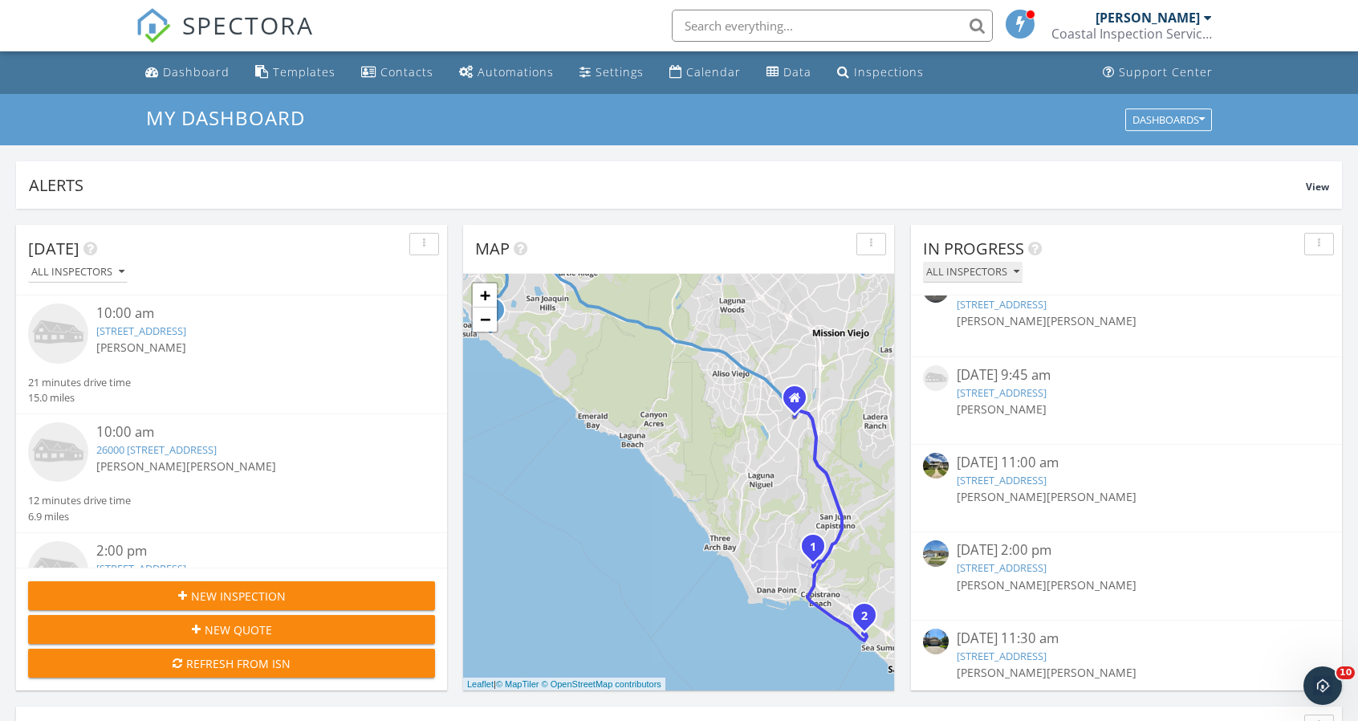
click at [1020, 275] on button "All Inspectors" at bounding box center [973, 273] width 100 height 22
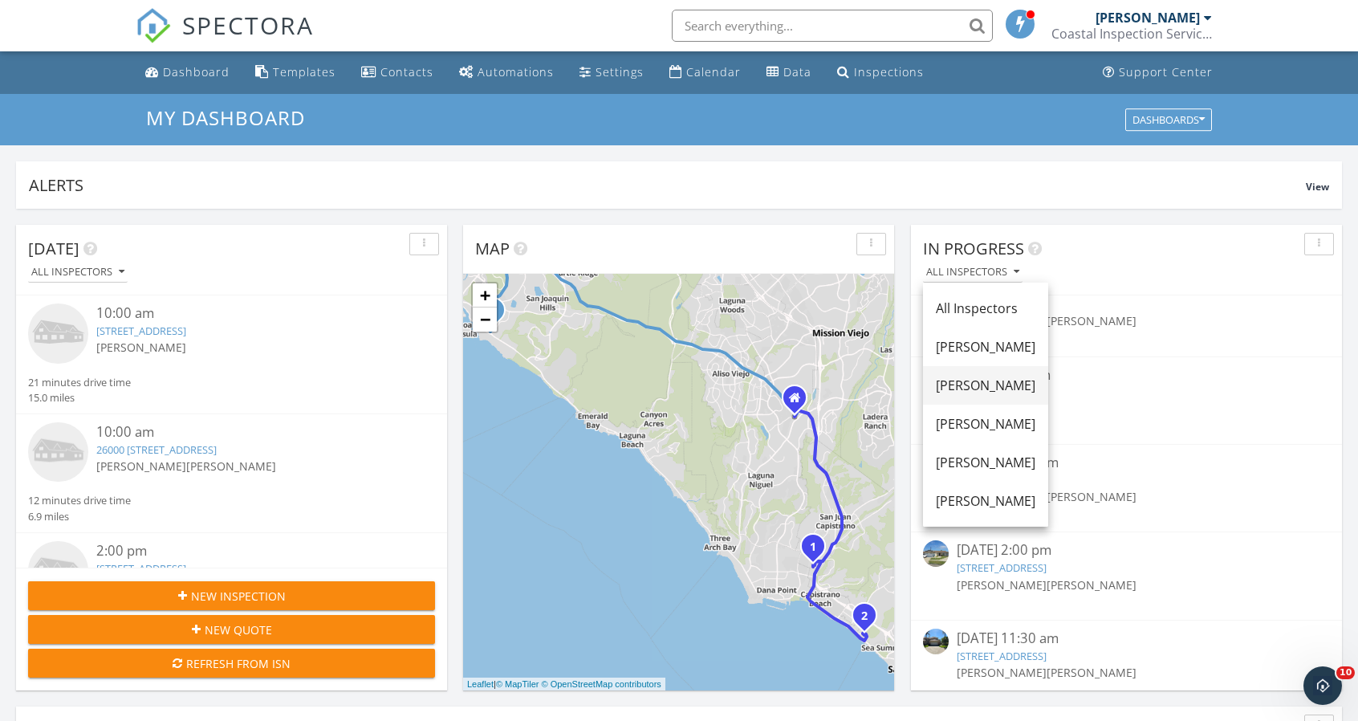
click at [1020, 385] on div "[PERSON_NAME]" at bounding box center [986, 385] width 100 height 19
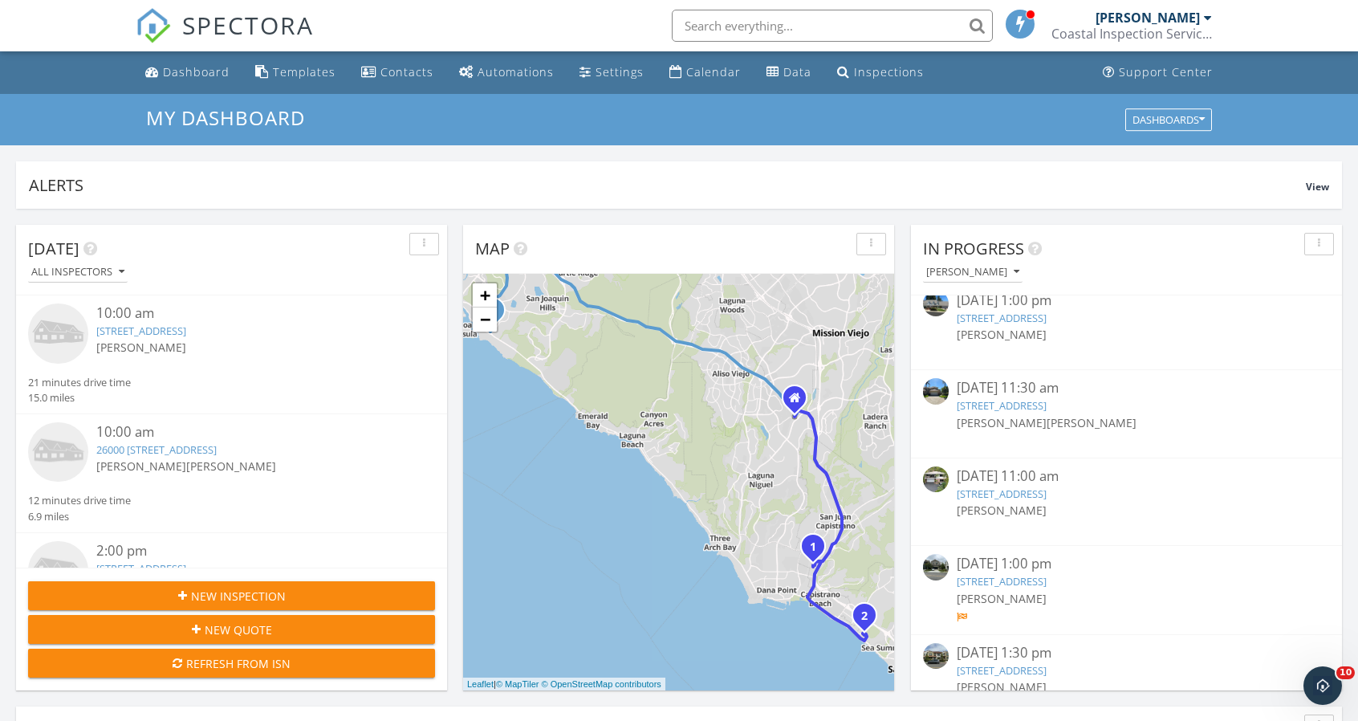
scroll to position [218, 0]
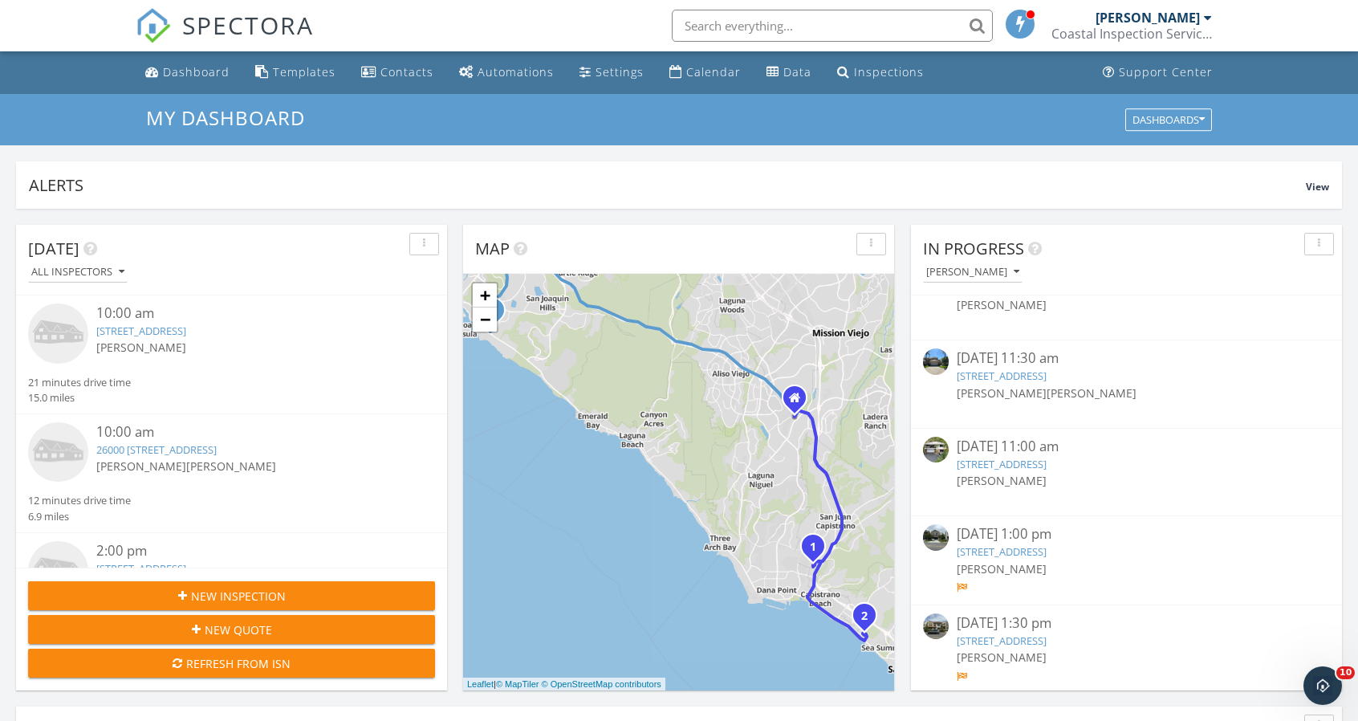
click at [1047, 551] on link "[STREET_ADDRESS]" at bounding box center [1002, 551] width 90 height 14
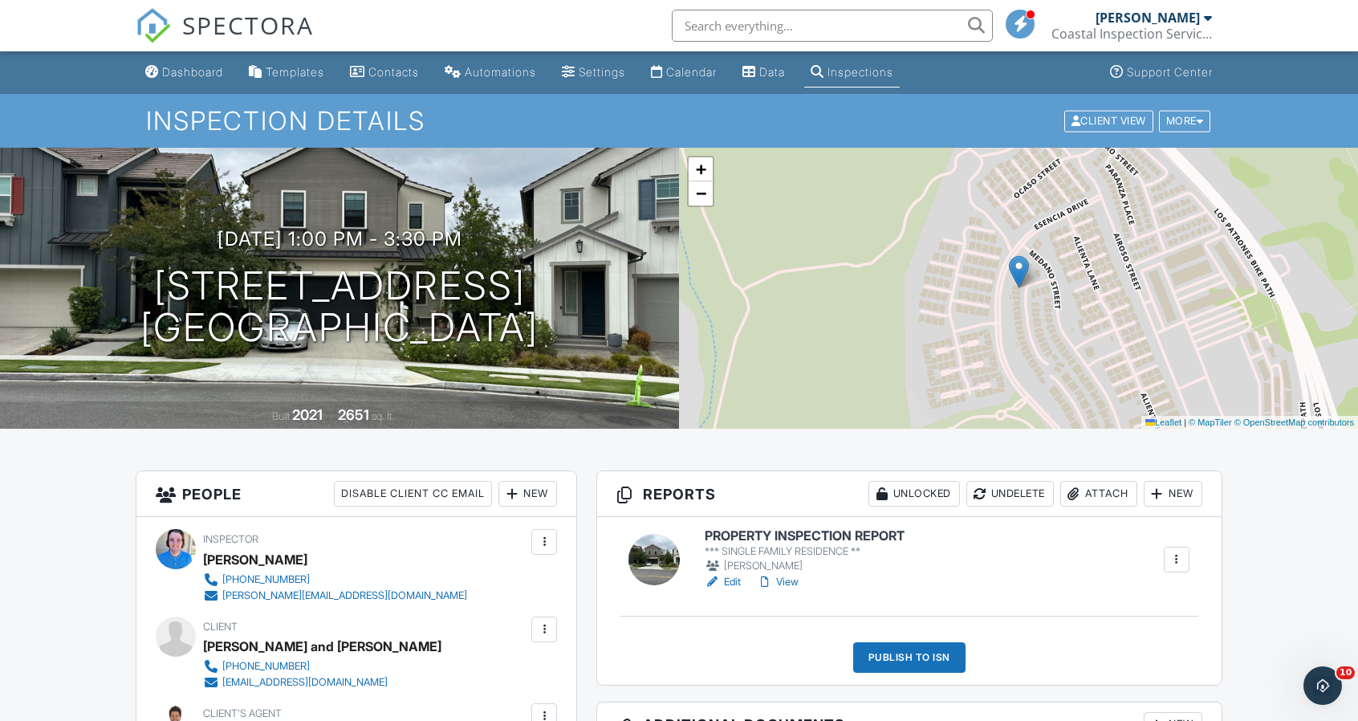
click at [798, 582] on link "View" at bounding box center [778, 582] width 42 height 16
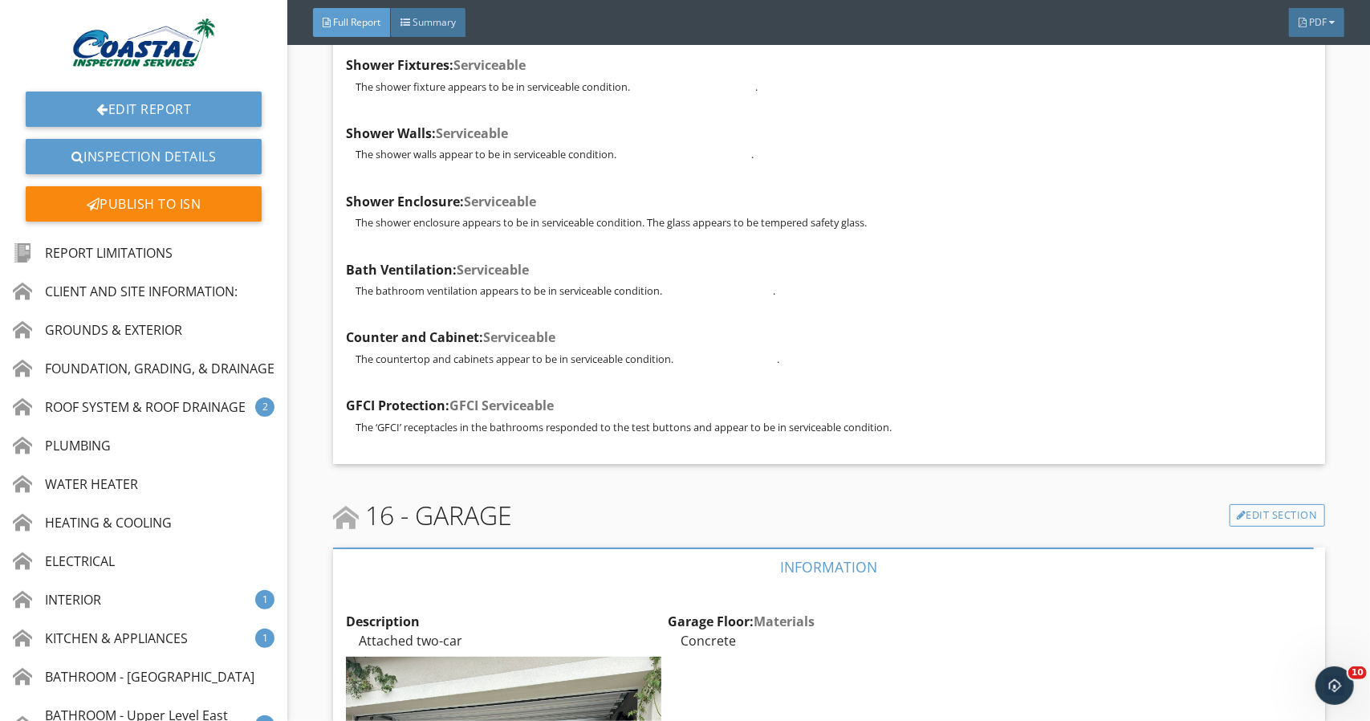
scroll to position [29863, 0]
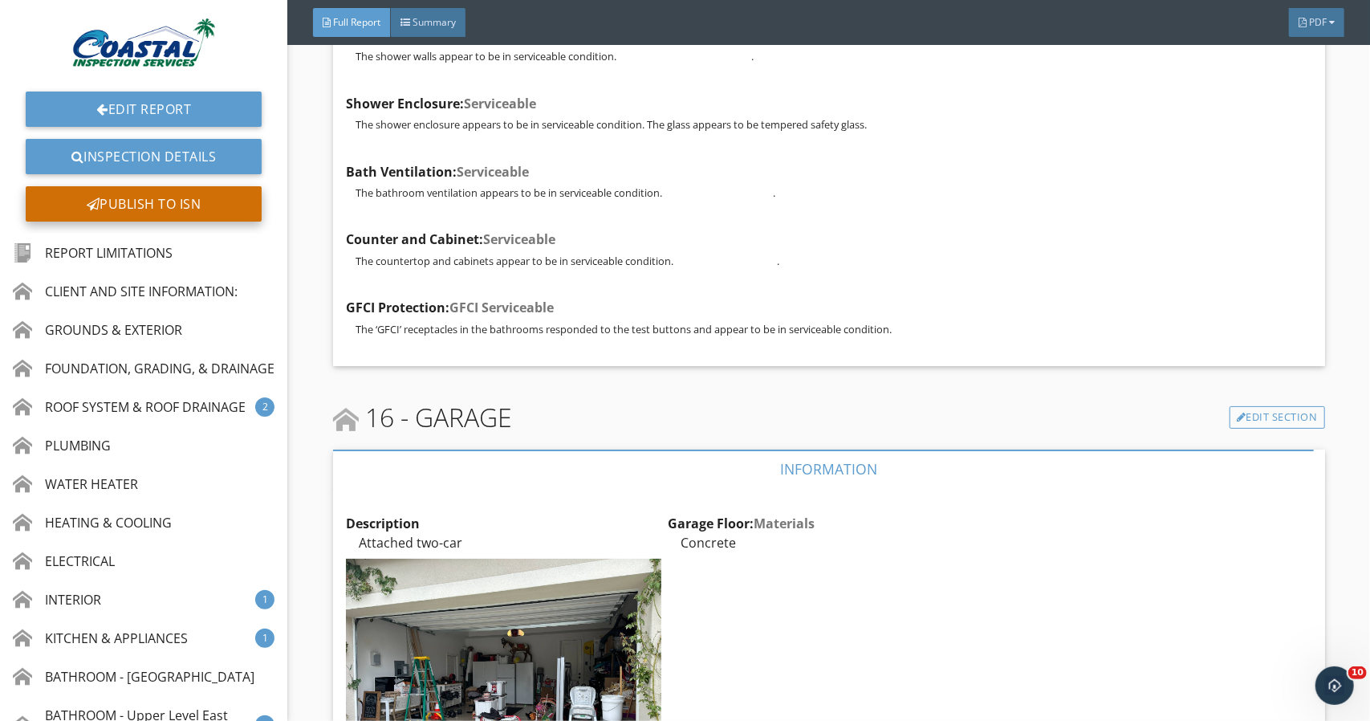
click at [150, 206] on div "Publish to ISN" at bounding box center [144, 203] width 236 height 35
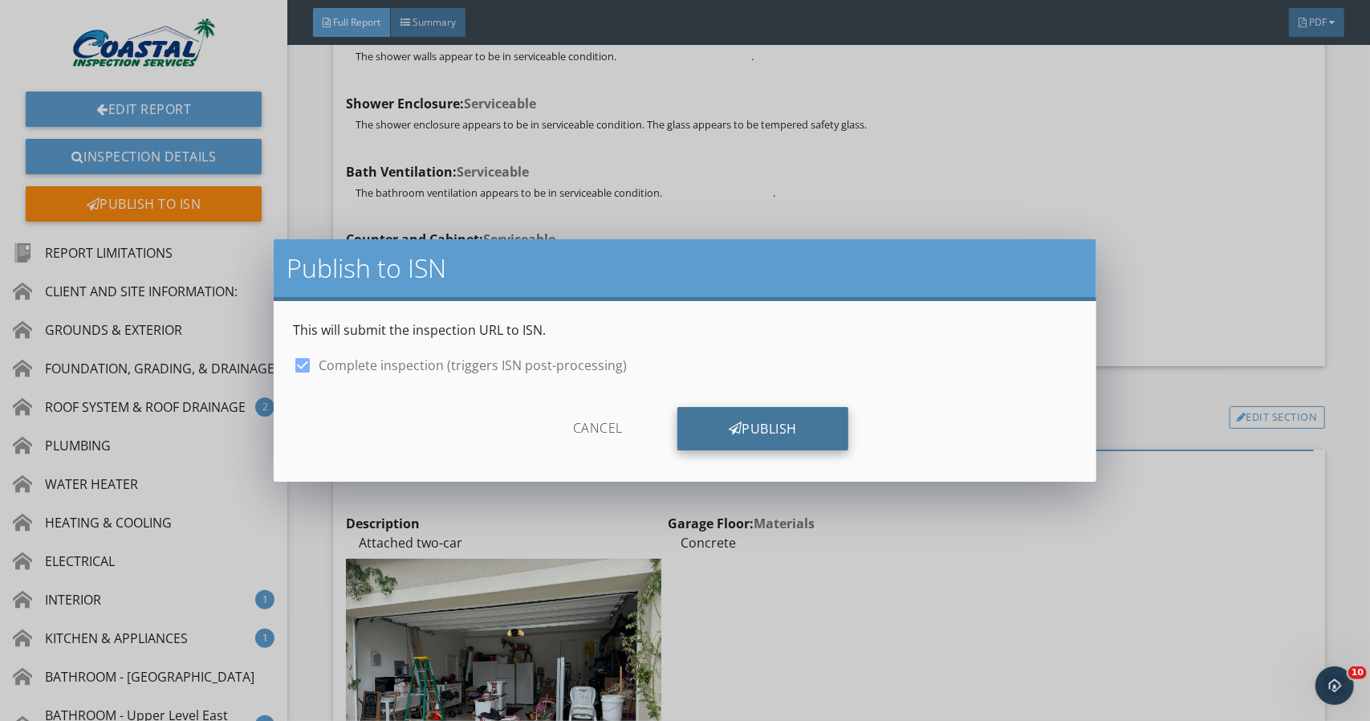
click at [741, 433] on div "Publish" at bounding box center [763, 428] width 171 height 43
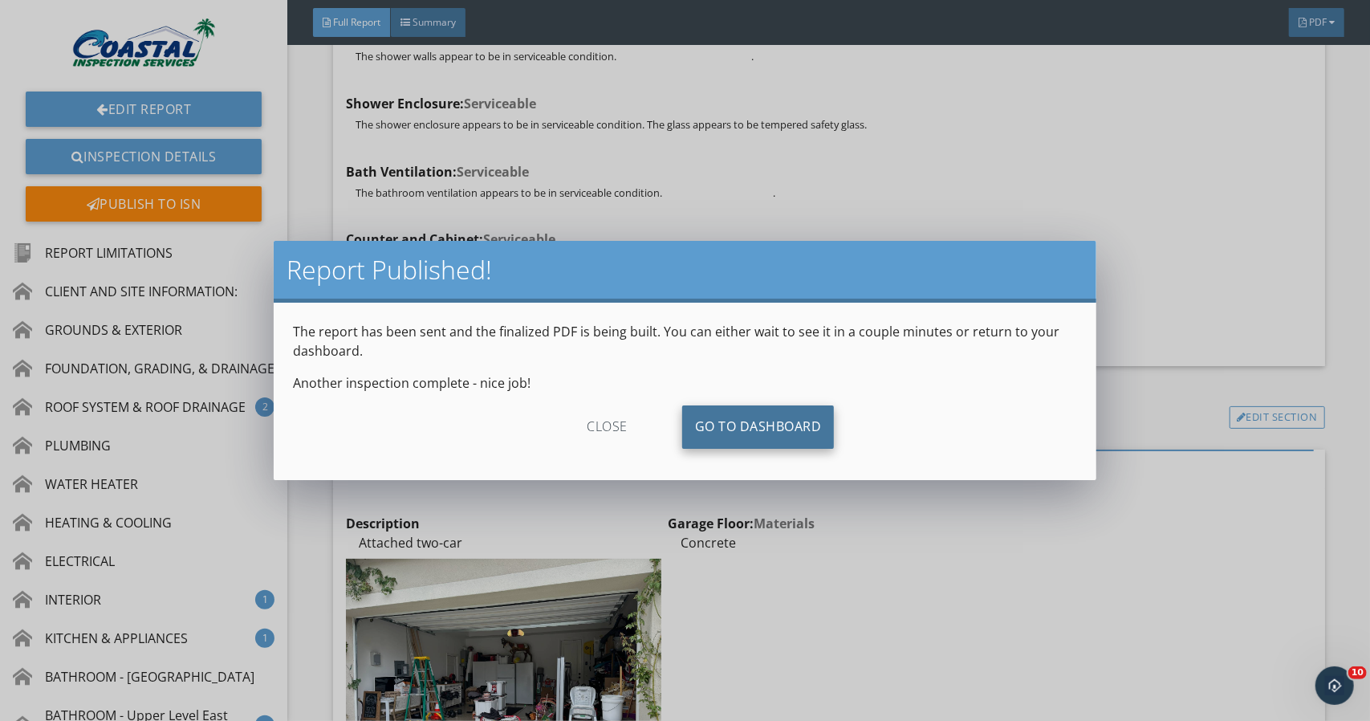
click at [763, 428] on link "Go To Dashboard" at bounding box center [758, 426] width 153 height 43
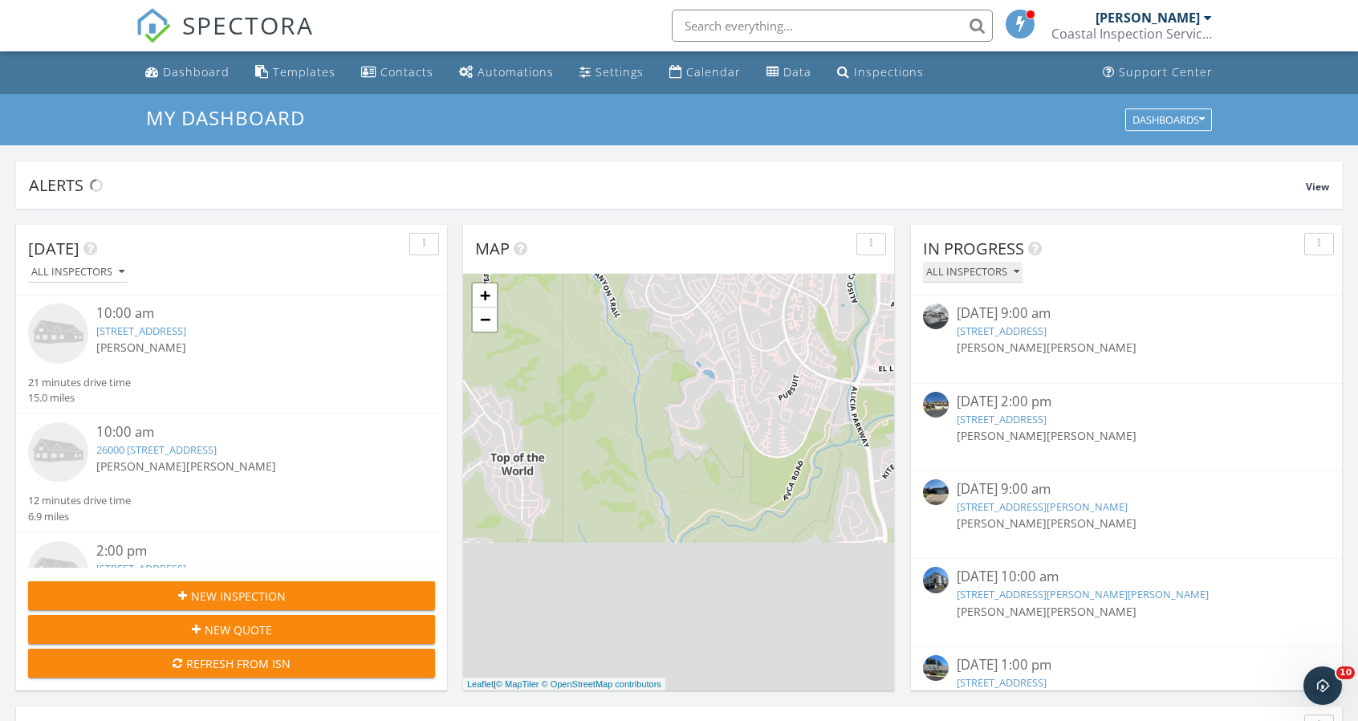
click at [1009, 271] on div "All Inspectors" at bounding box center [972, 272] width 93 height 11
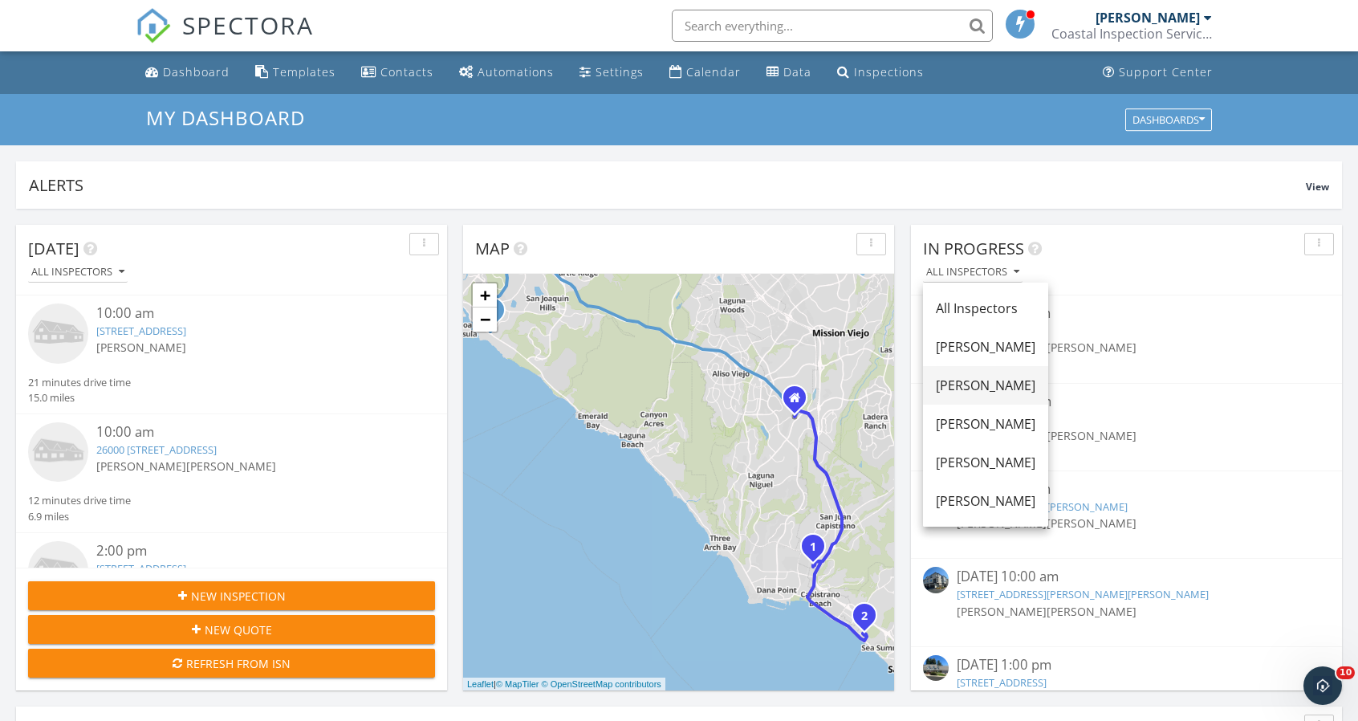
click at [980, 395] on link "[PERSON_NAME]" at bounding box center [985, 385] width 125 height 39
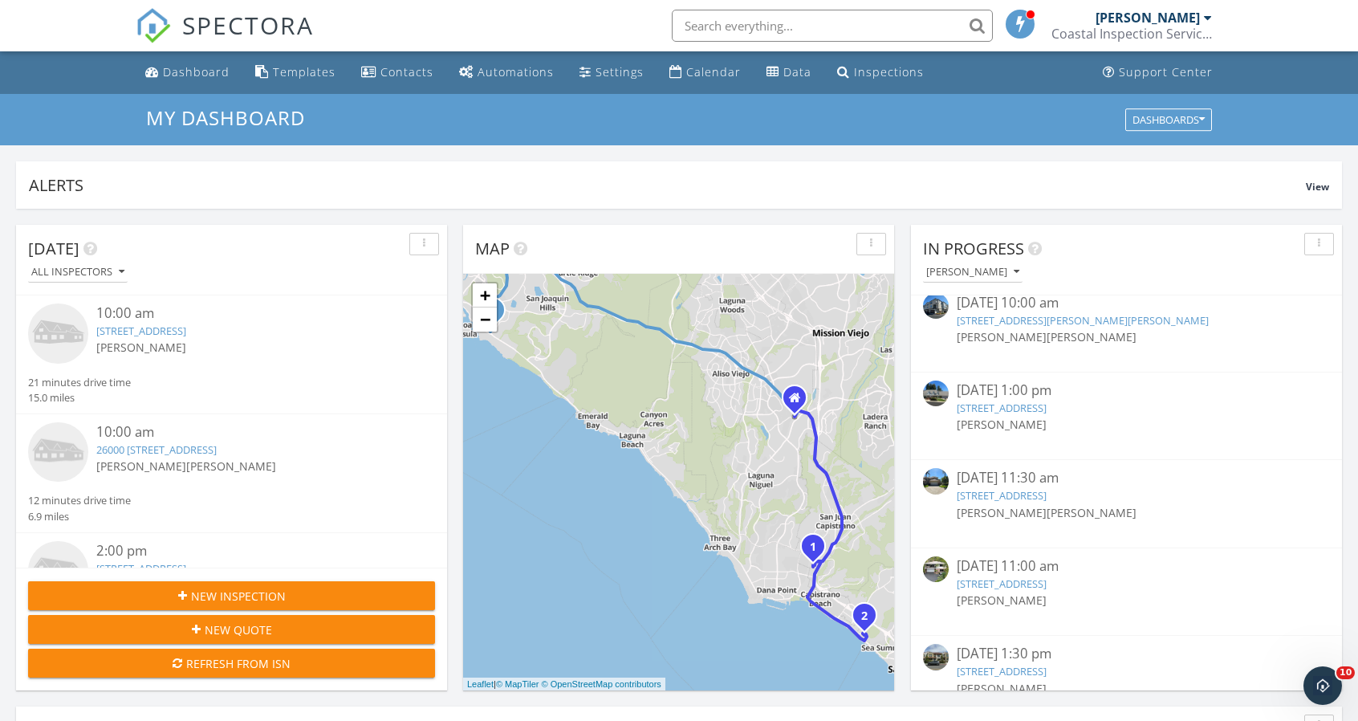
scroll to position [130, 0]
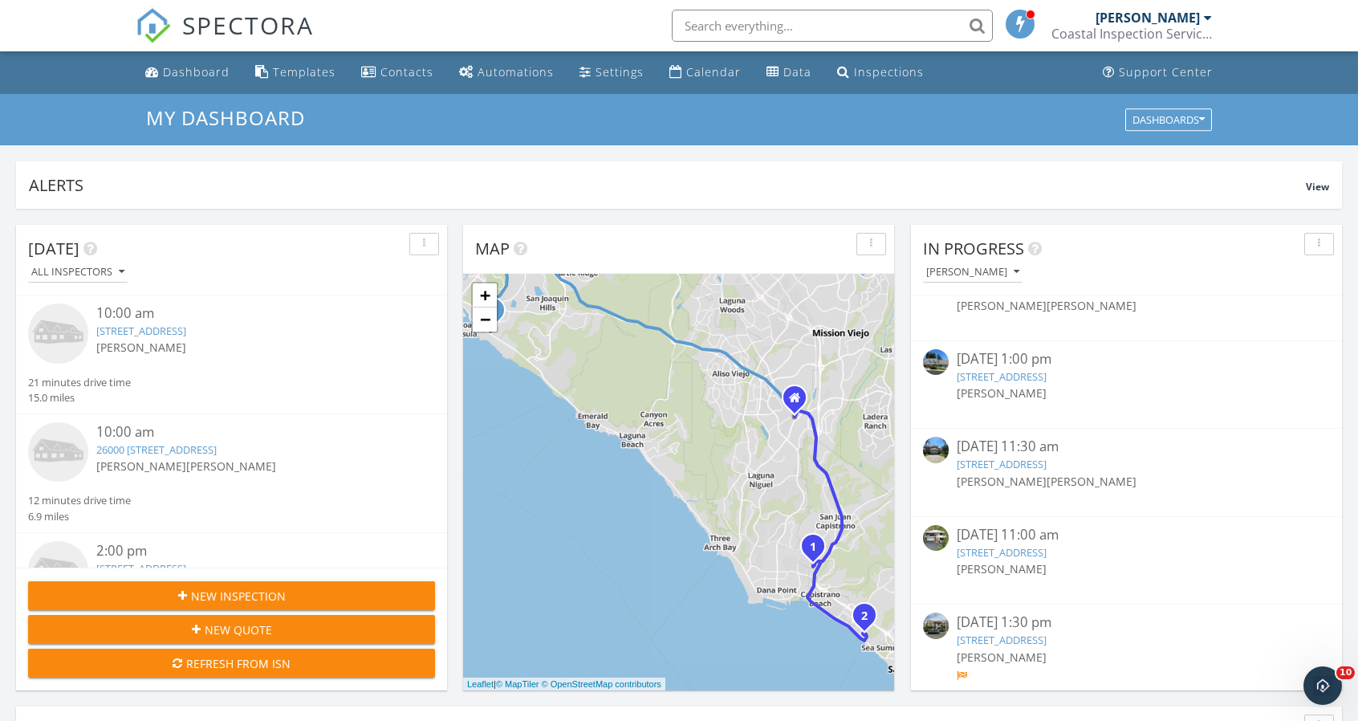
click at [1047, 550] on link "[STREET_ADDRESS]" at bounding box center [1002, 552] width 90 height 14
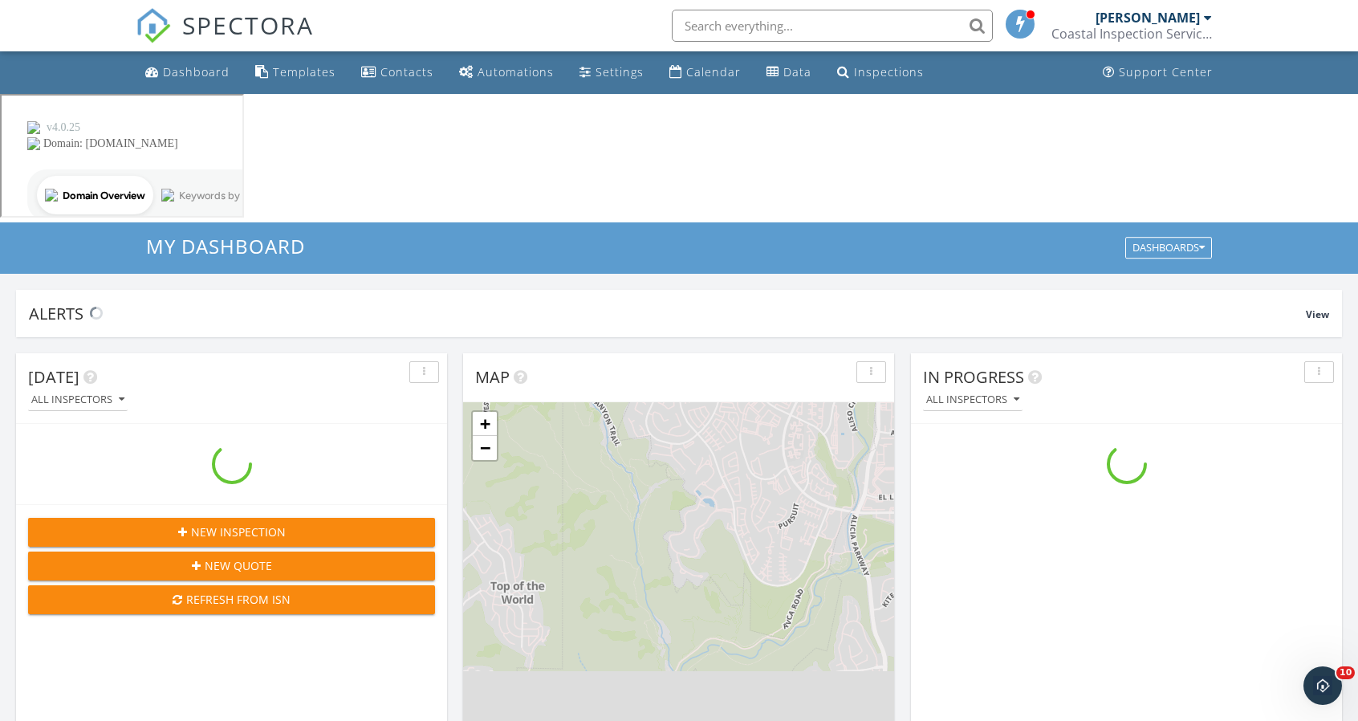
scroll to position [1485, 1382]
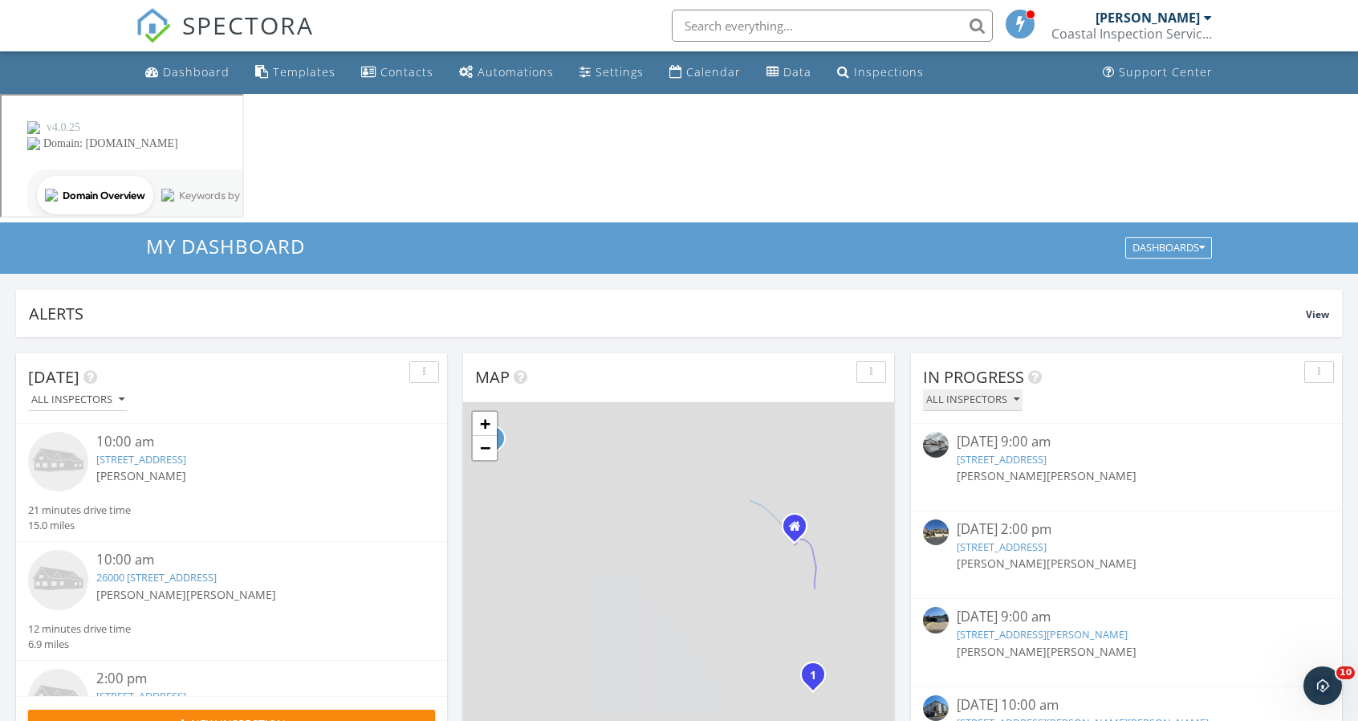
click at [1020, 389] on button "All Inspectors" at bounding box center [973, 400] width 100 height 22
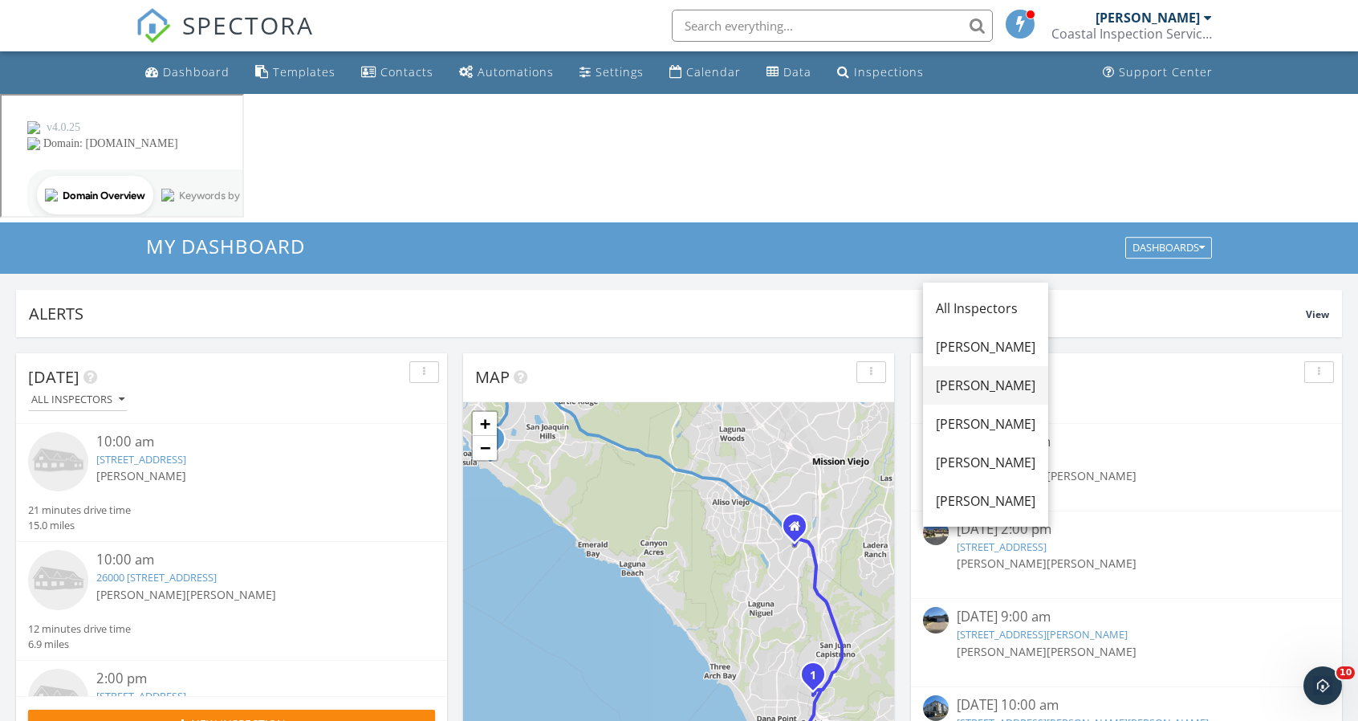
click at [990, 393] on div "[PERSON_NAME]" at bounding box center [986, 385] width 100 height 19
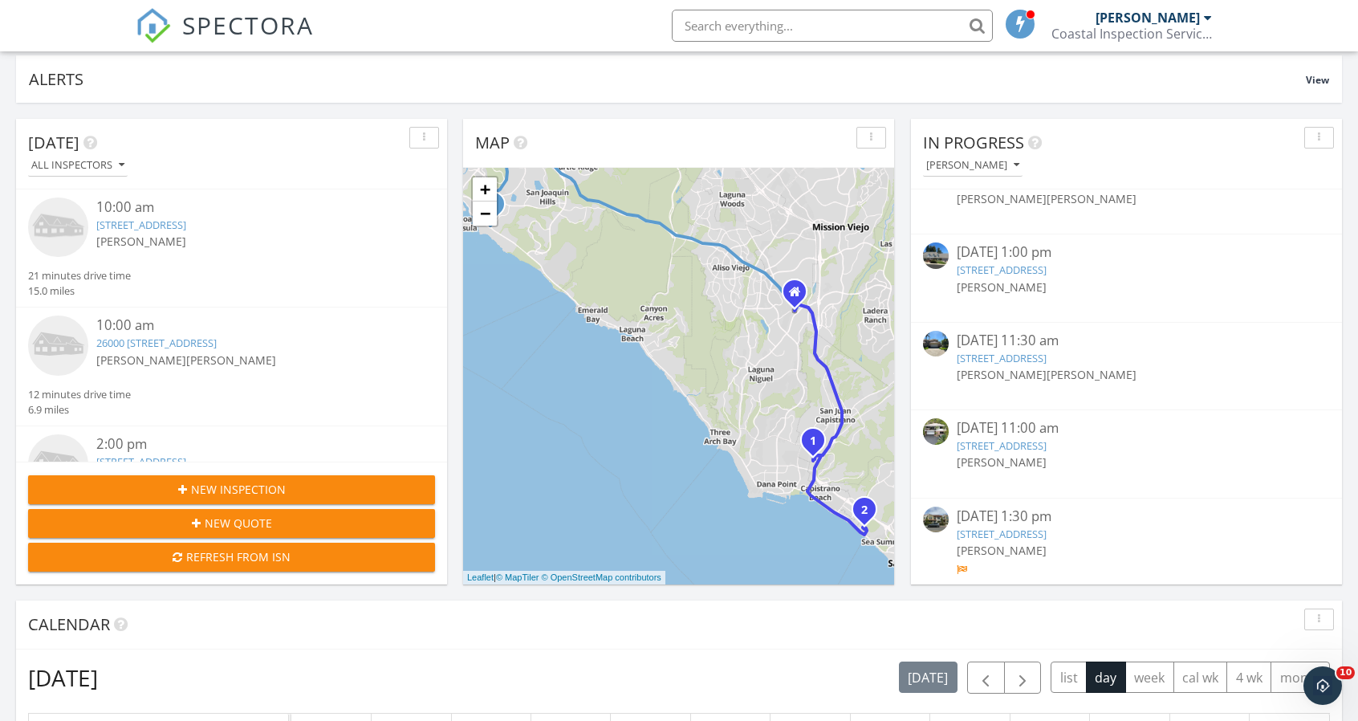
scroll to position [241, 0]
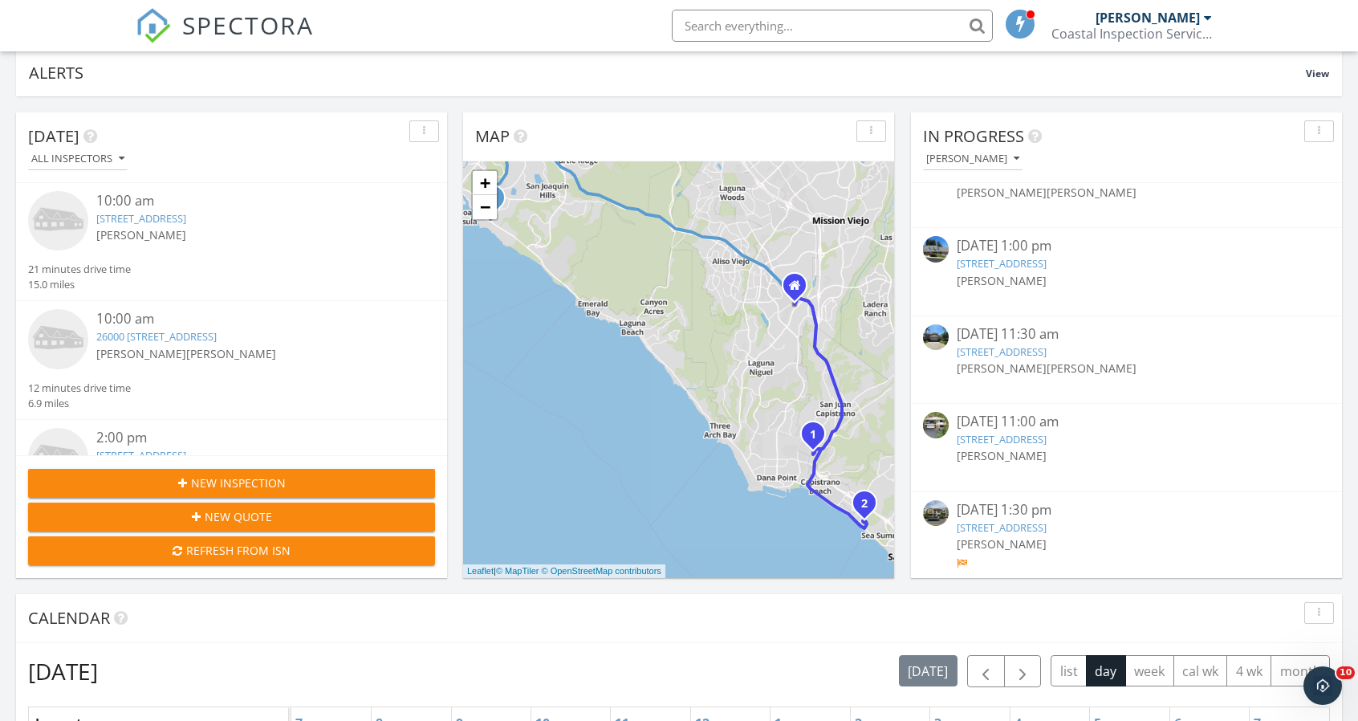
click at [1011, 520] on link "[STREET_ADDRESS]" at bounding box center [1002, 527] width 90 height 14
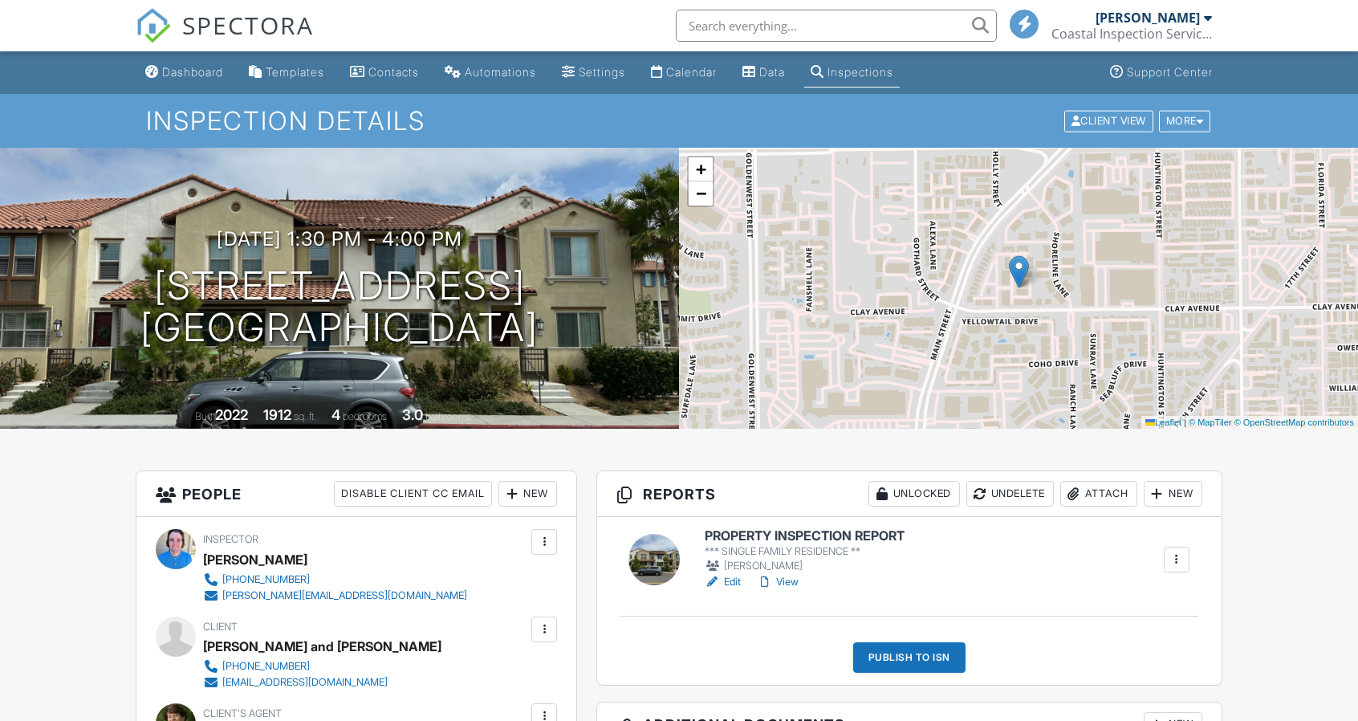
click at [787, 577] on link "View" at bounding box center [778, 582] width 42 height 16
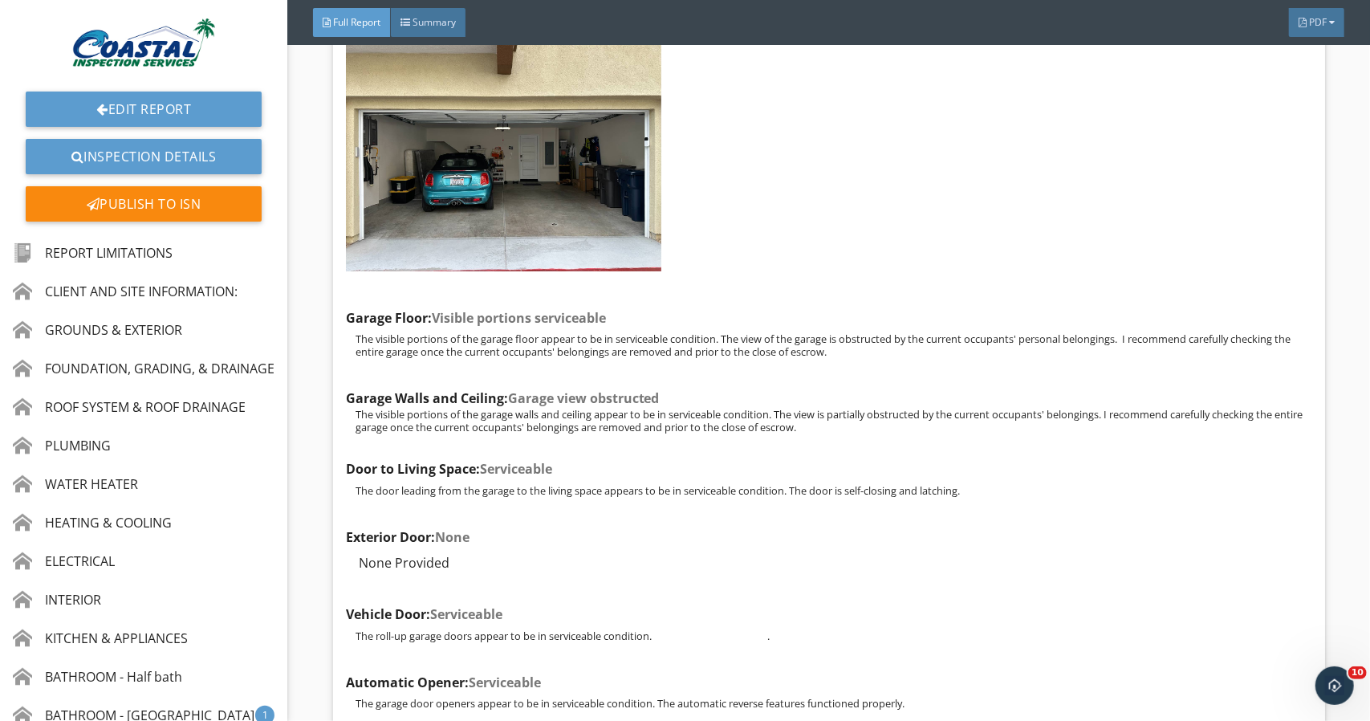
scroll to position [23389, 0]
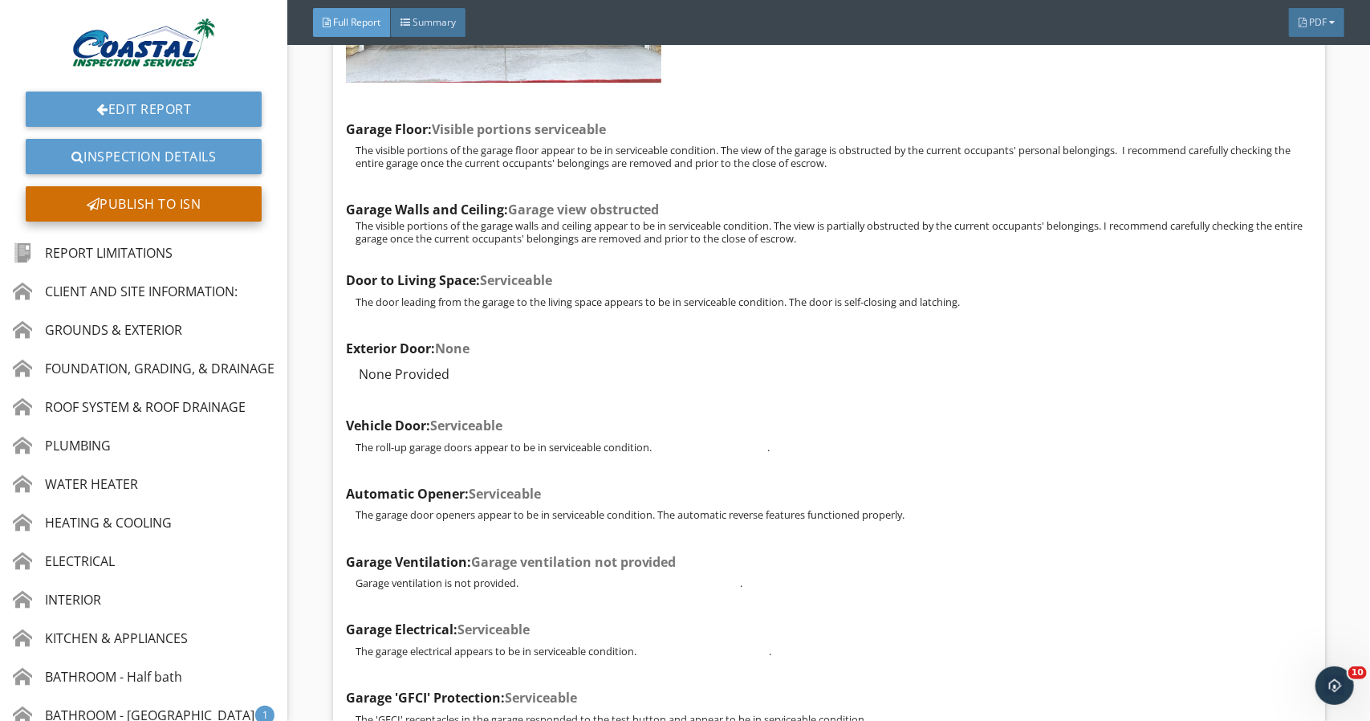
click at [162, 195] on div "Publish to ISN" at bounding box center [144, 203] width 236 height 35
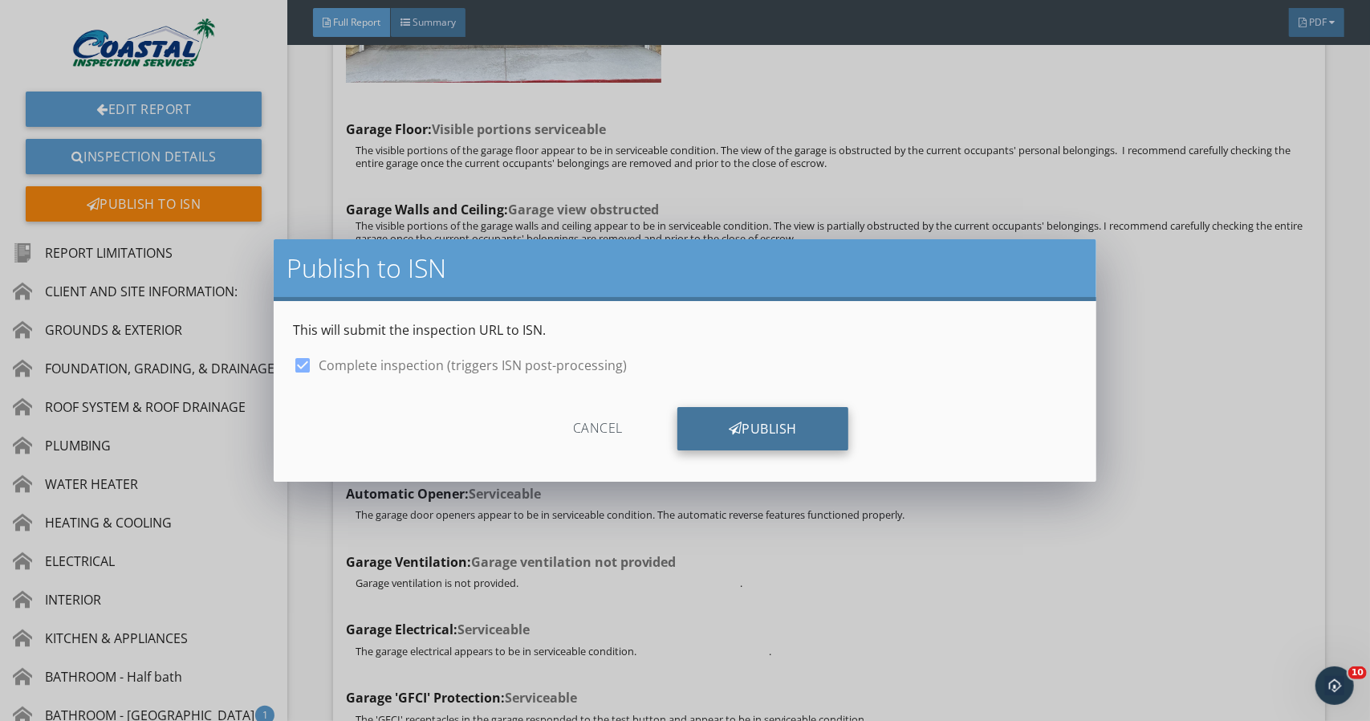
click at [722, 423] on div "Publish" at bounding box center [763, 428] width 171 height 43
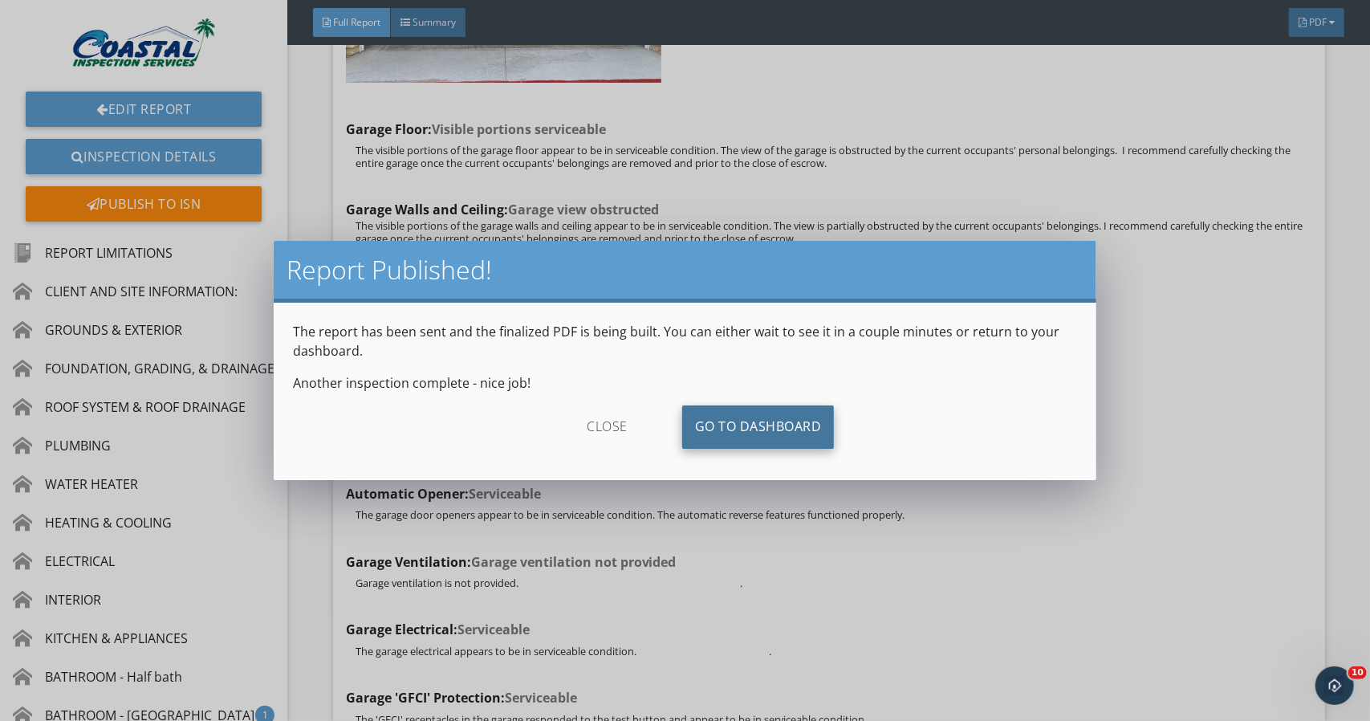
click at [785, 433] on link "Go To Dashboard" at bounding box center [758, 426] width 153 height 43
